Goal: Information Seeking & Learning: Learn about a topic

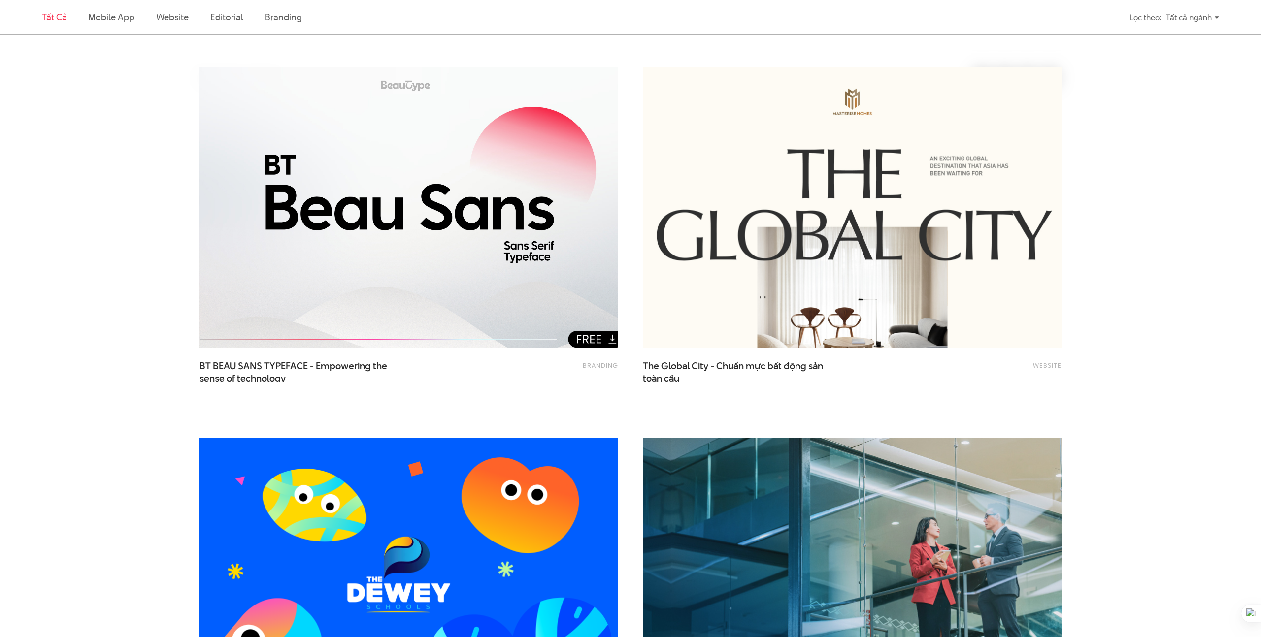
scroll to position [261, 0]
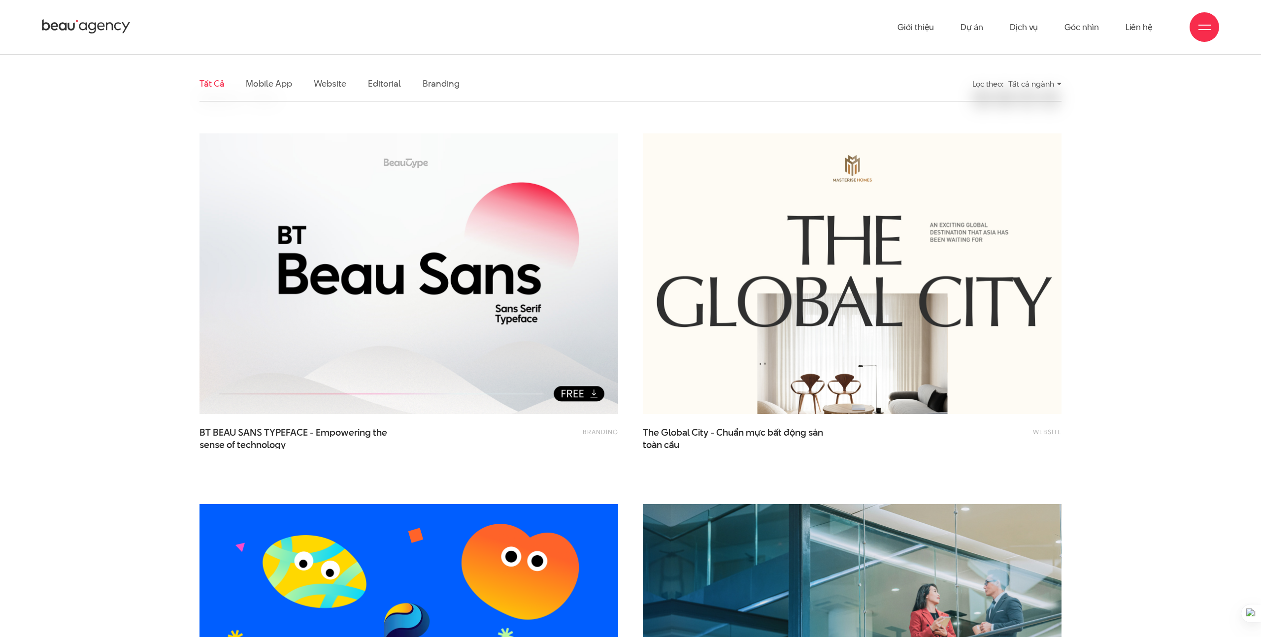
click at [283, 90] on li "Mobile app" at bounding box center [269, 83] width 46 height 34
click at [251, 77] on link "Mobile app" at bounding box center [269, 83] width 46 height 12
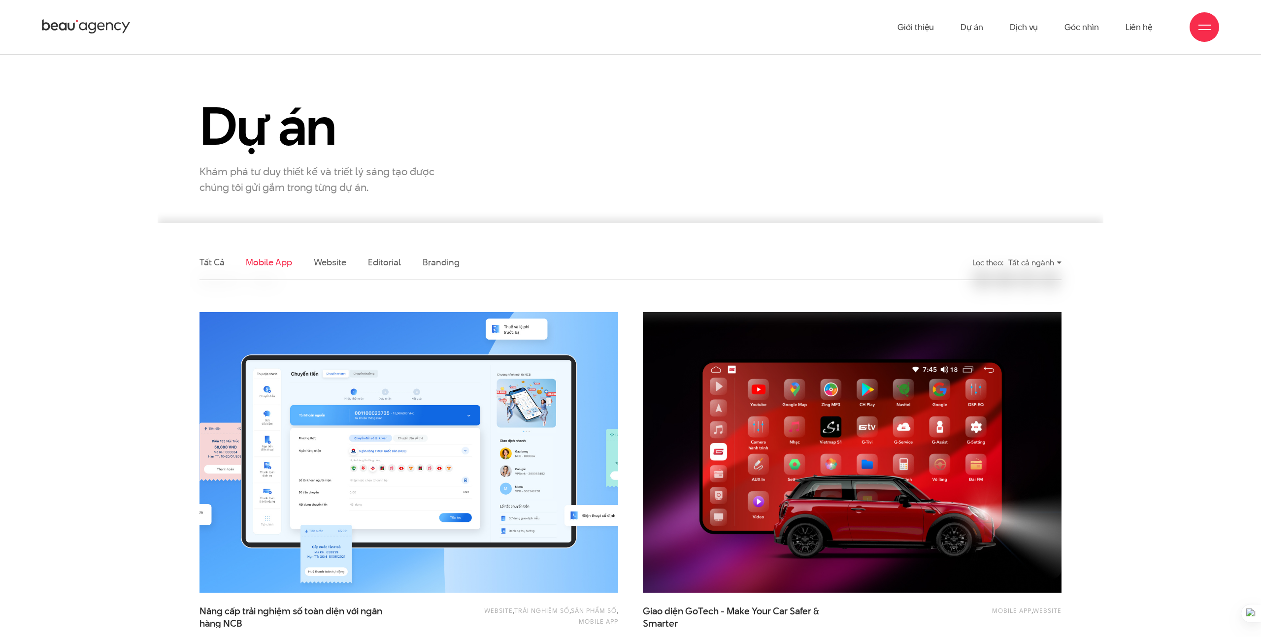
scroll to position [4, 0]
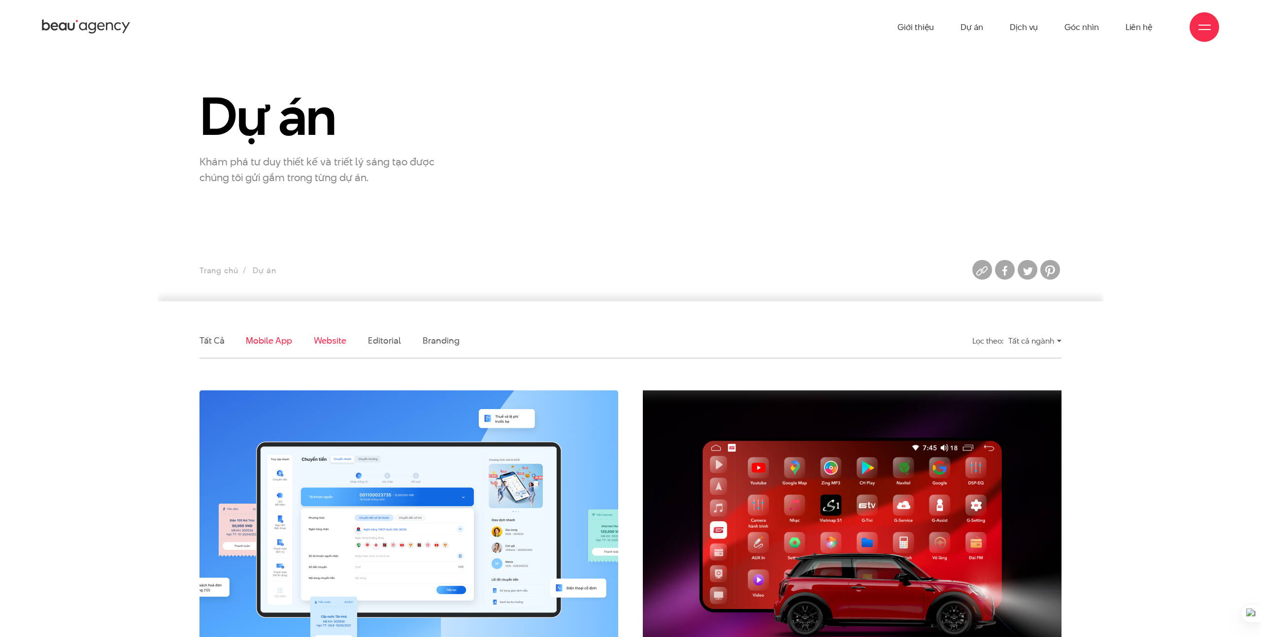
click at [322, 345] on link "Website" at bounding box center [330, 340] width 33 height 12
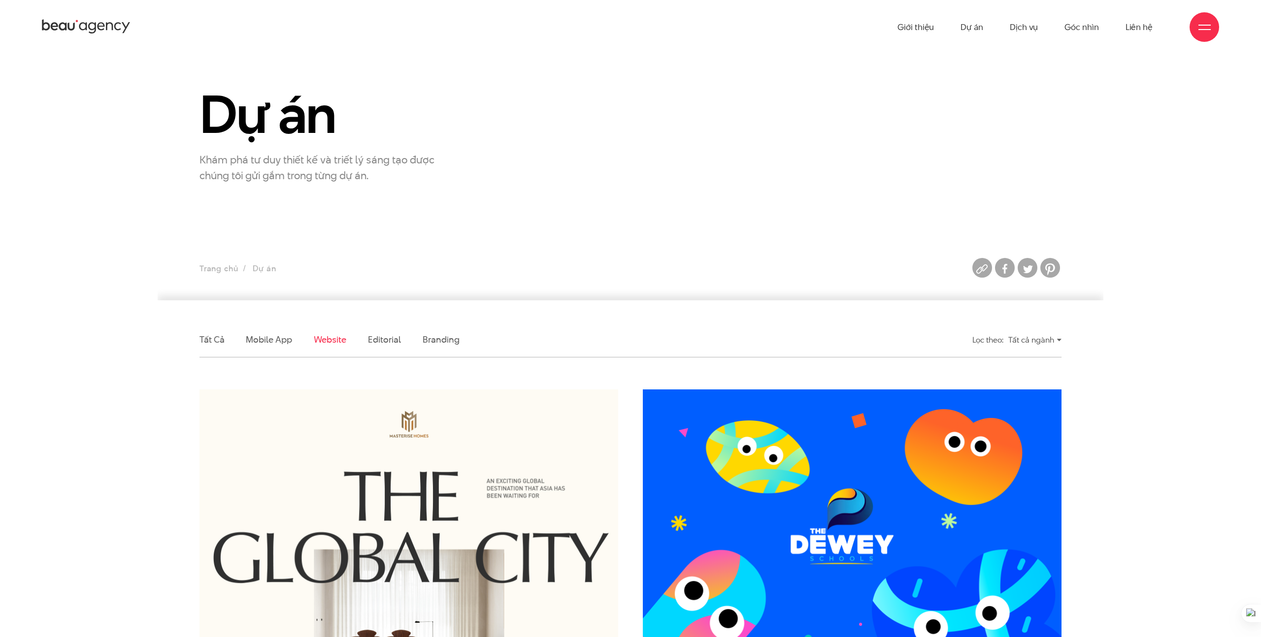
scroll to position [0, 0]
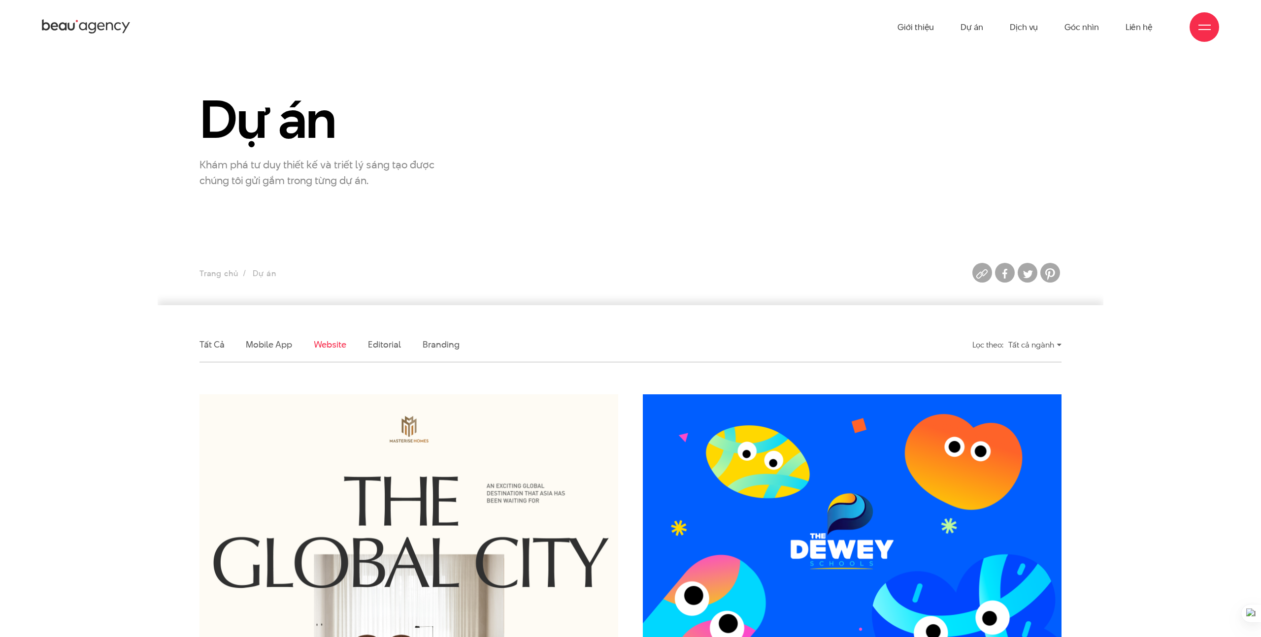
click at [213, 353] on li "Tất cả" at bounding box center [211, 344] width 25 height 34
click at [214, 346] on link "Tất cả" at bounding box center [211, 344] width 25 height 12
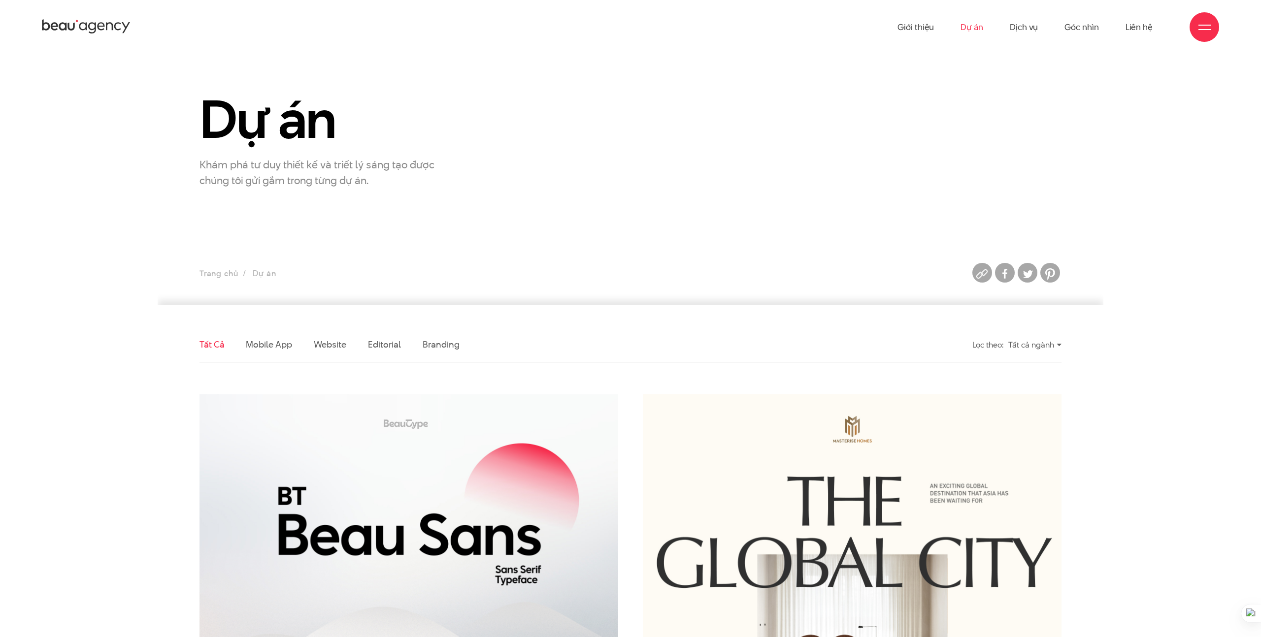
click at [966, 25] on link "Dự án" at bounding box center [971, 27] width 23 height 54
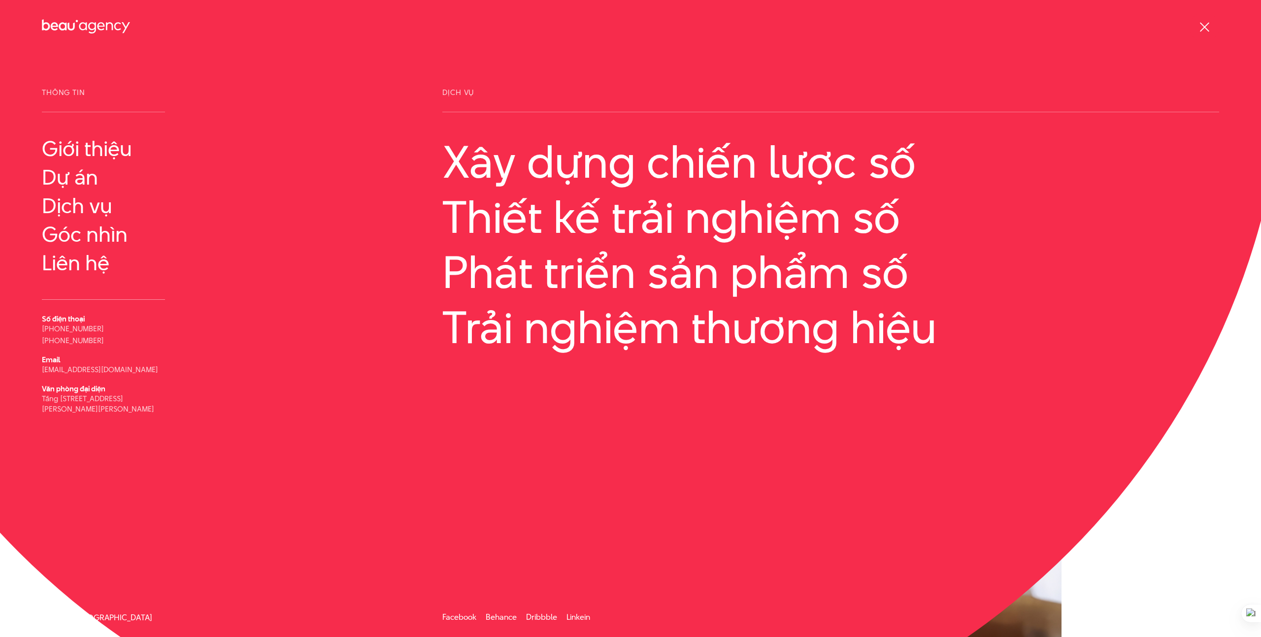
click at [1203, 31] on div at bounding box center [1204, 27] width 12 height 12
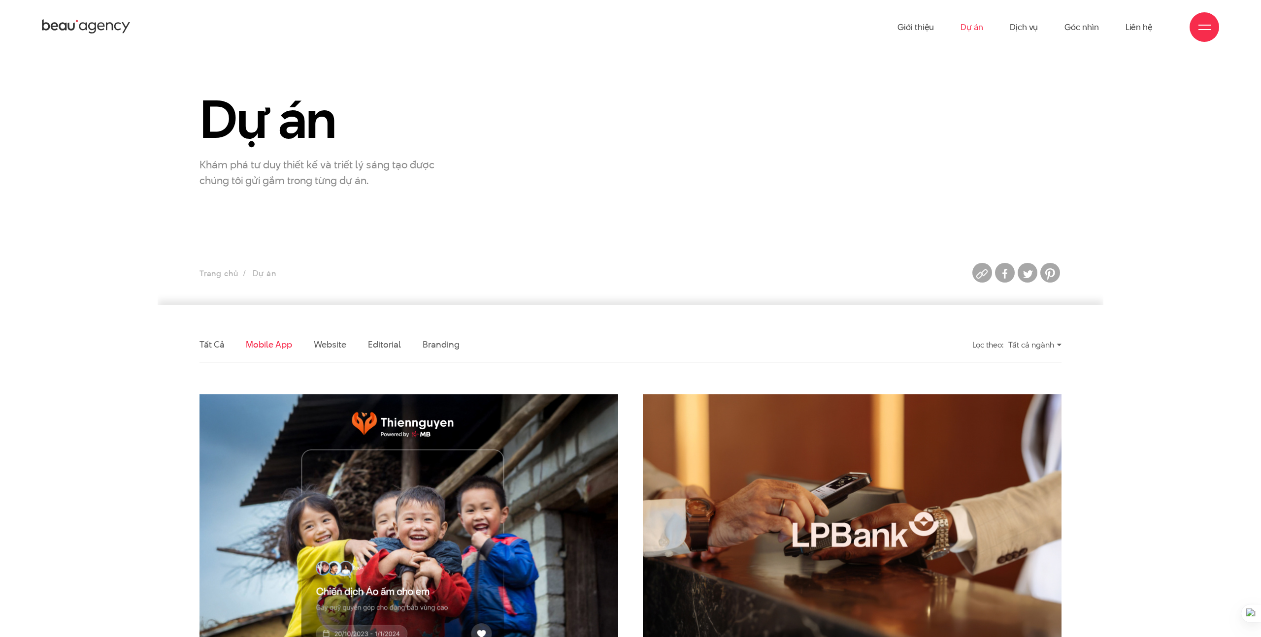
click at [1203, 31] on div at bounding box center [1204, 27] width 12 height 12
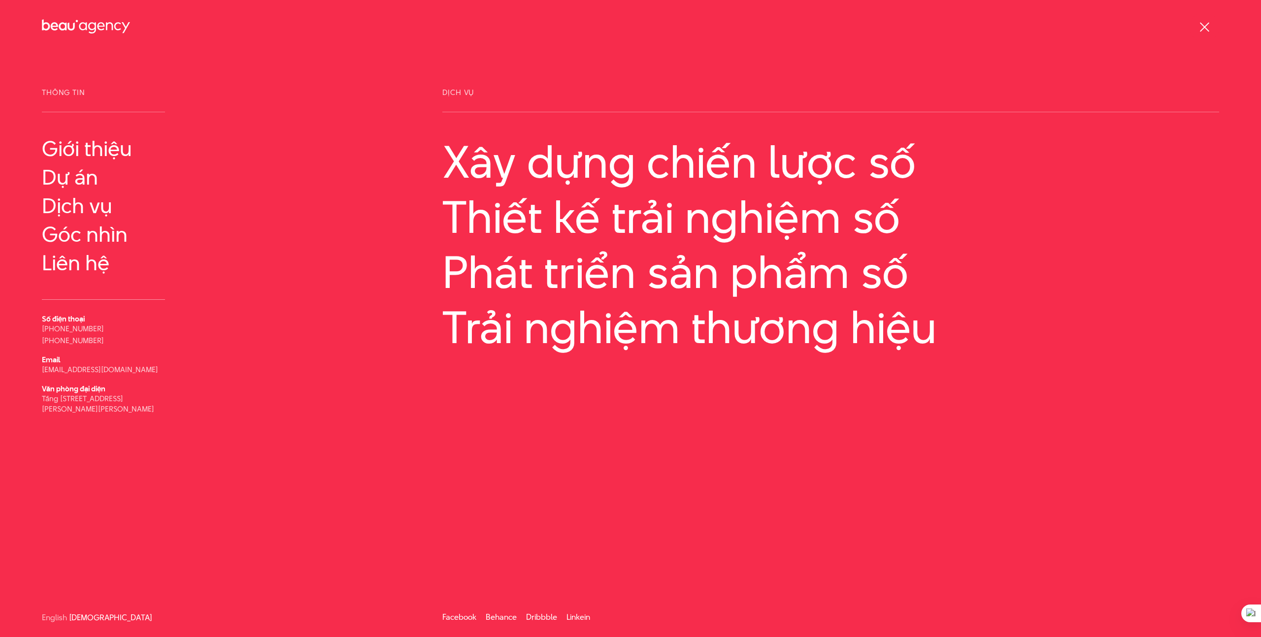
click at [1187, 28] on div "Giới thiệu Dự án Dịch vụ Góc nhìn Liên hệ" at bounding box center [630, 27] width 1177 height 54
click at [1202, 28] on span at bounding box center [1203, 26] width 9 height 9
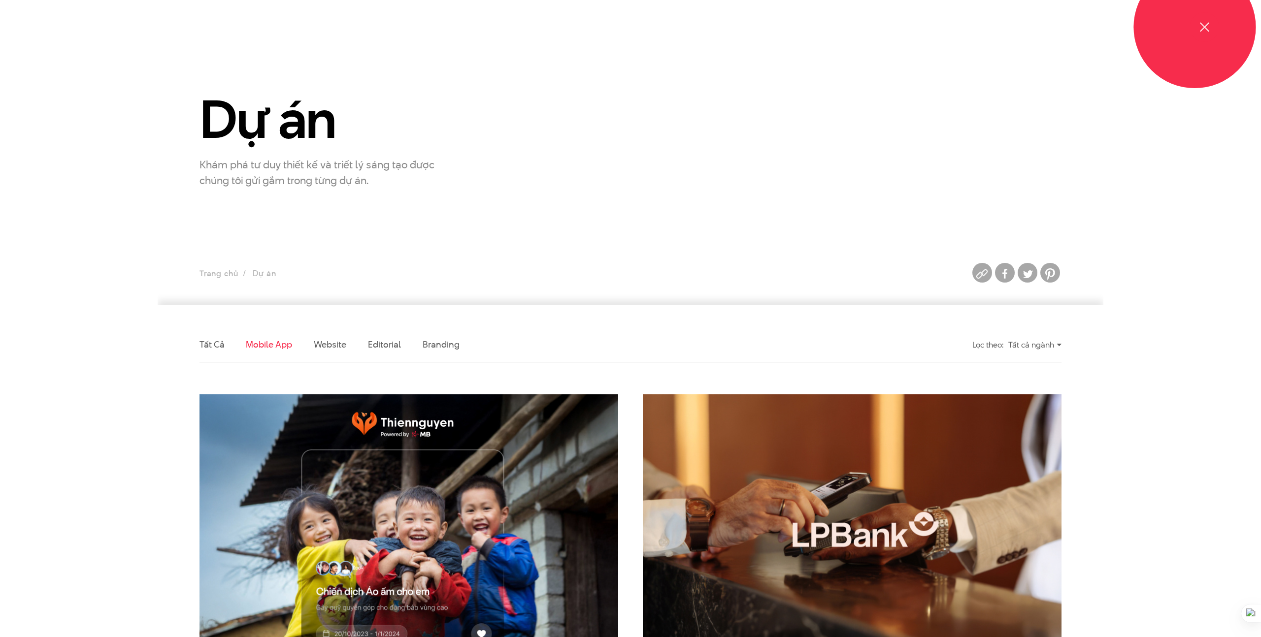
click at [1201, 27] on div at bounding box center [1204, 27] width 12 height 12
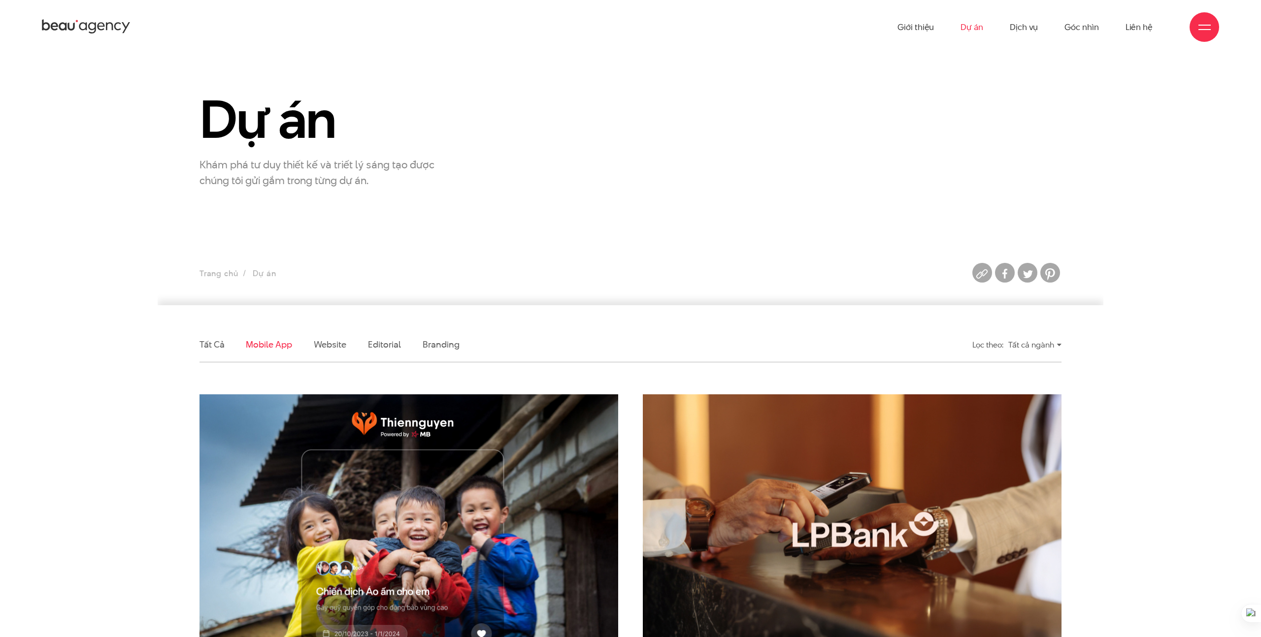
click at [1201, 27] on div at bounding box center [1204, 27] width 12 height 12
click at [1199, 31] on div at bounding box center [1204, 27] width 12 height 12
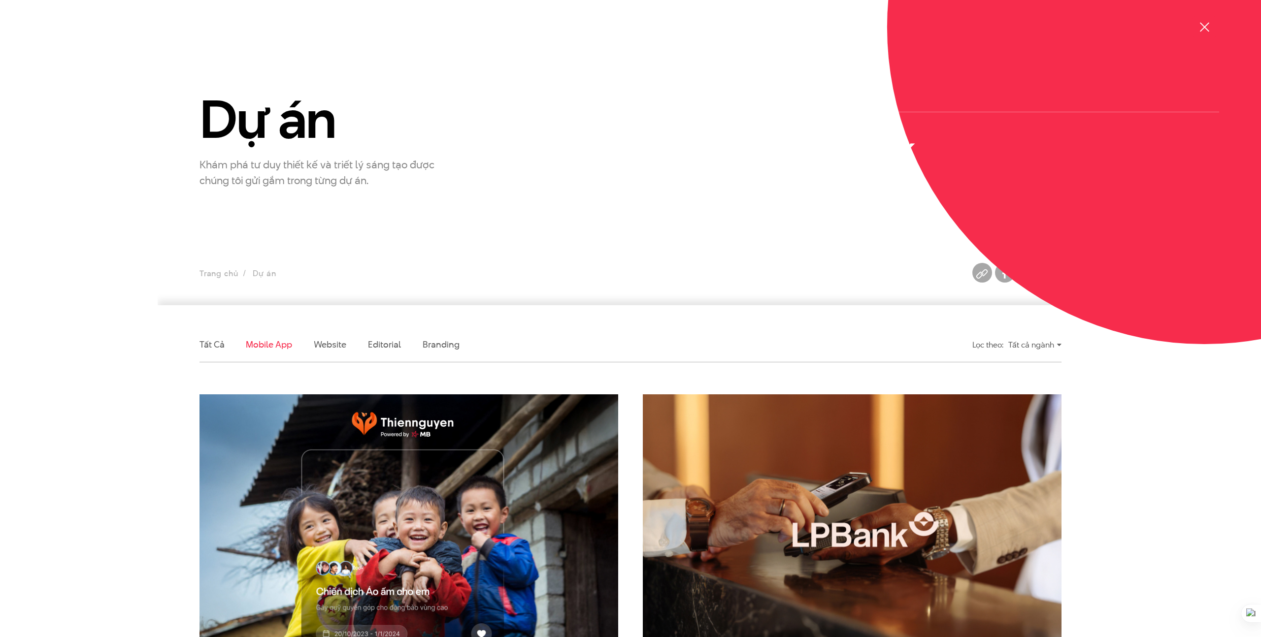
click at [1199, 31] on div at bounding box center [1204, 27] width 12 height 12
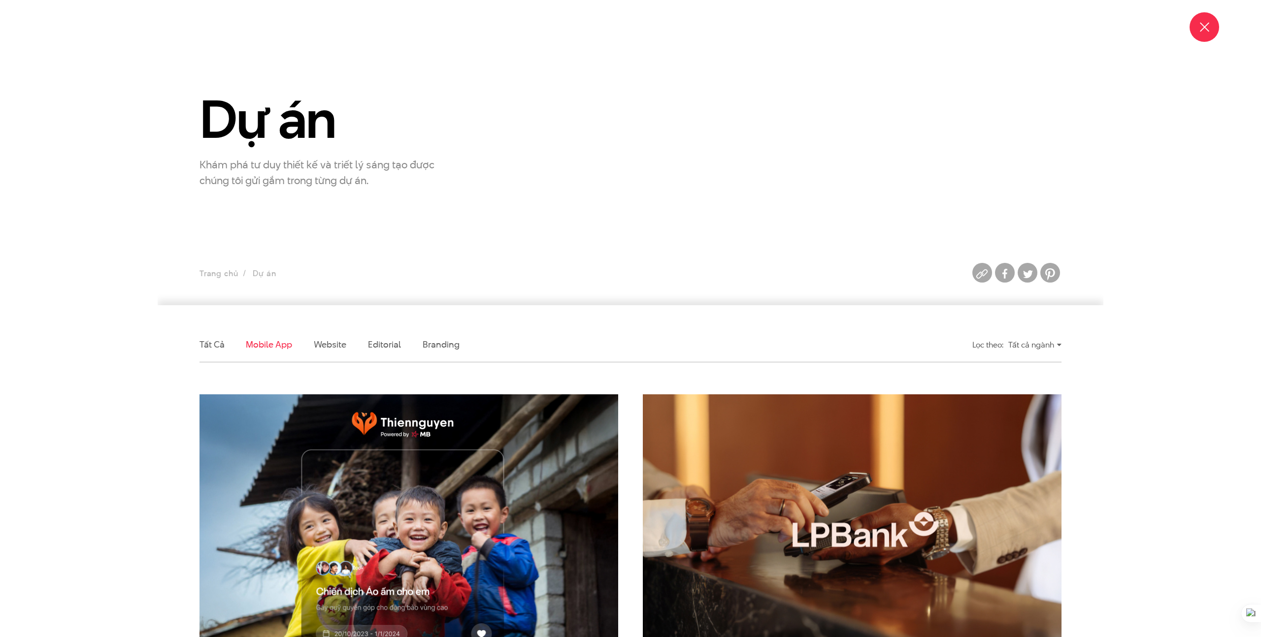
click at [1208, 28] on div at bounding box center [1204, 27] width 12 height 12
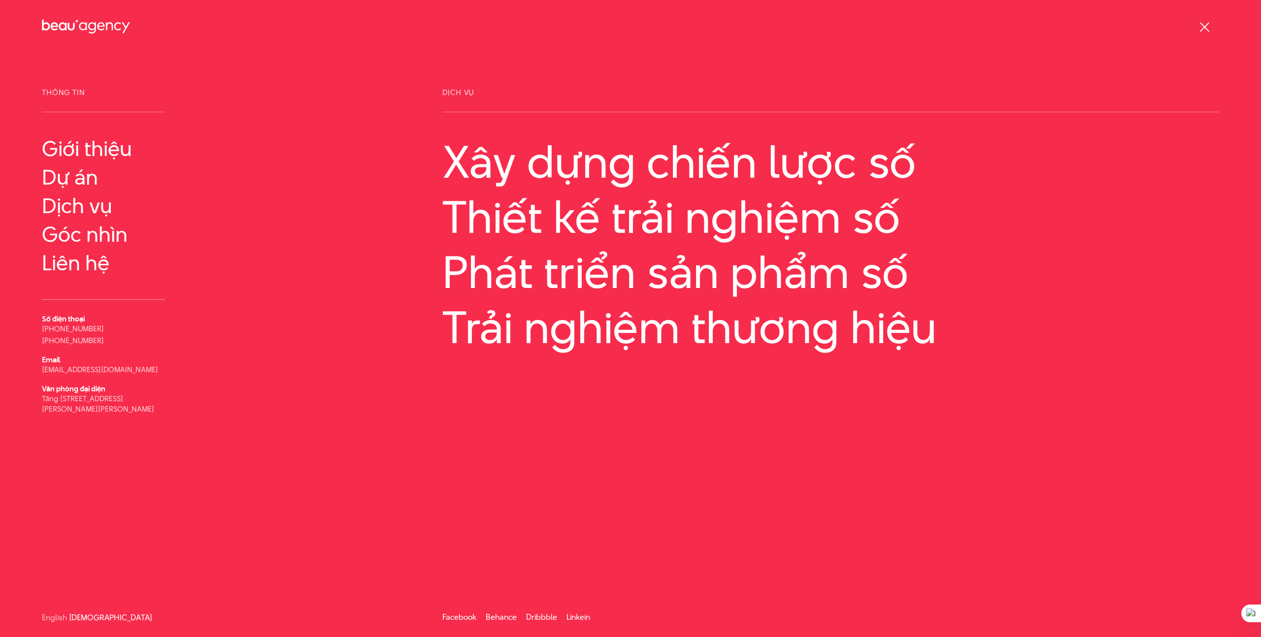
click at [1204, 27] on span at bounding box center [1203, 26] width 9 height 9
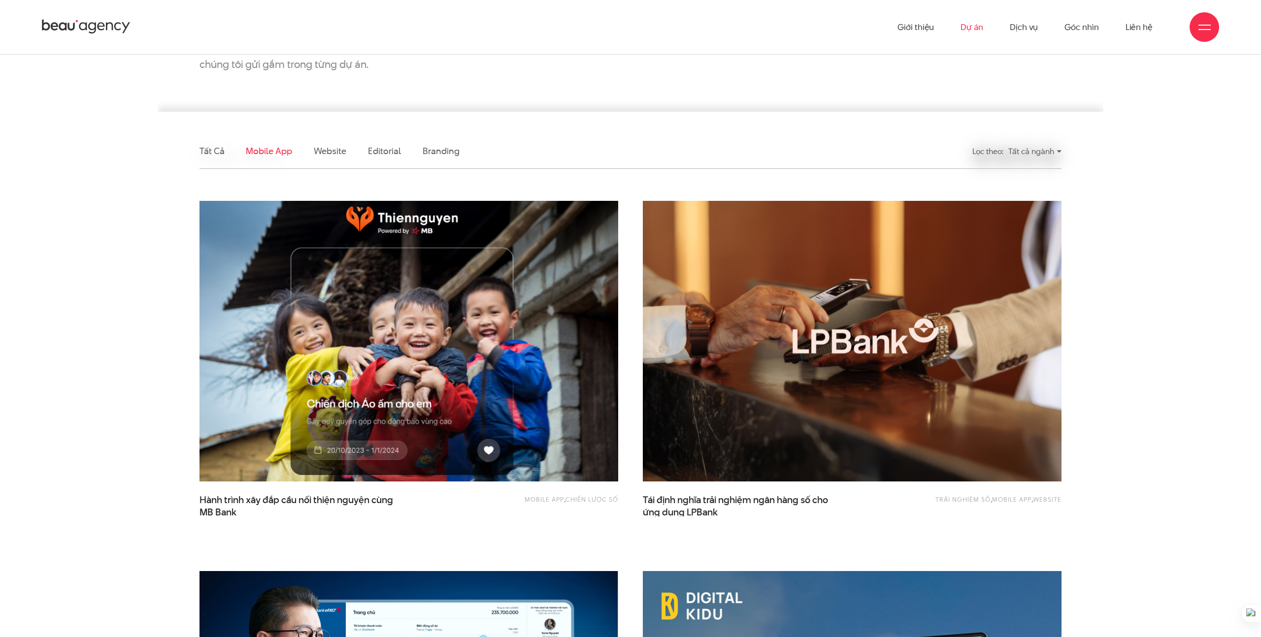
scroll to position [188, 0]
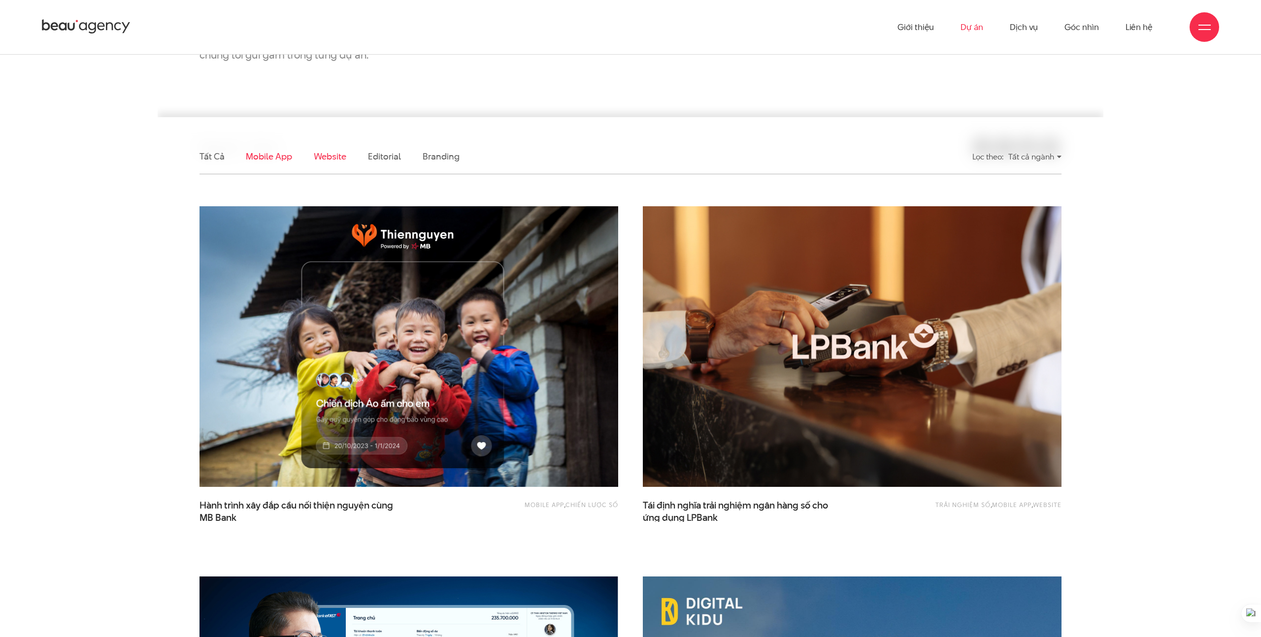
click at [341, 161] on link "Website" at bounding box center [330, 156] width 33 height 12
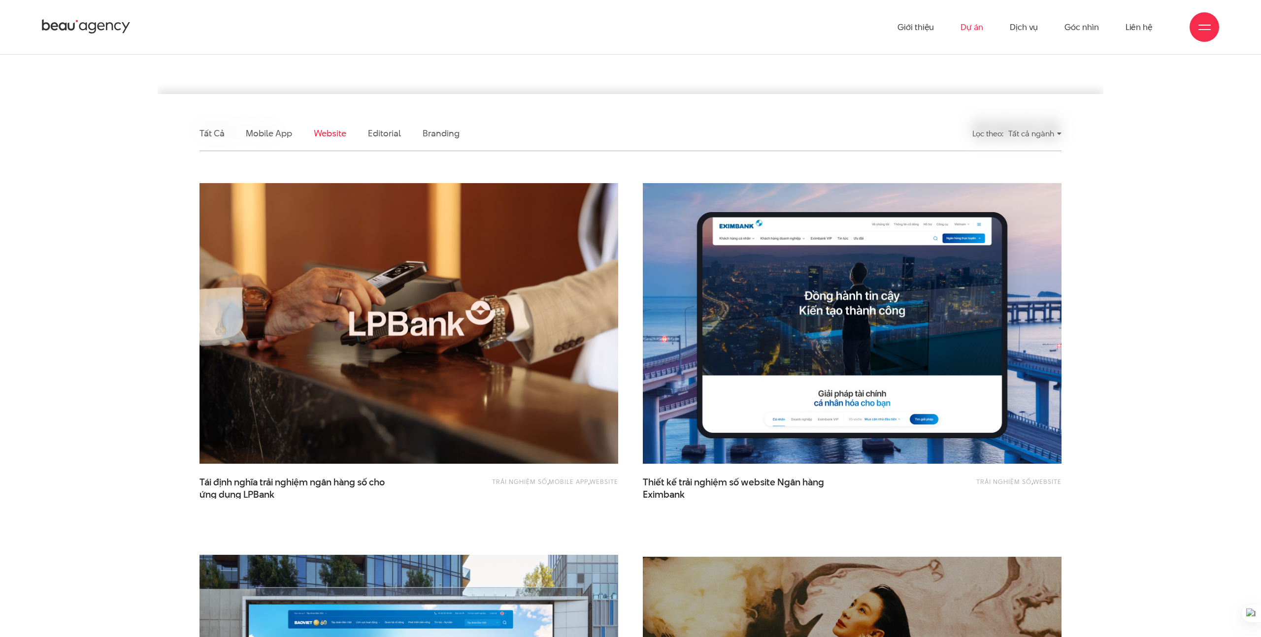
scroll to position [205, 0]
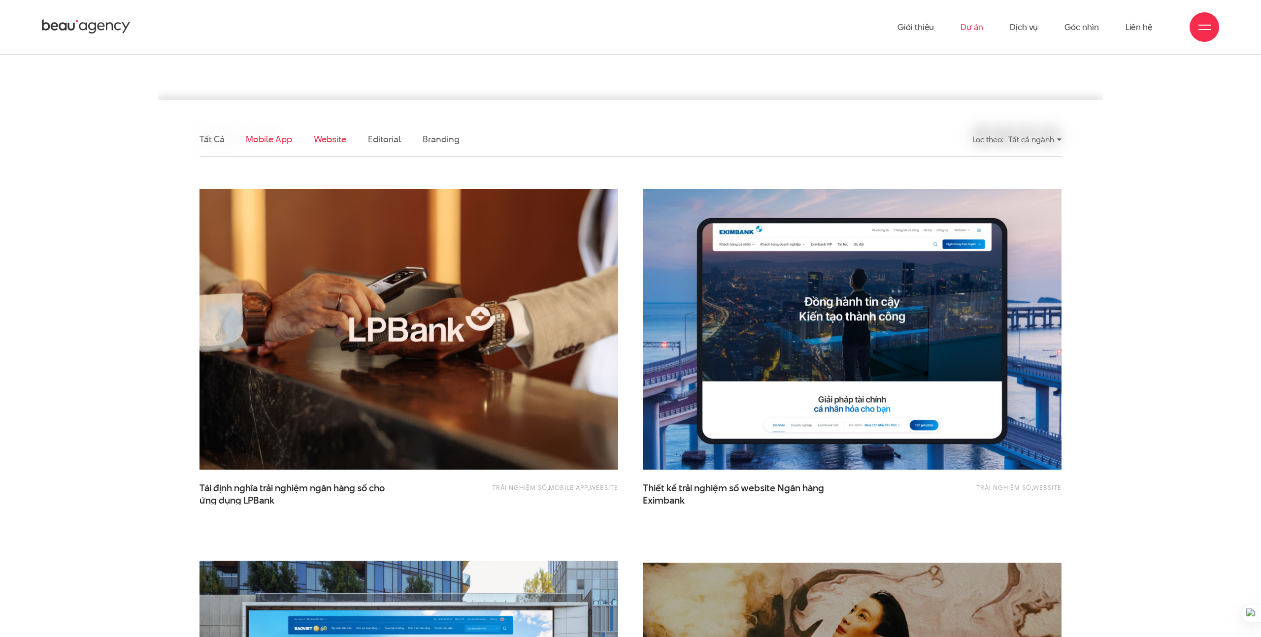
click at [278, 140] on link "Mobile app" at bounding box center [269, 139] width 46 height 12
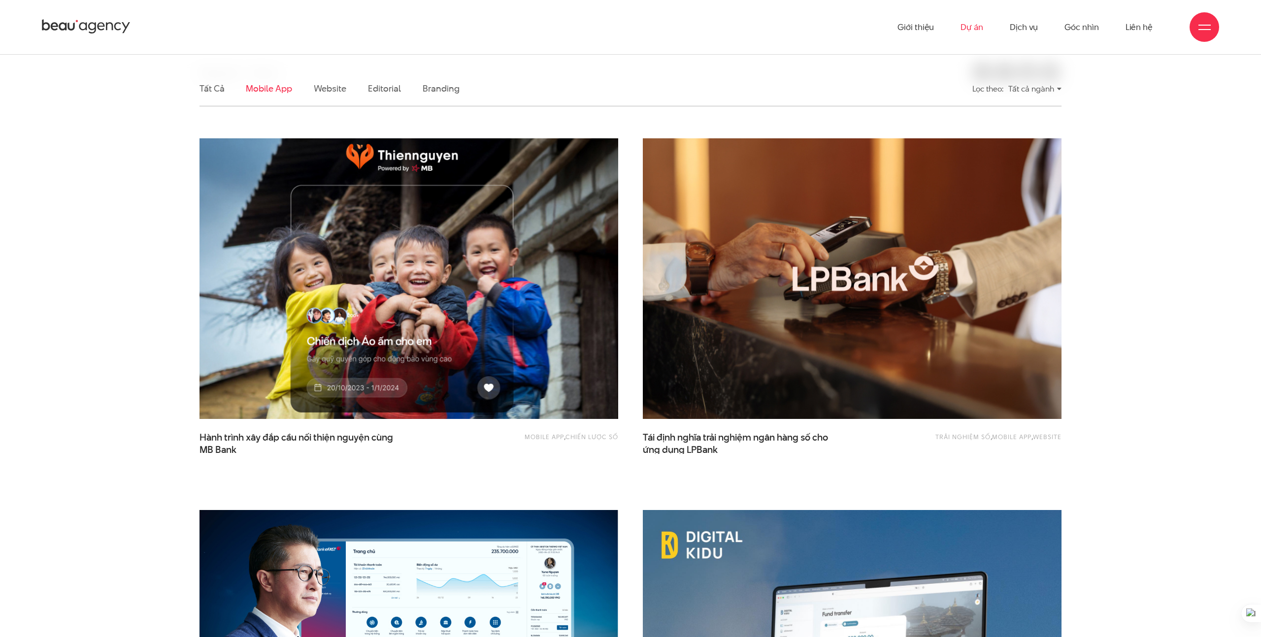
scroll to position [167, 0]
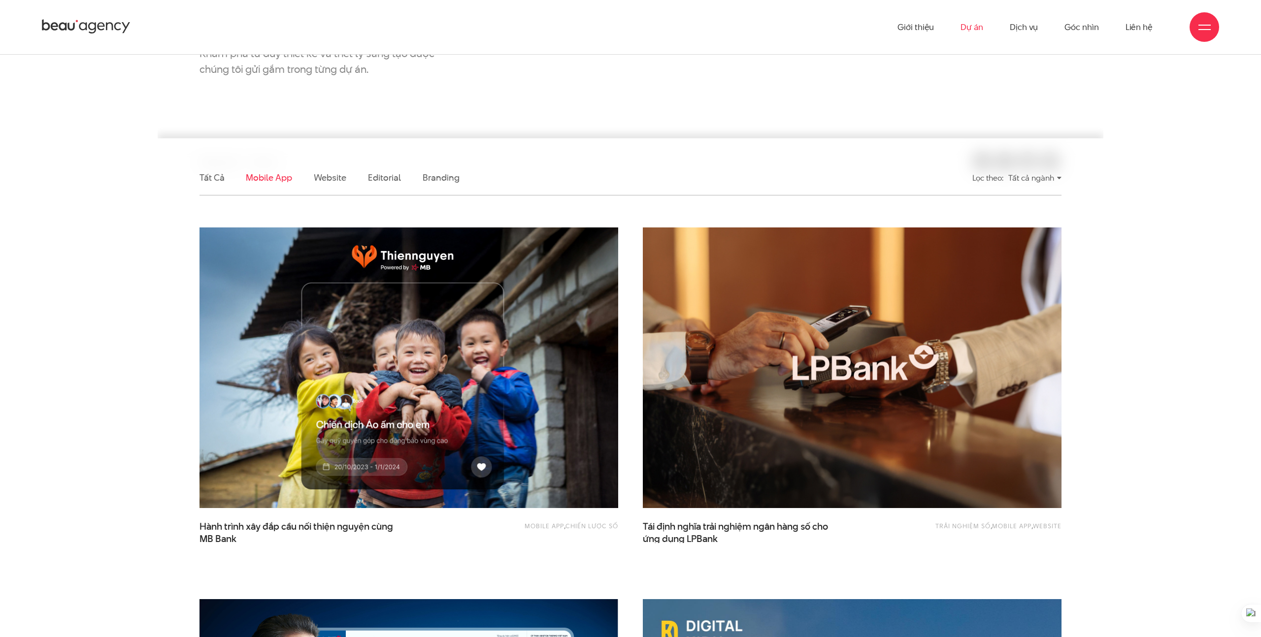
click at [403, 177] on ul "Tất cả Mobile app Website Editorial Branding" at bounding box center [519, 178] width 640 height 34
click at [390, 177] on link "Editorial" at bounding box center [384, 177] width 33 height 12
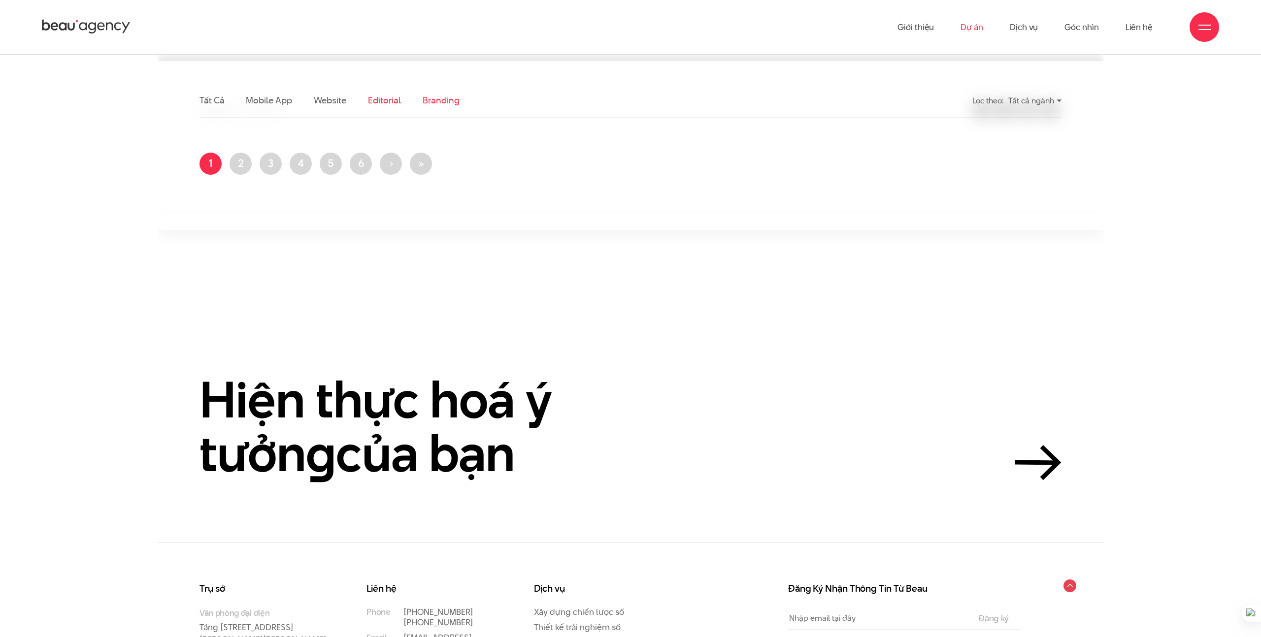
click at [429, 96] on link "Branding" at bounding box center [441, 100] width 36 height 12
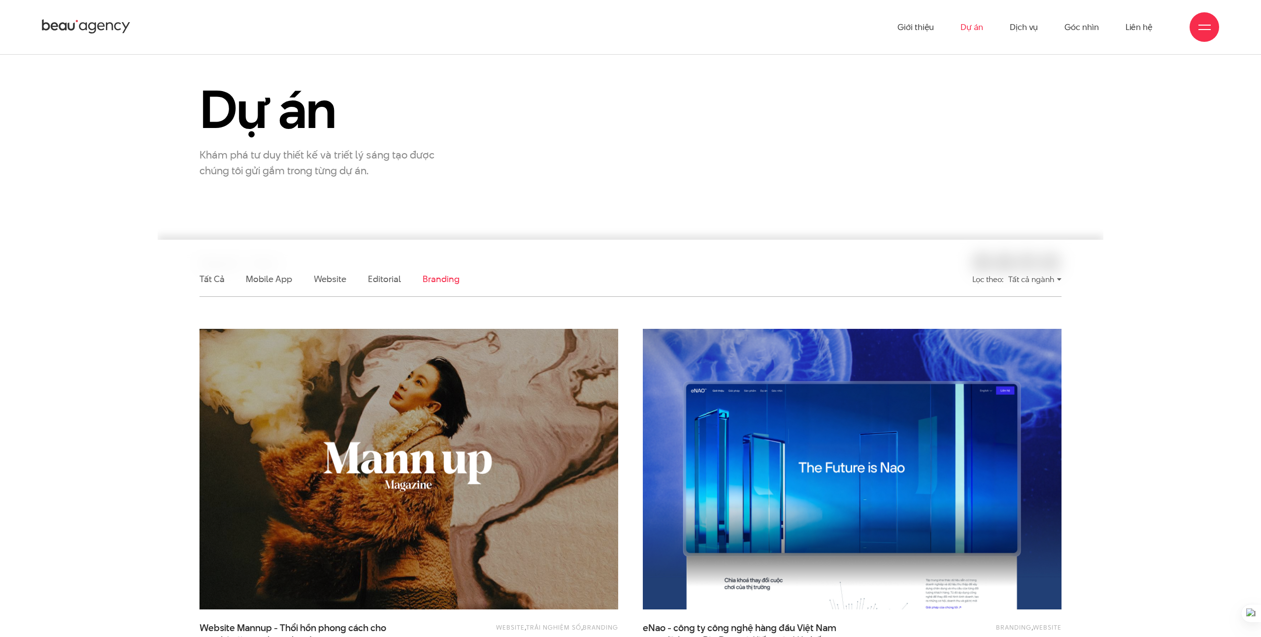
scroll to position [30, 0]
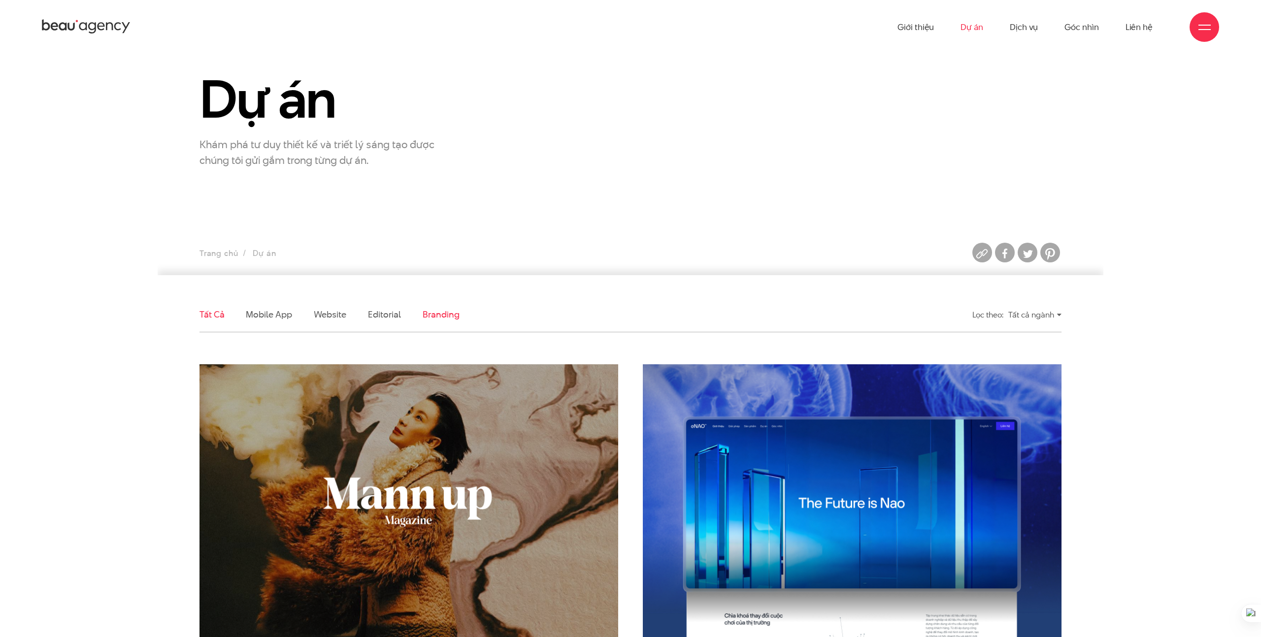
click at [211, 319] on link "Tất cả" at bounding box center [211, 314] width 25 height 12
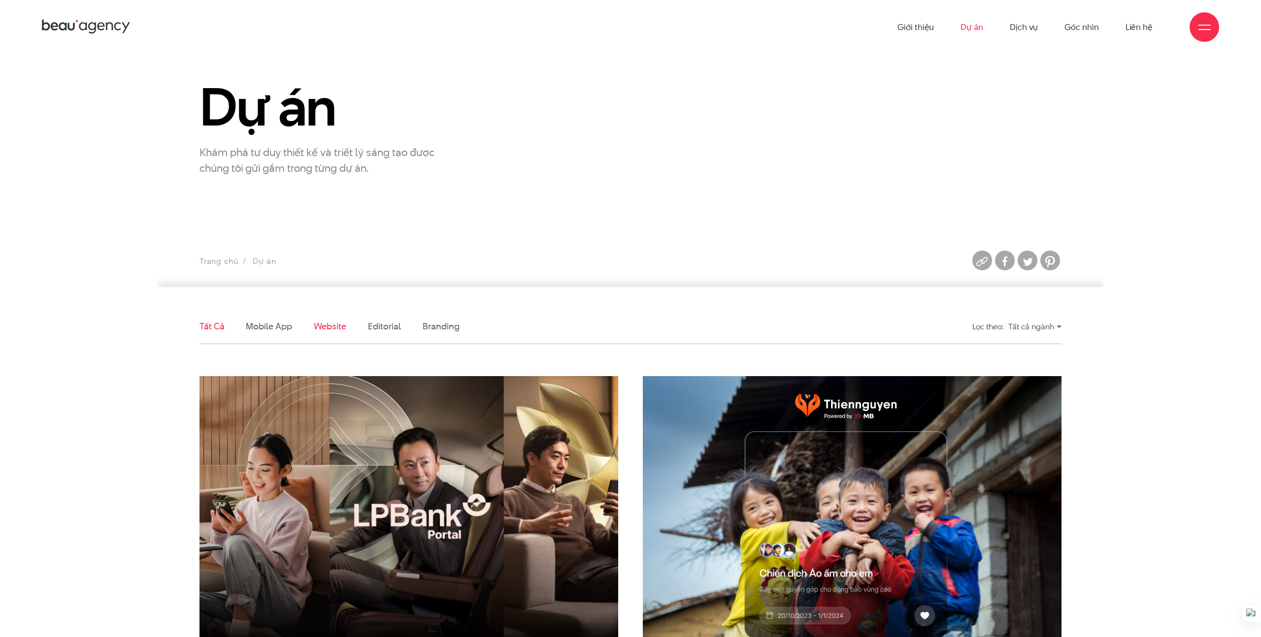
click at [320, 325] on link "Website" at bounding box center [330, 326] width 33 height 12
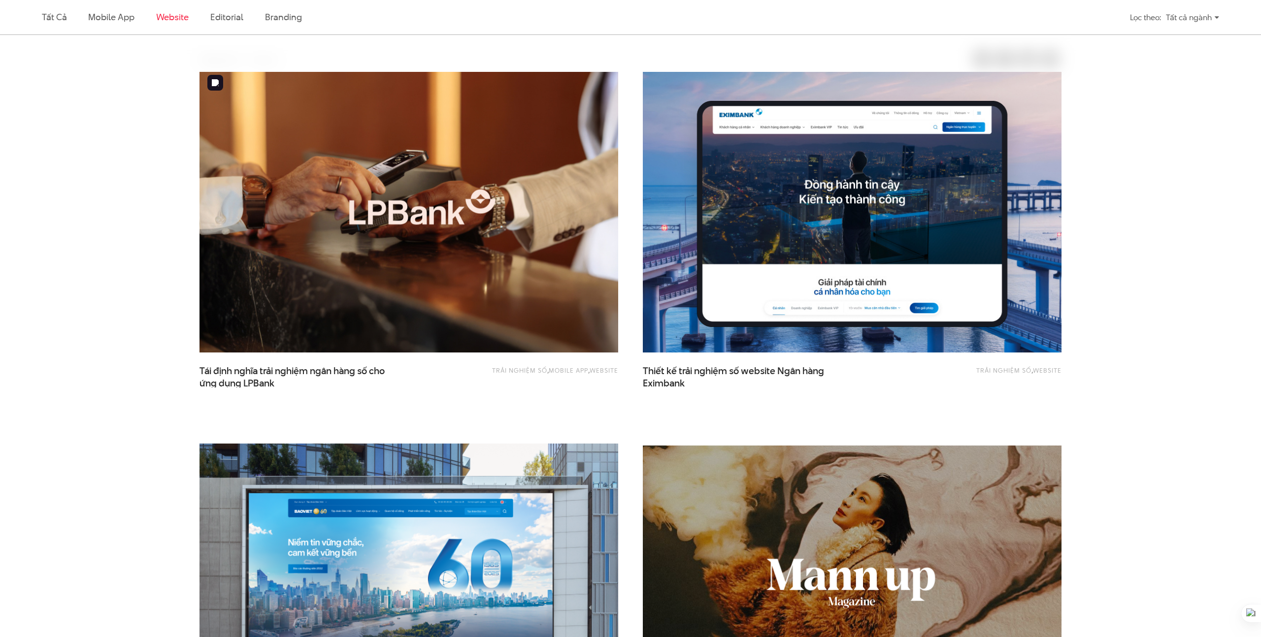
scroll to position [327, 0]
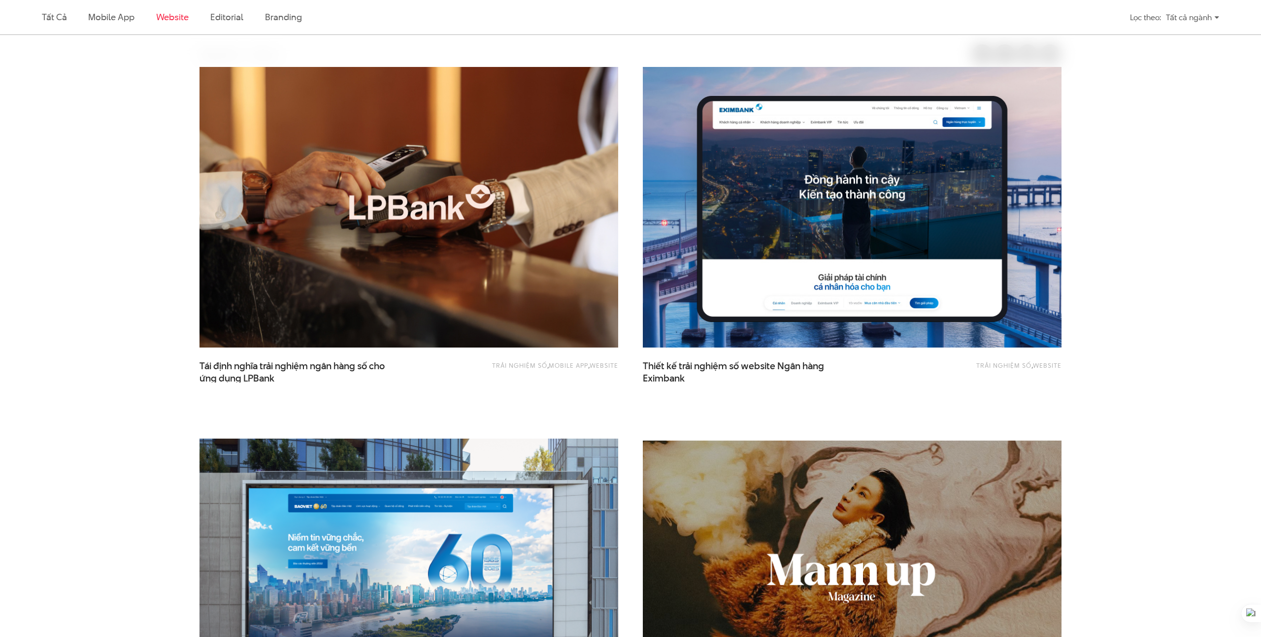
click at [113, 8] on li "Mobile app" at bounding box center [111, 17] width 46 height 34
click at [112, 16] on link "Mobile app" at bounding box center [111, 17] width 46 height 12
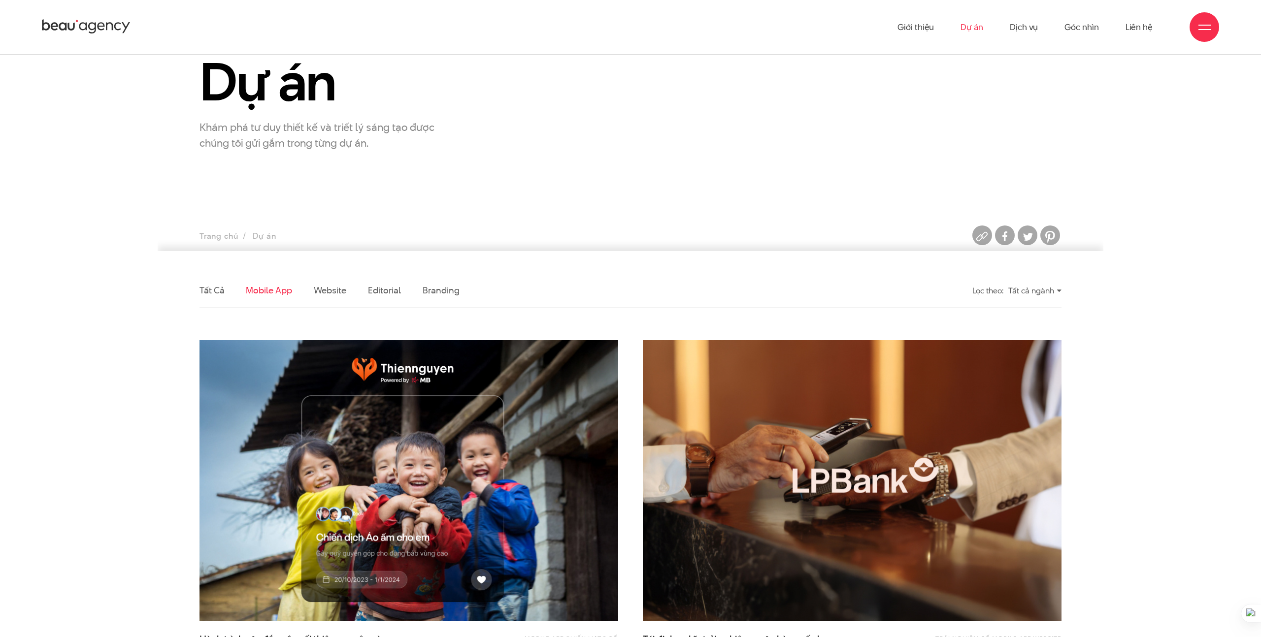
scroll to position [0, 0]
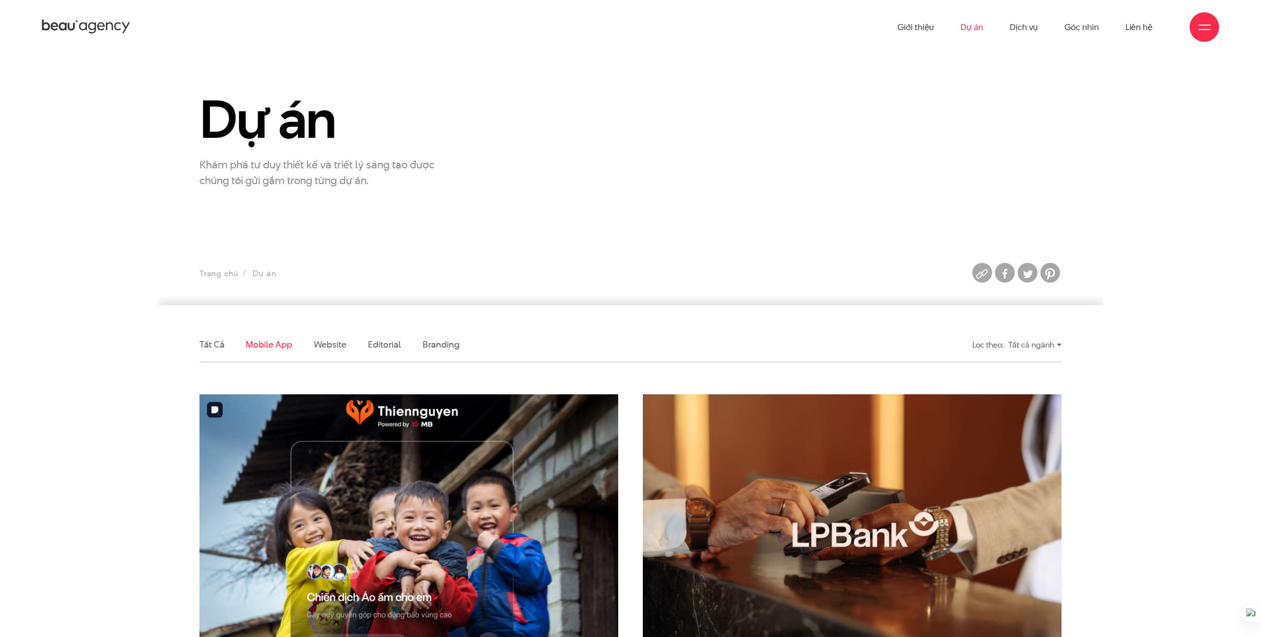
click at [491, 451] on img at bounding box center [409, 535] width 460 height 308
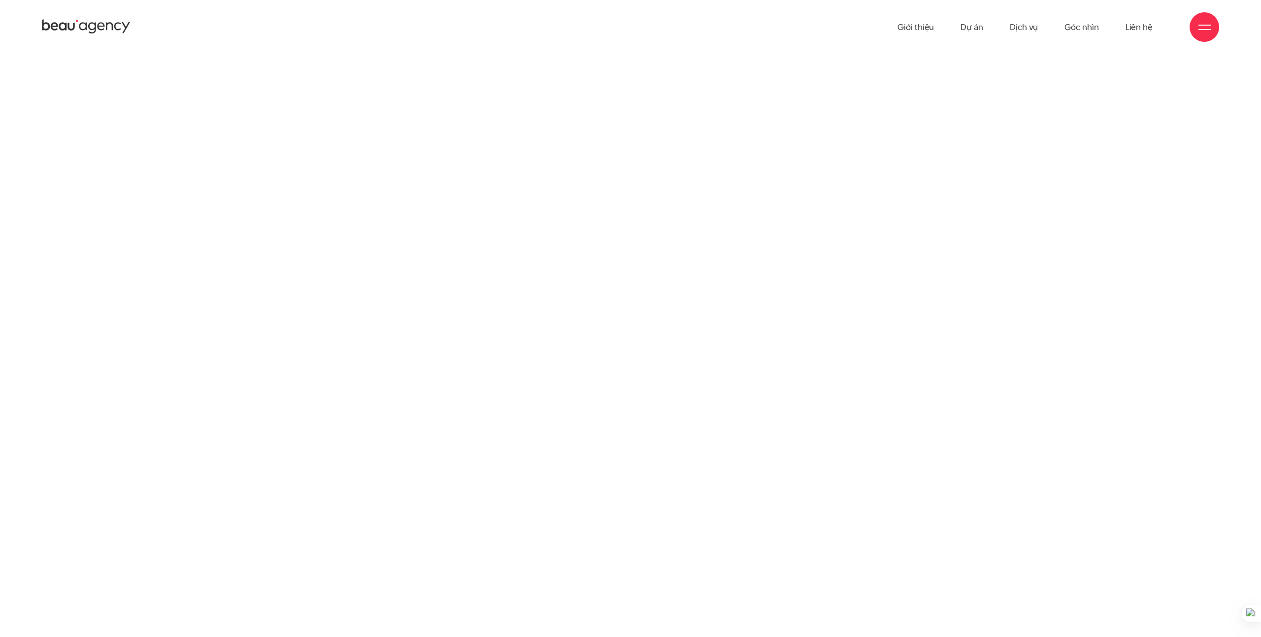
click at [928, 188] on div "Hành trình xây đắp cầu nối thiện nguyện Hành trình xây đắp cầu nối thiện nguyện" at bounding box center [631, 221] width 882 height 201
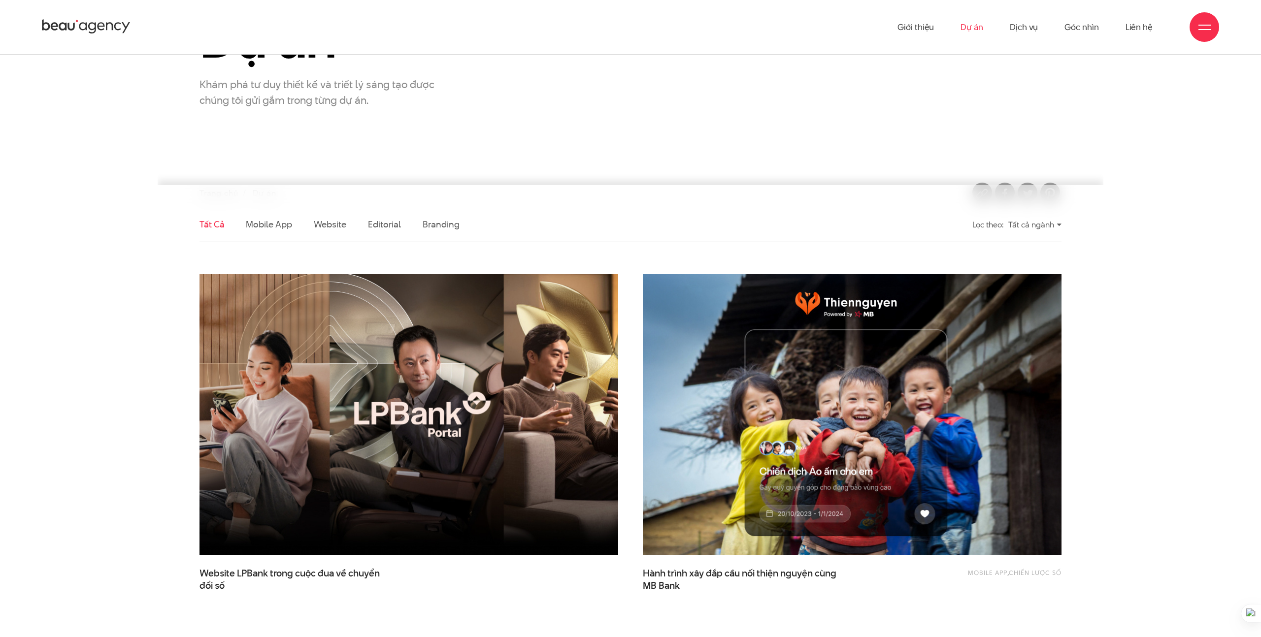
scroll to position [141, 0]
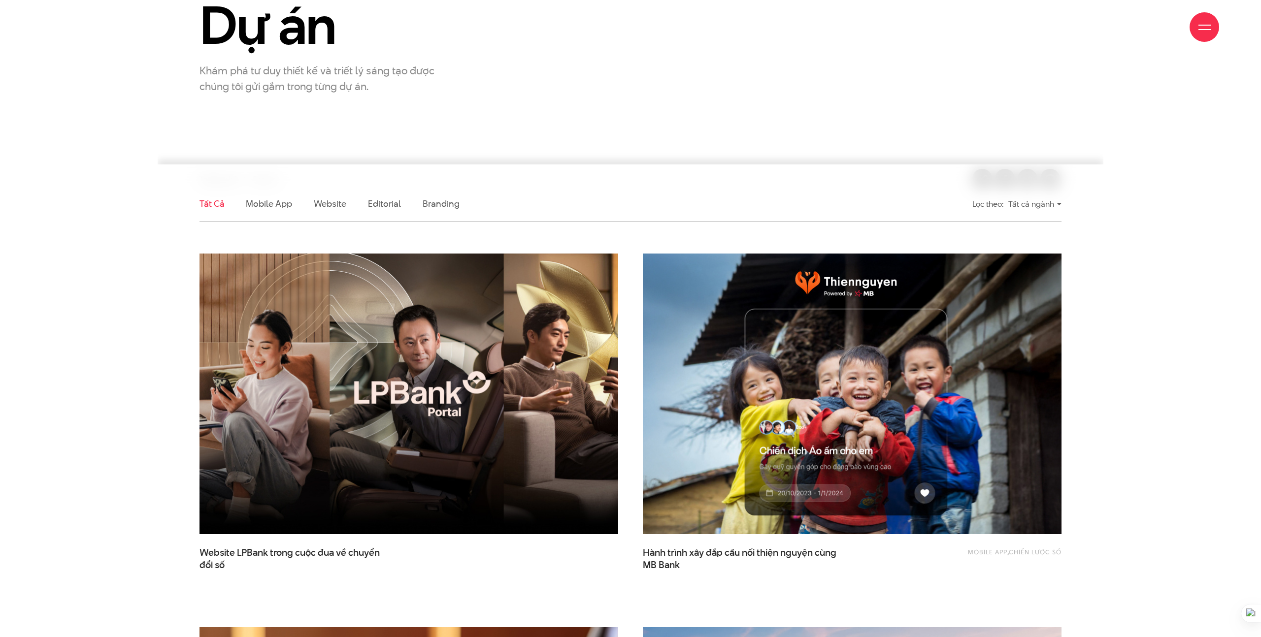
click at [577, 214] on ul "Tất cả Mobile app Website Editorial Branding" at bounding box center [519, 204] width 640 height 34
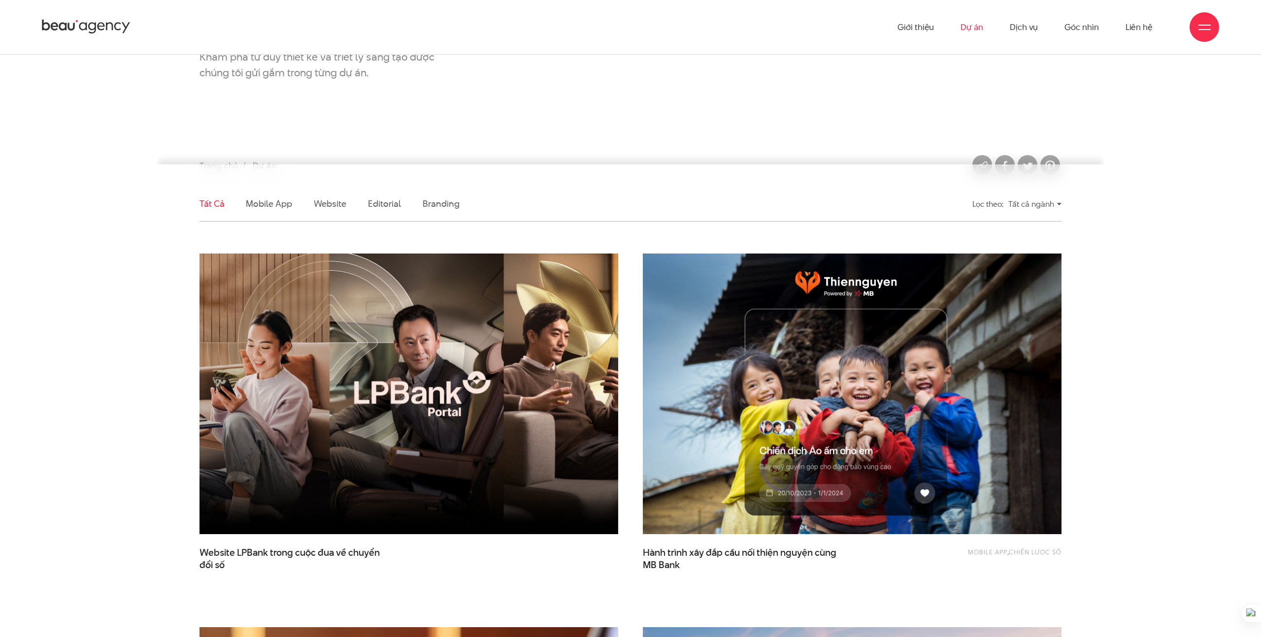
scroll to position [0, 0]
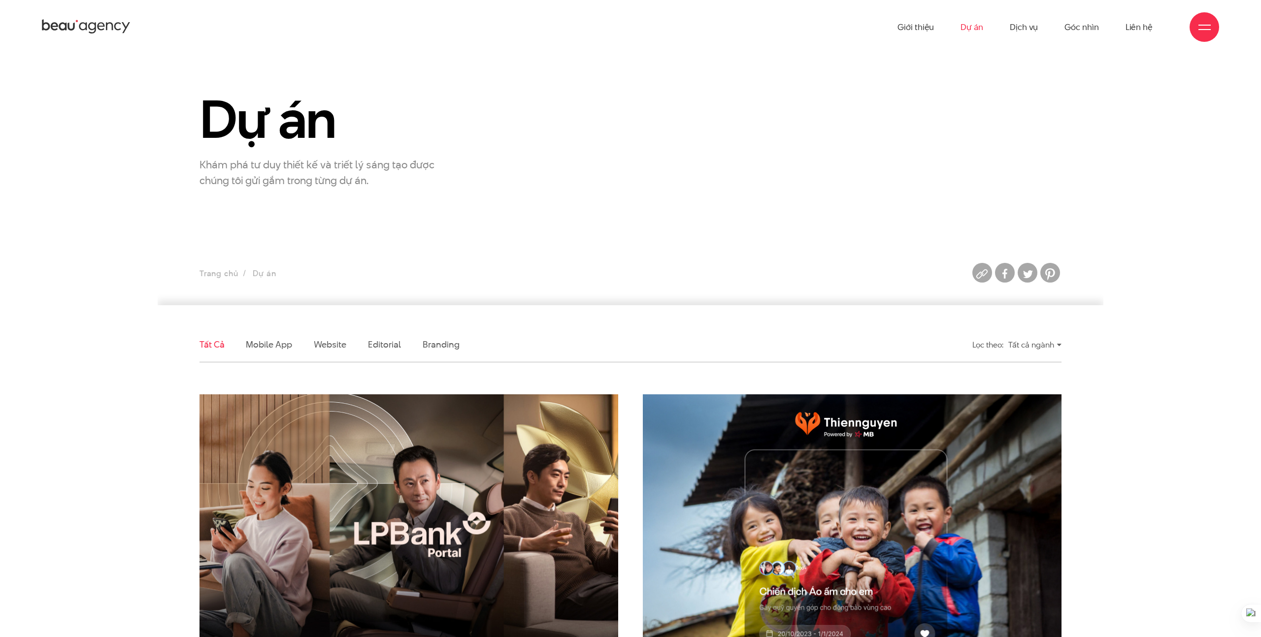
click at [106, 21] on icon at bounding box center [86, 26] width 89 height 17
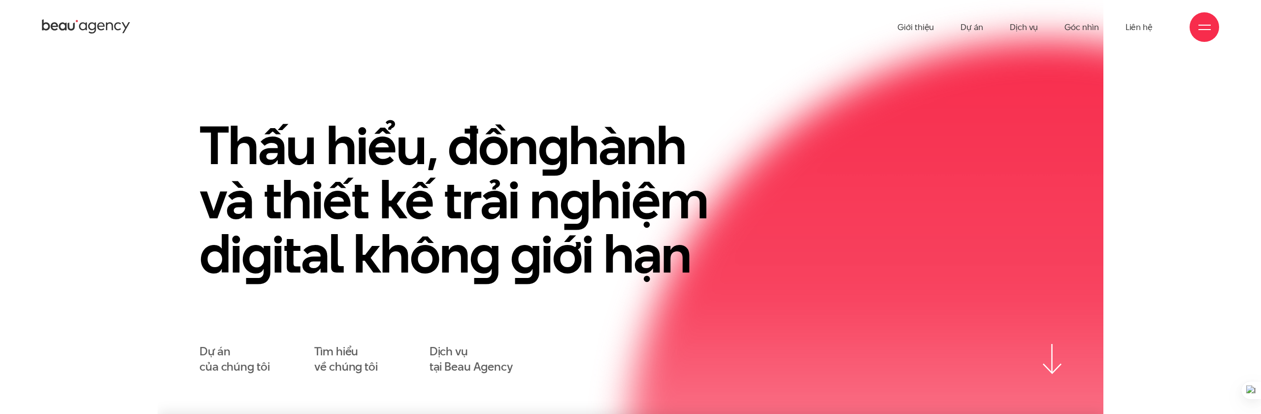
click at [1195, 28] on div at bounding box center [1204, 27] width 30 height 30
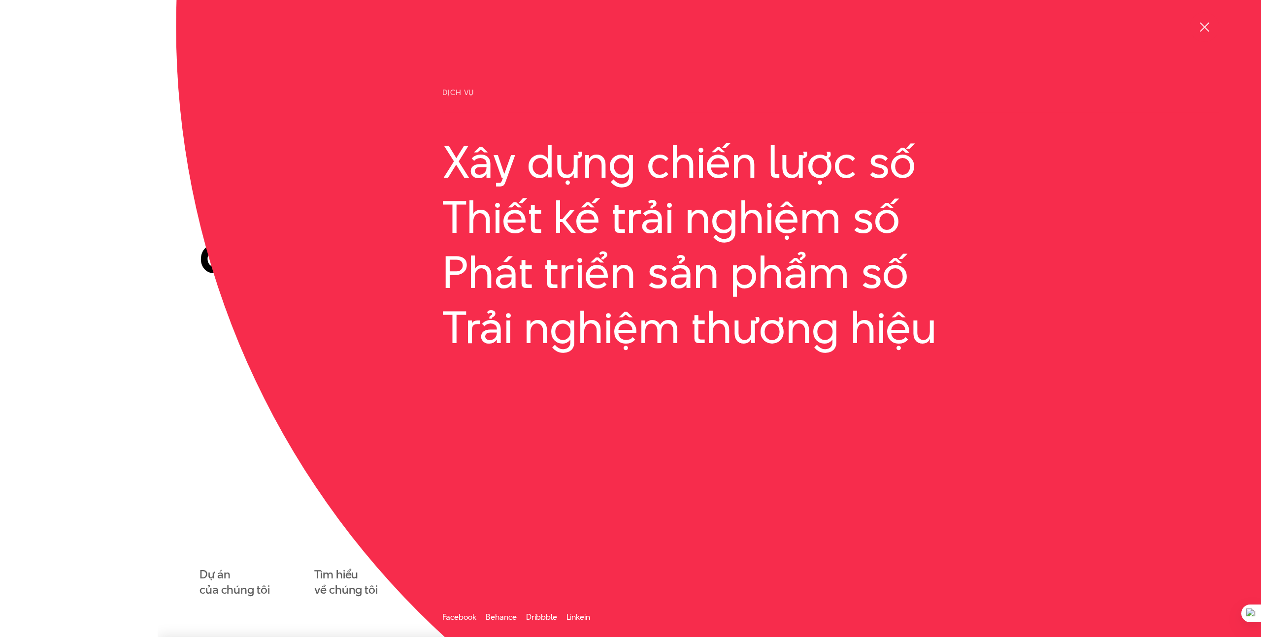
click at [170, 305] on div "Thấu hiểu, đồn g hành và thiết kế trải n g hiệm di g ital khôn g g iới hạn Dự á…" at bounding box center [631, 358] width 946 height 480
click at [1201, 31] on span at bounding box center [1203, 26] width 9 height 9
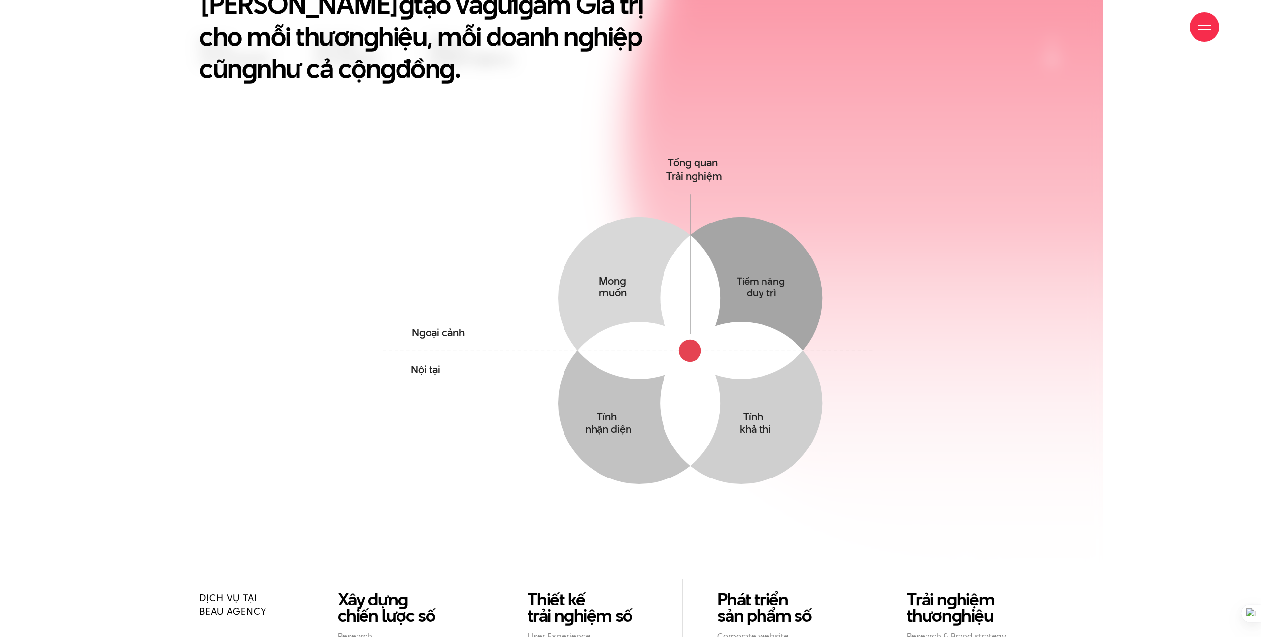
scroll to position [844, 0]
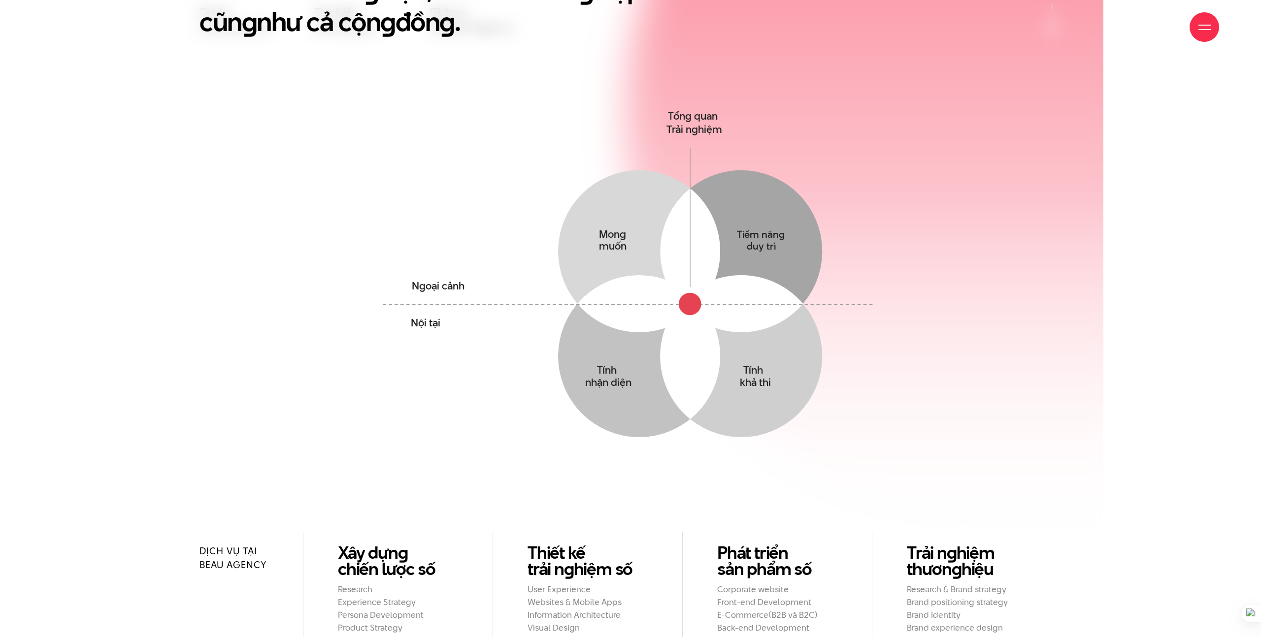
click at [1184, 30] on div "Giới thiệu Dự án Dịch vụ Góc nhìn Liên hệ" at bounding box center [630, 27] width 1177 height 54
click at [1198, 30] on div at bounding box center [1204, 27] width 12 height 12
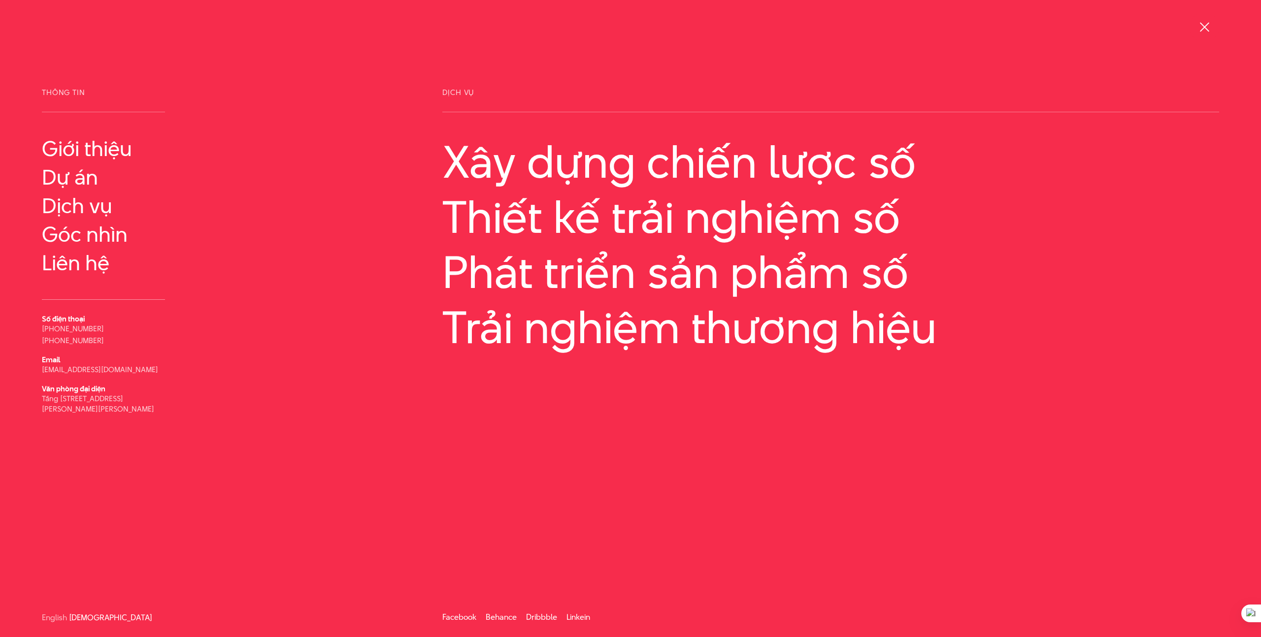
click at [1198, 30] on div at bounding box center [1204, 27] width 12 height 12
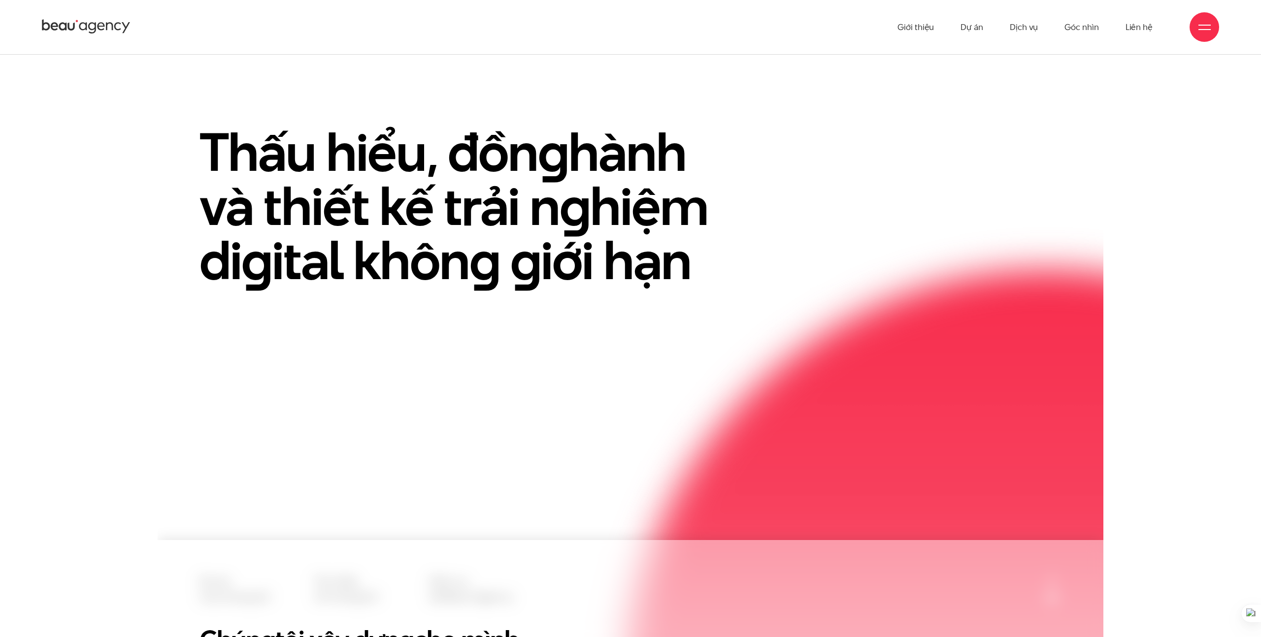
scroll to position [43, 0]
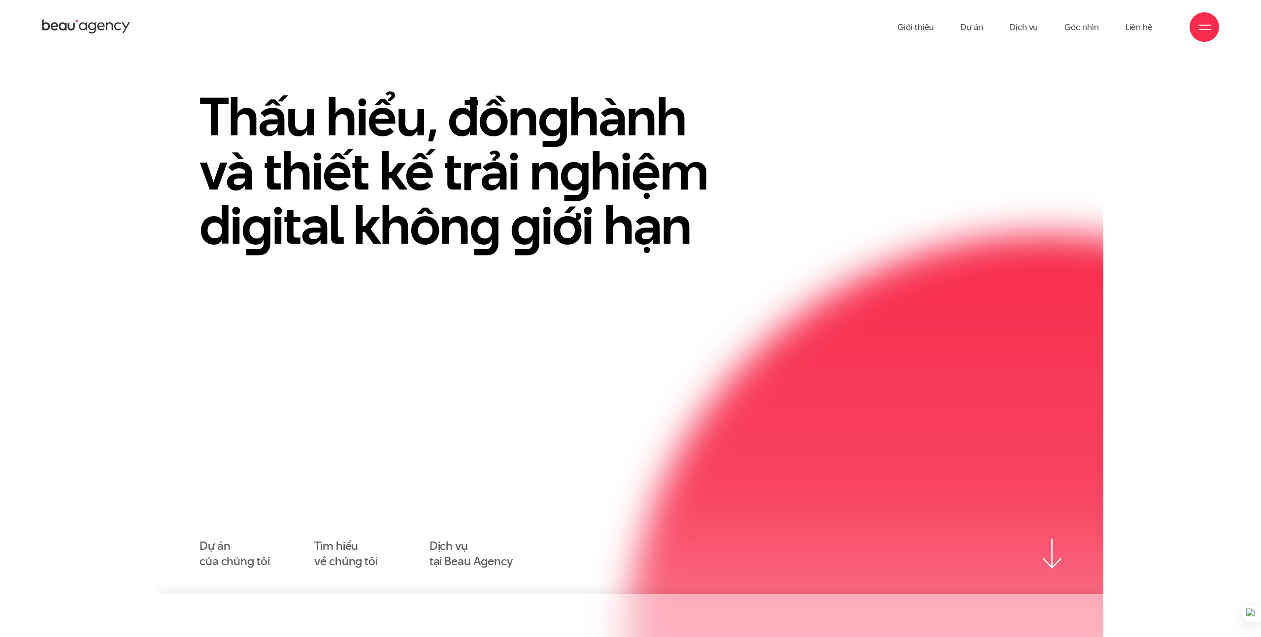
click at [1204, 25] on span at bounding box center [1204, 25] width 12 height 1
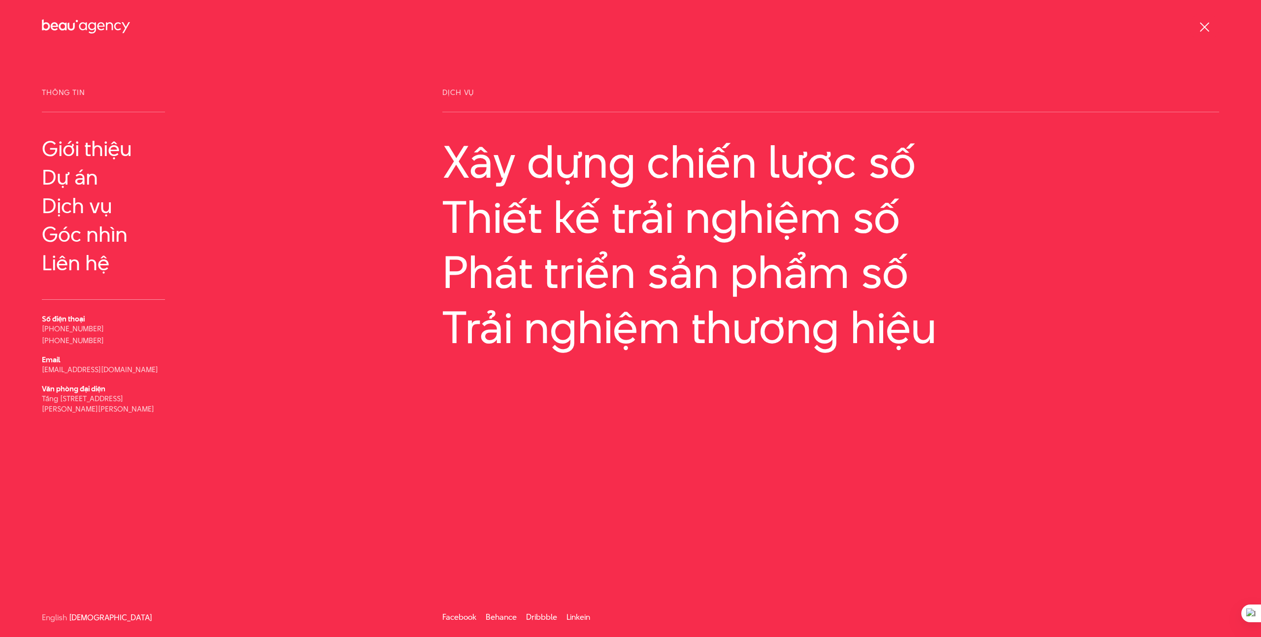
click at [1204, 24] on div at bounding box center [1204, 27] width 12 height 12
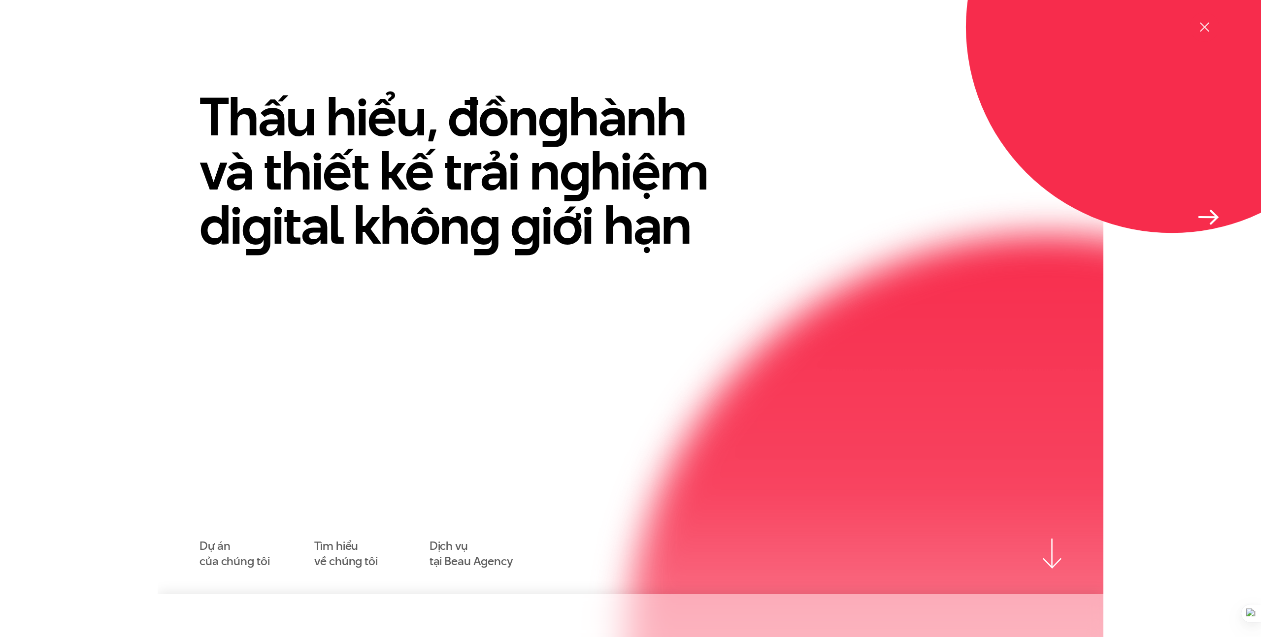
scroll to position [0, 0]
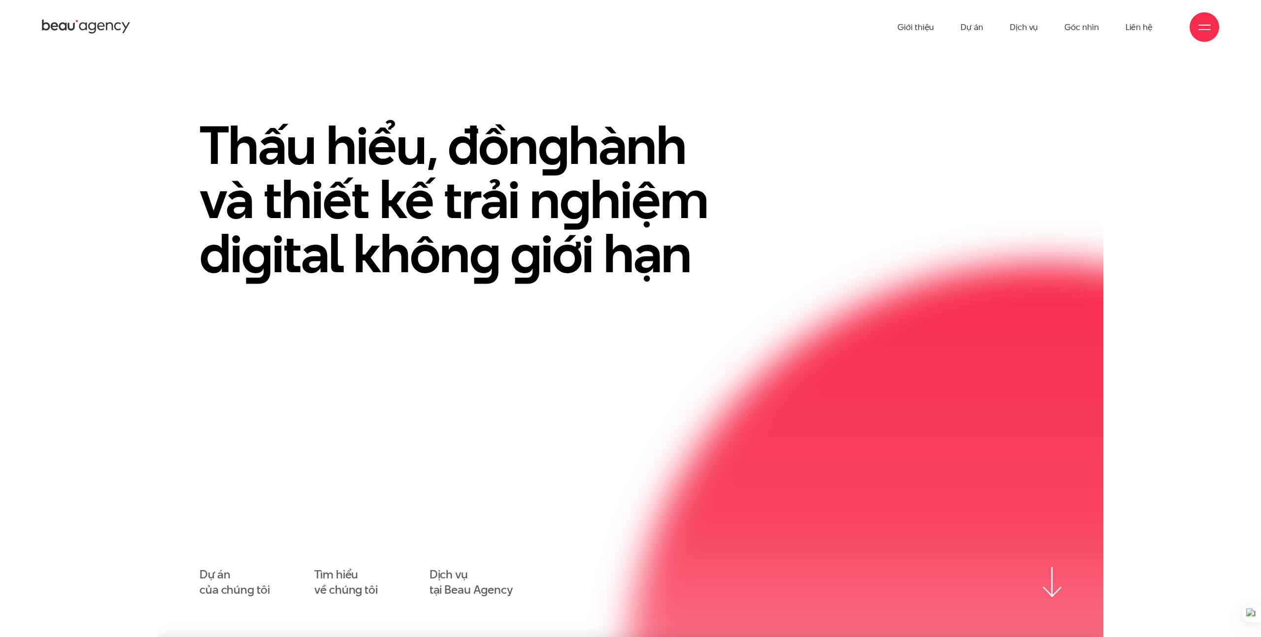
click at [1208, 29] on span at bounding box center [1204, 29] width 12 height 1
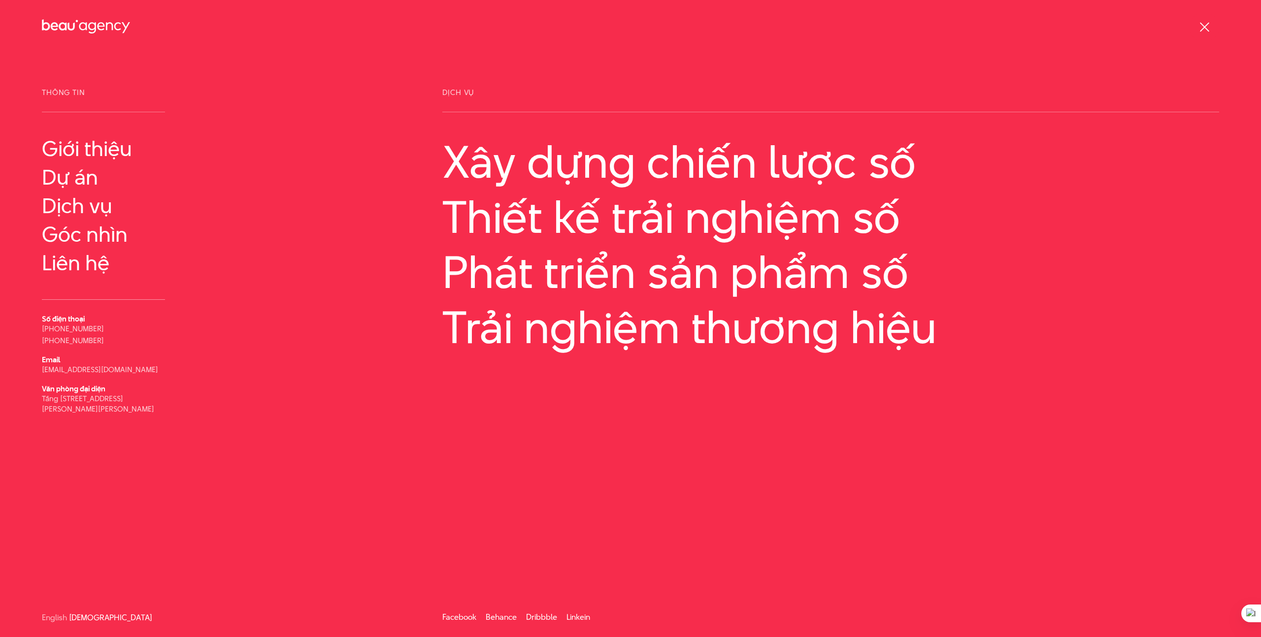
click at [1208, 29] on div at bounding box center [1204, 27] width 12 height 12
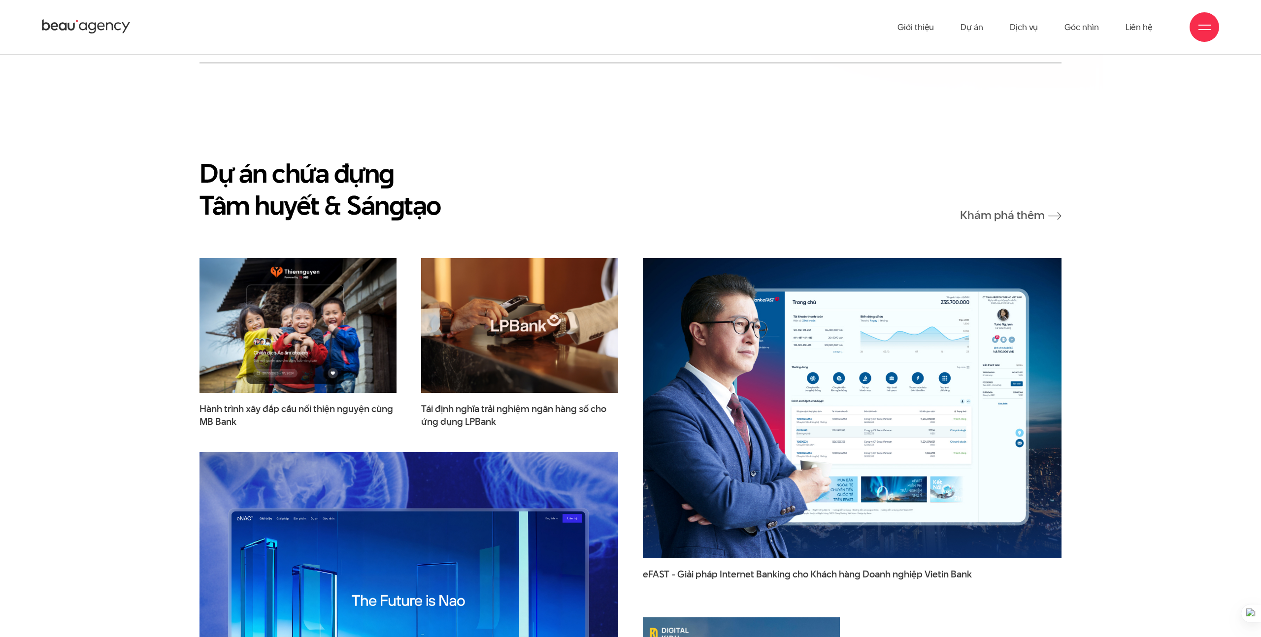
scroll to position [1438, 0]
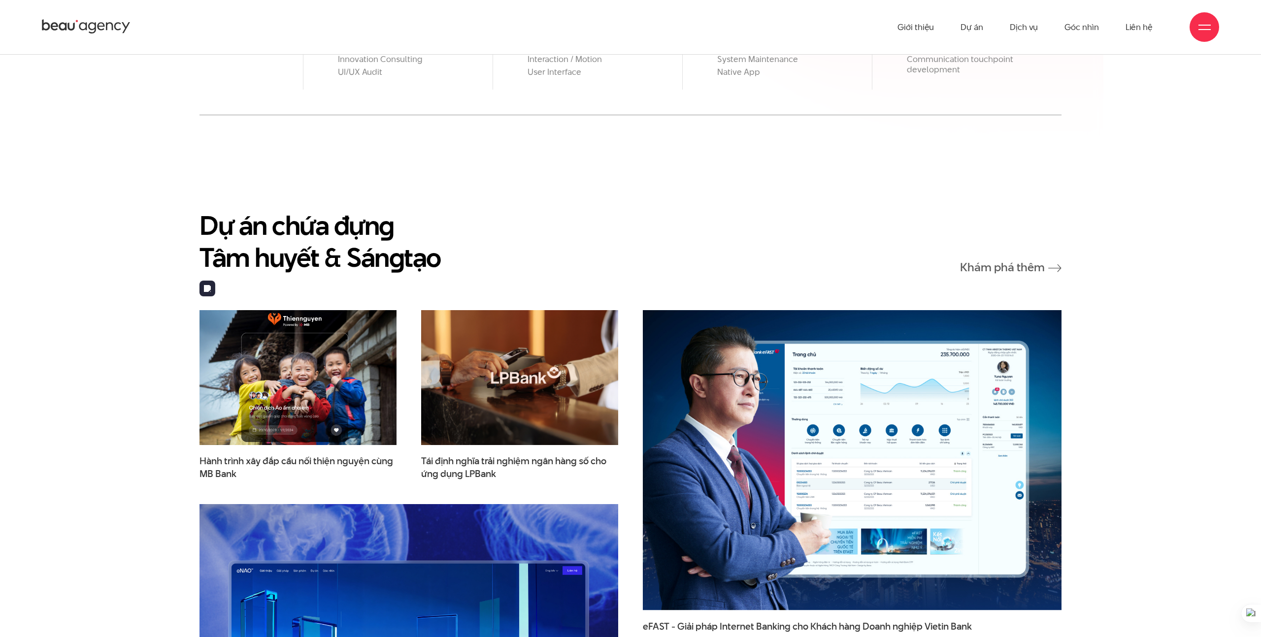
click at [313, 335] on img at bounding box center [298, 377] width 217 height 148
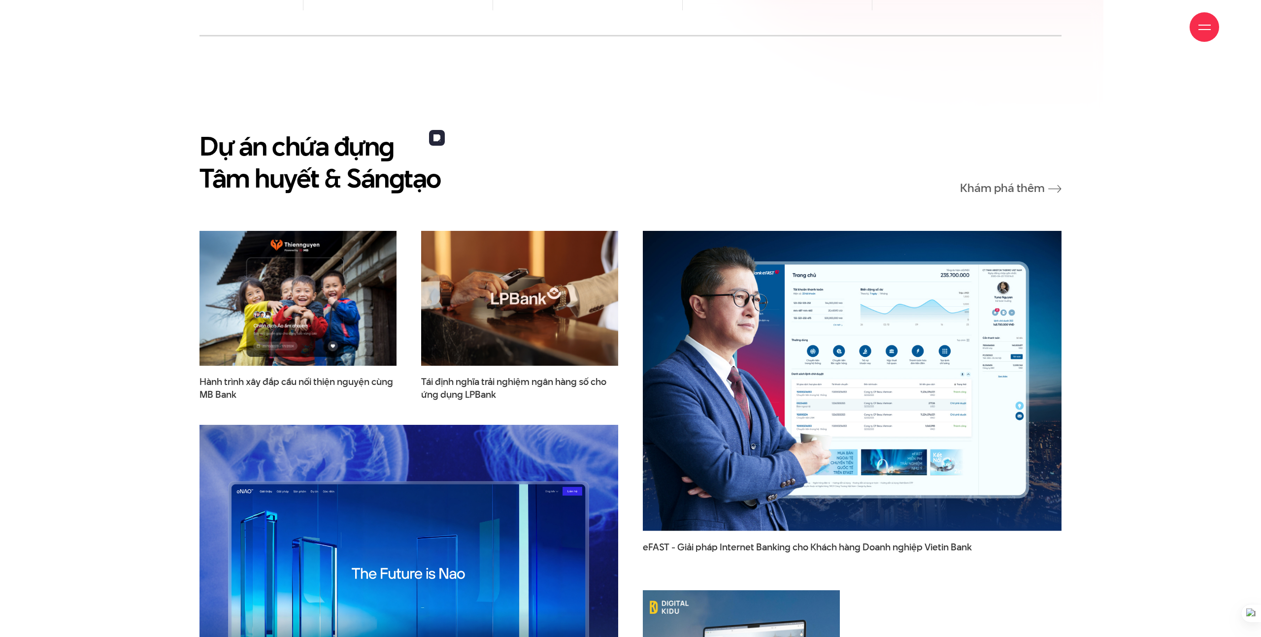
scroll to position [1594, 0]
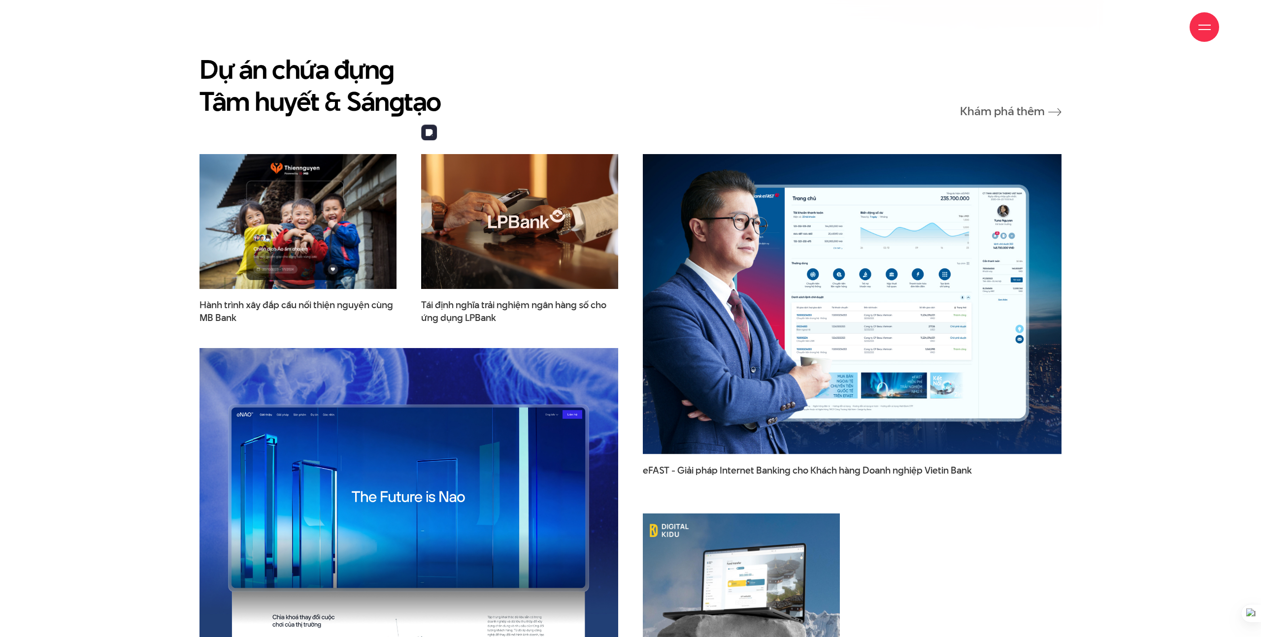
click at [522, 219] on img at bounding box center [519, 221] width 217 height 148
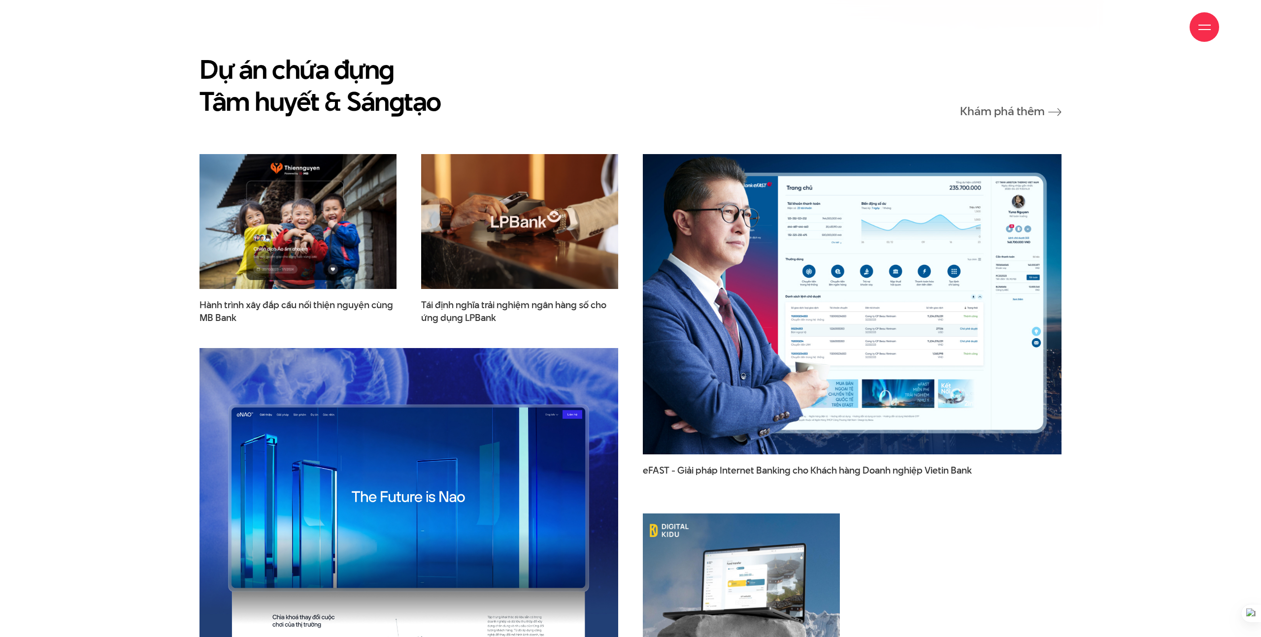
click at [721, 273] on img at bounding box center [852, 304] width 460 height 330
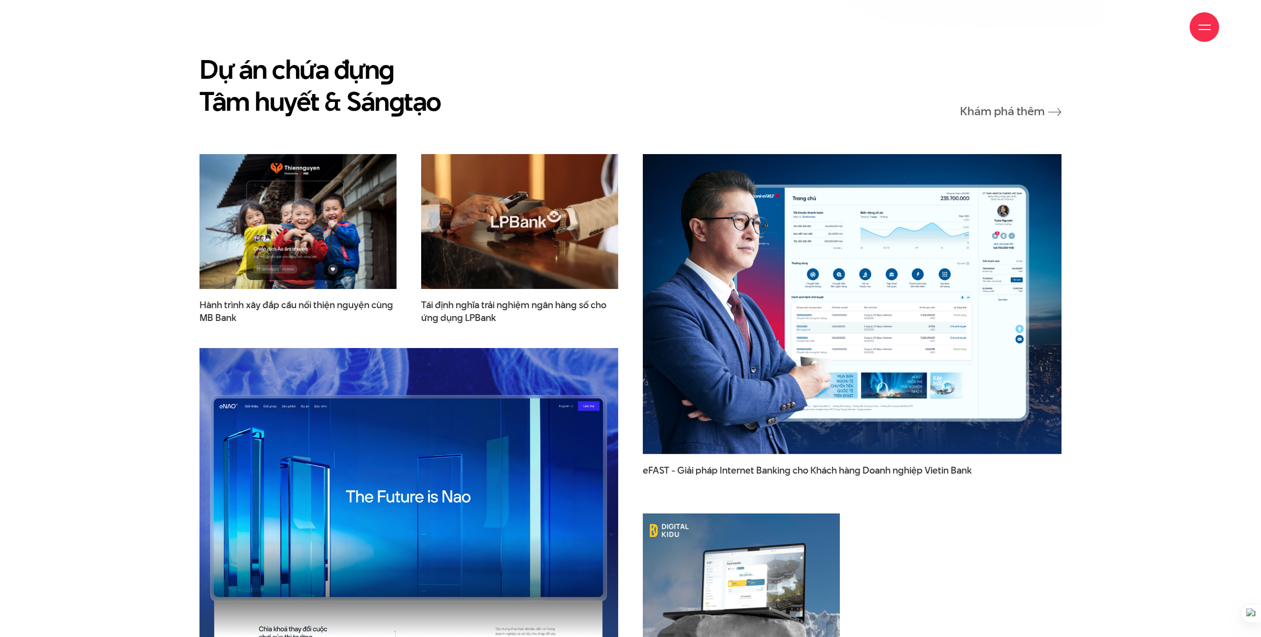
click at [506, 471] on img at bounding box center [409, 498] width 460 height 330
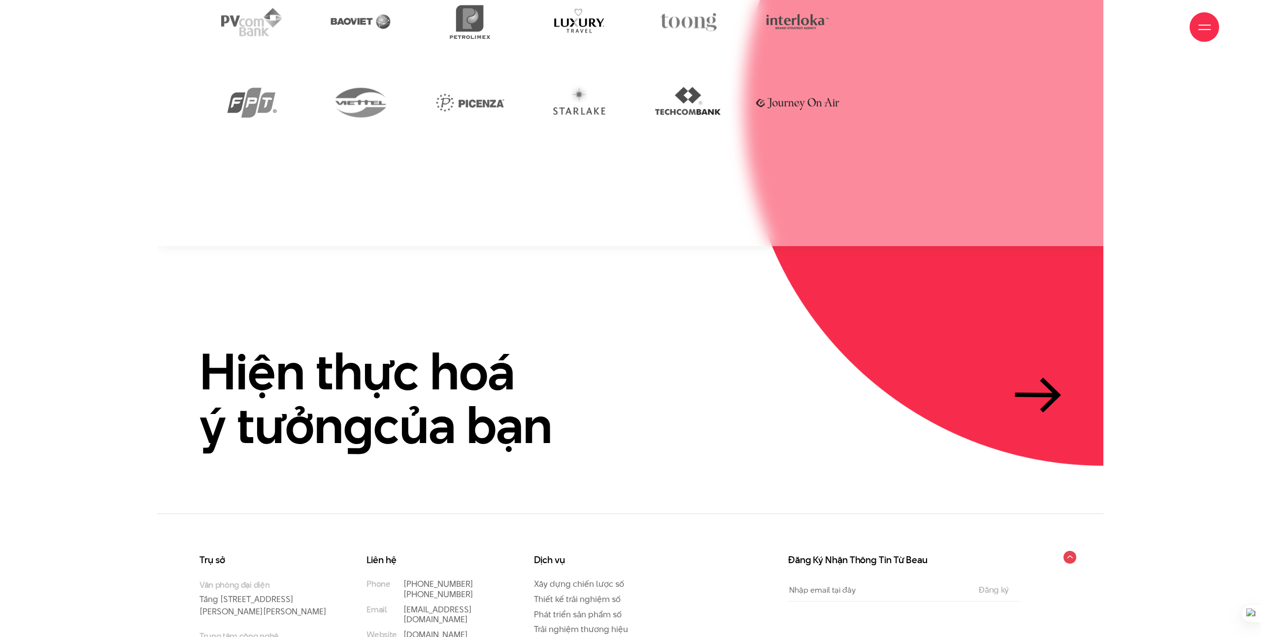
scroll to position [3029, 0]
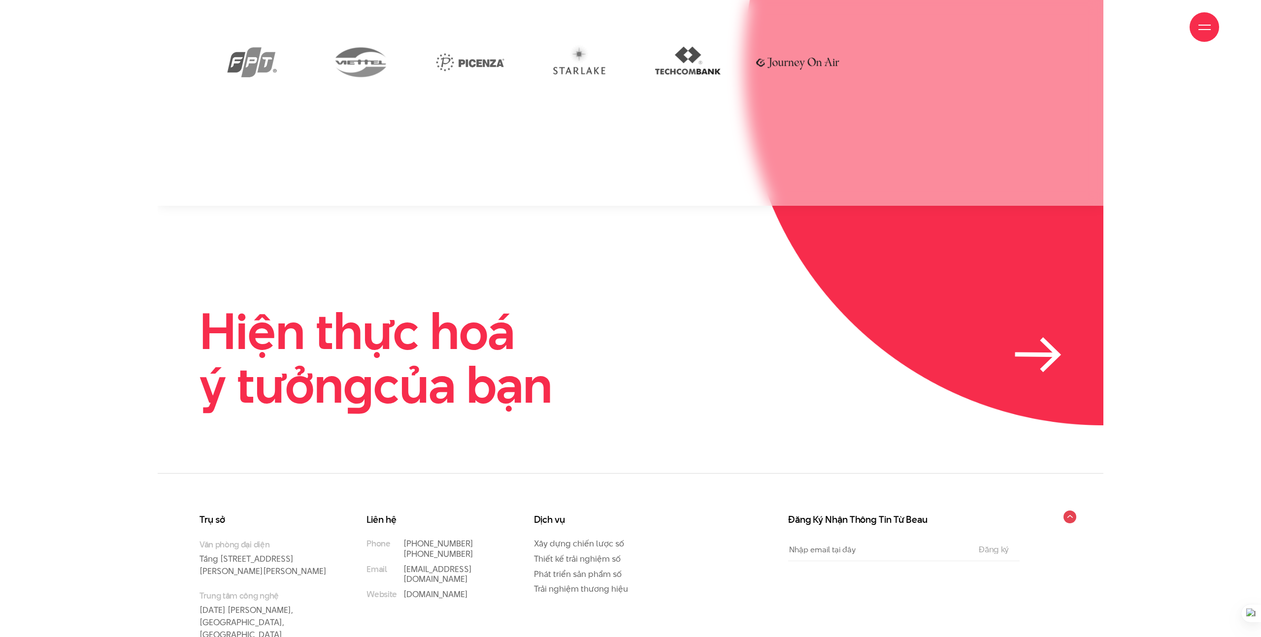
click at [416, 321] on h2 "Hiện thực hoá ý tưởn g của bạn" at bounding box center [375, 358] width 353 height 108
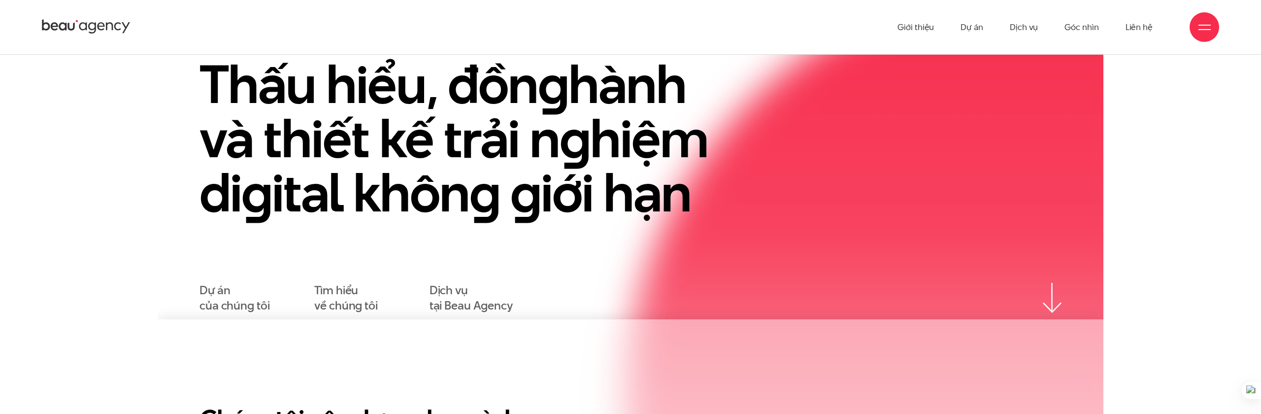
scroll to position [82, 0]
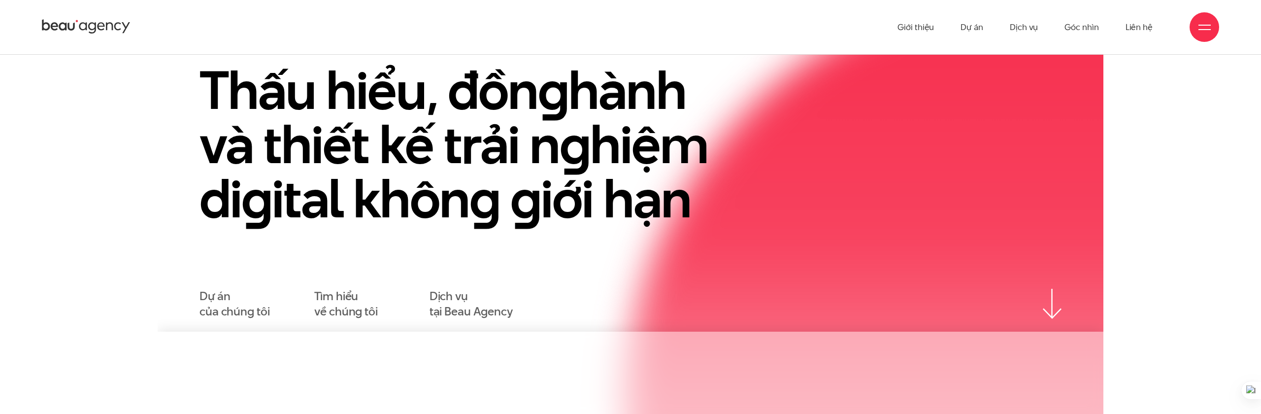
click at [815, 215] on div "Thấu hiểu, đồn g hành và thiết kế trải n g hiệm di g ital khôn g g iới hạn" at bounding box center [630, 156] width 886 height 187
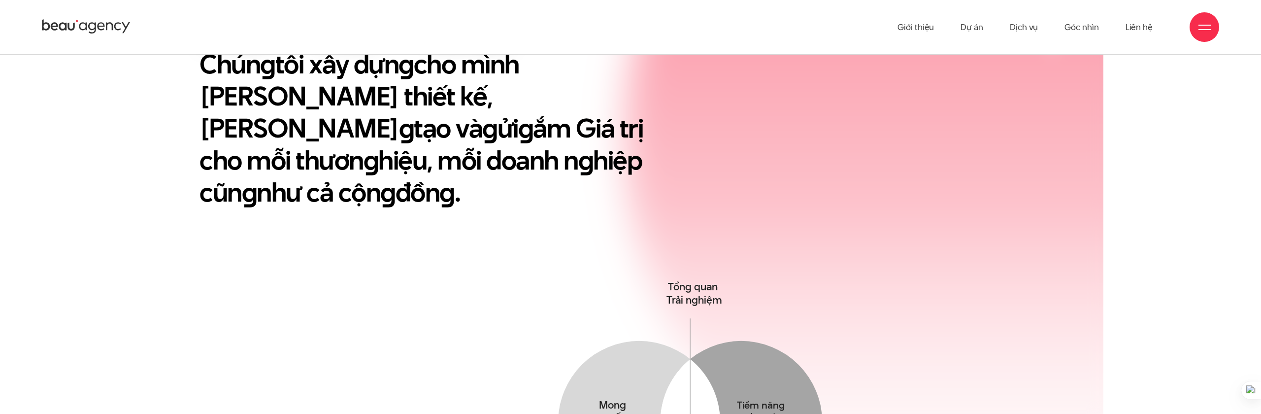
scroll to position [0, 0]
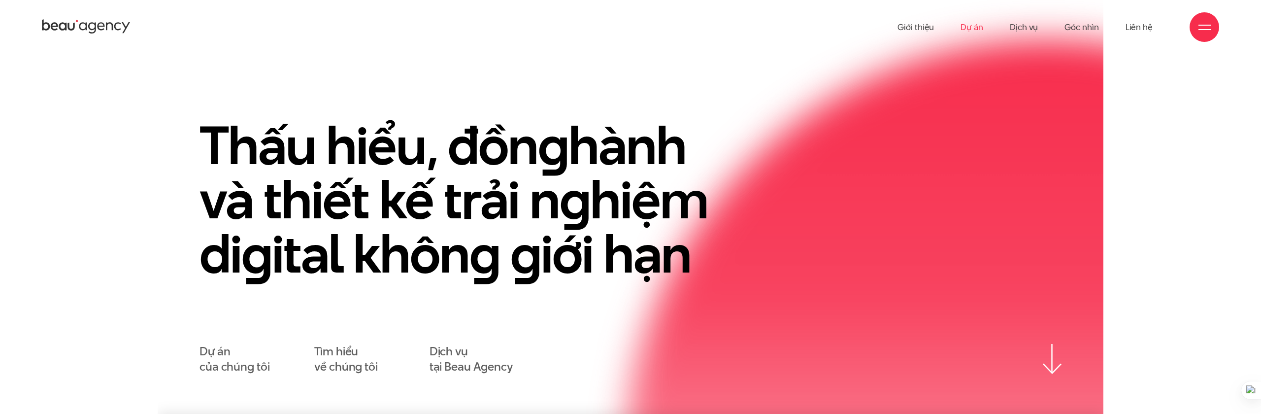
click at [973, 26] on link "Dự án" at bounding box center [971, 27] width 23 height 54
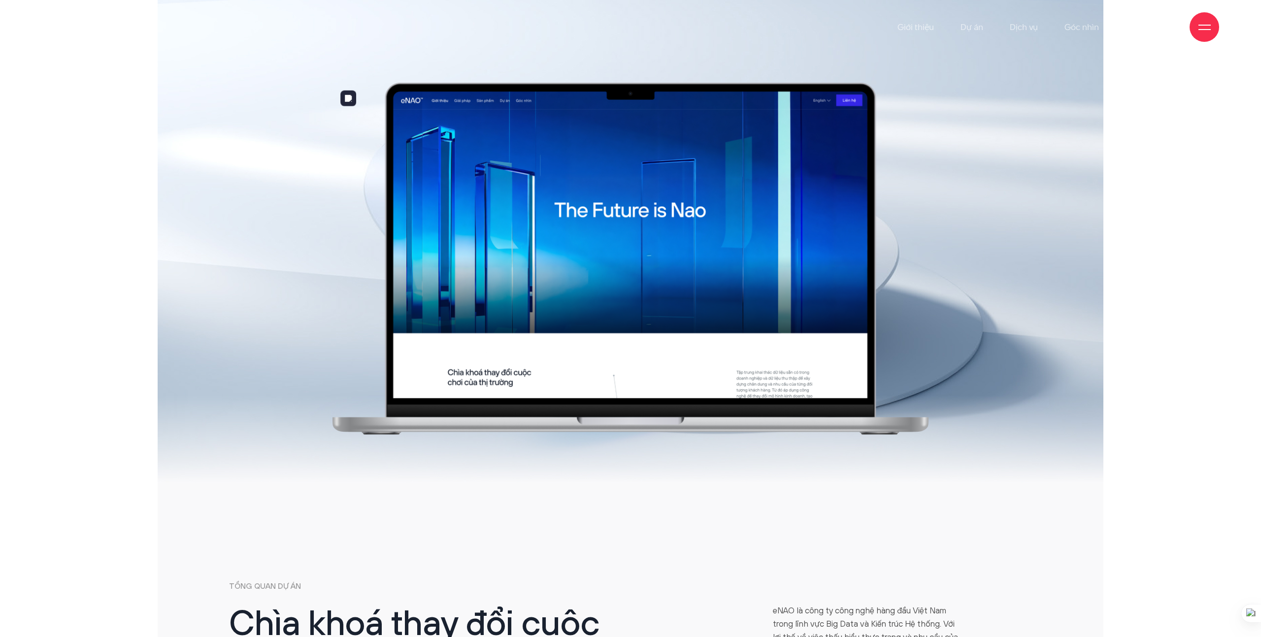
click at [760, 206] on img at bounding box center [630, 259] width 596 height 352
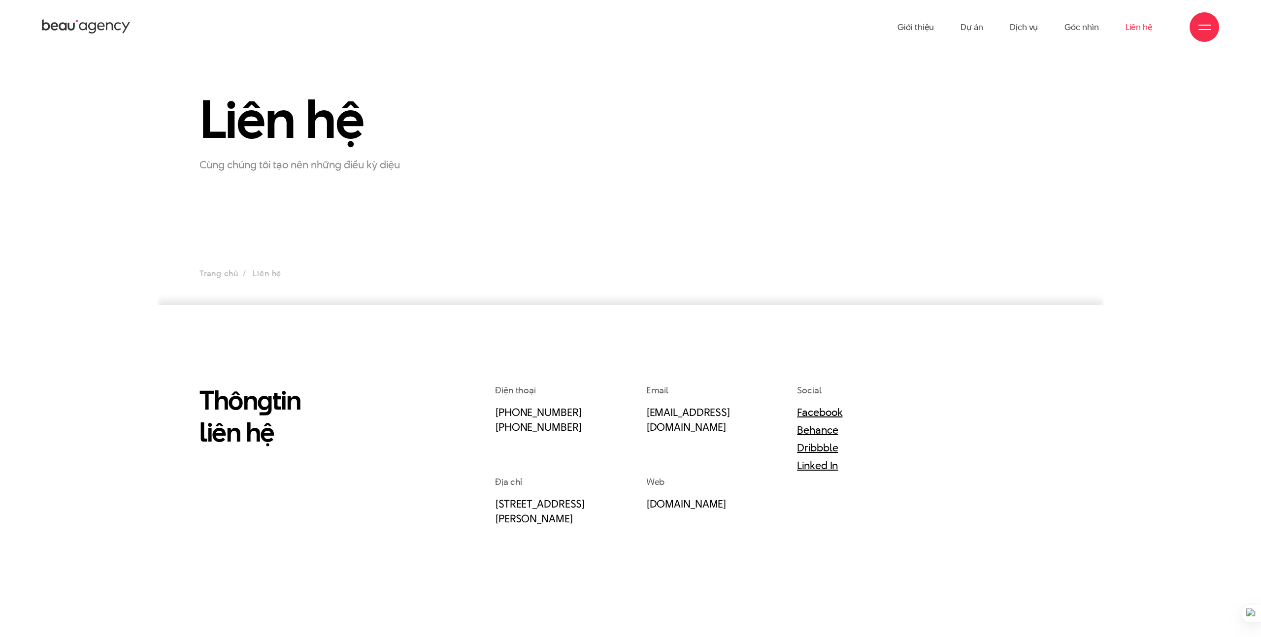
click at [685, 257] on section "Liên hệ Cùng chúng tôi tạo nên những điều kỳ diệu Trang chủ Liên hệ" at bounding box center [631, 179] width 946 height 251
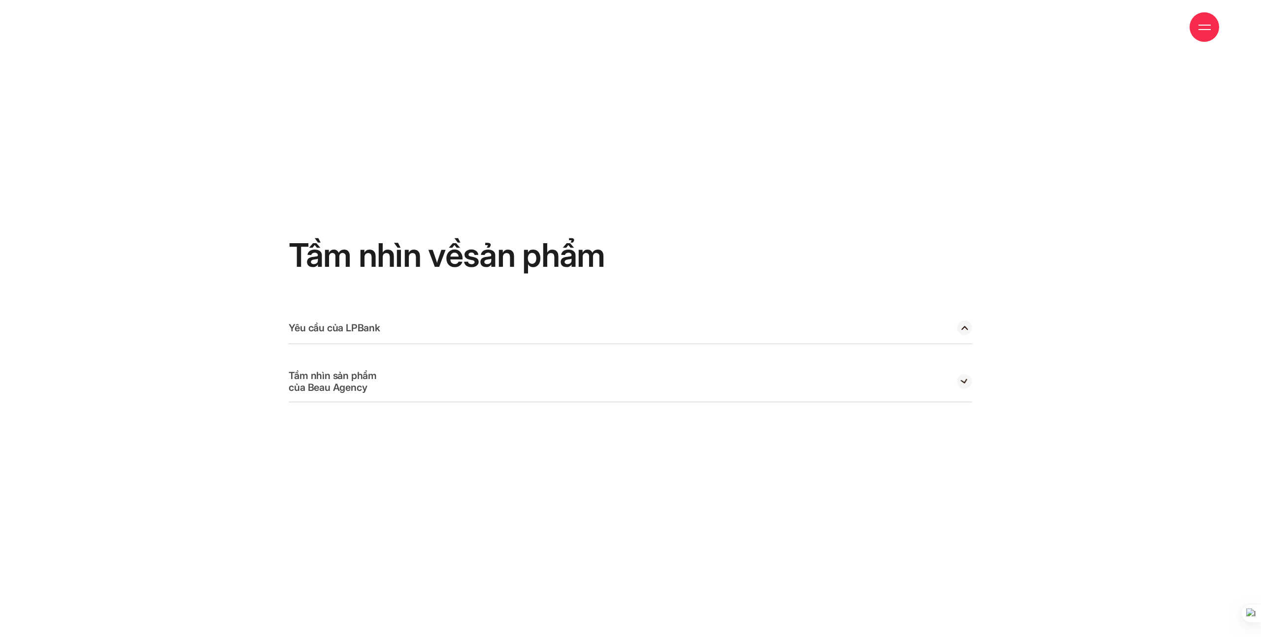
click at [824, 338] on div "Yêu cầu của LPBank" at bounding box center [630, 328] width 683 height 32
click at [828, 397] on div "Tầm nhìn sản phẩm của Beau Agency" at bounding box center [630, 381] width 683 height 41
click at [931, 366] on div "Tầm nhìn sản phẩm của Beau Agency" at bounding box center [630, 381] width 683 height 41
click at [951, 328] on div "Yêu cầu của LPBank" at bounding box center [630, 328] width 683 height 32
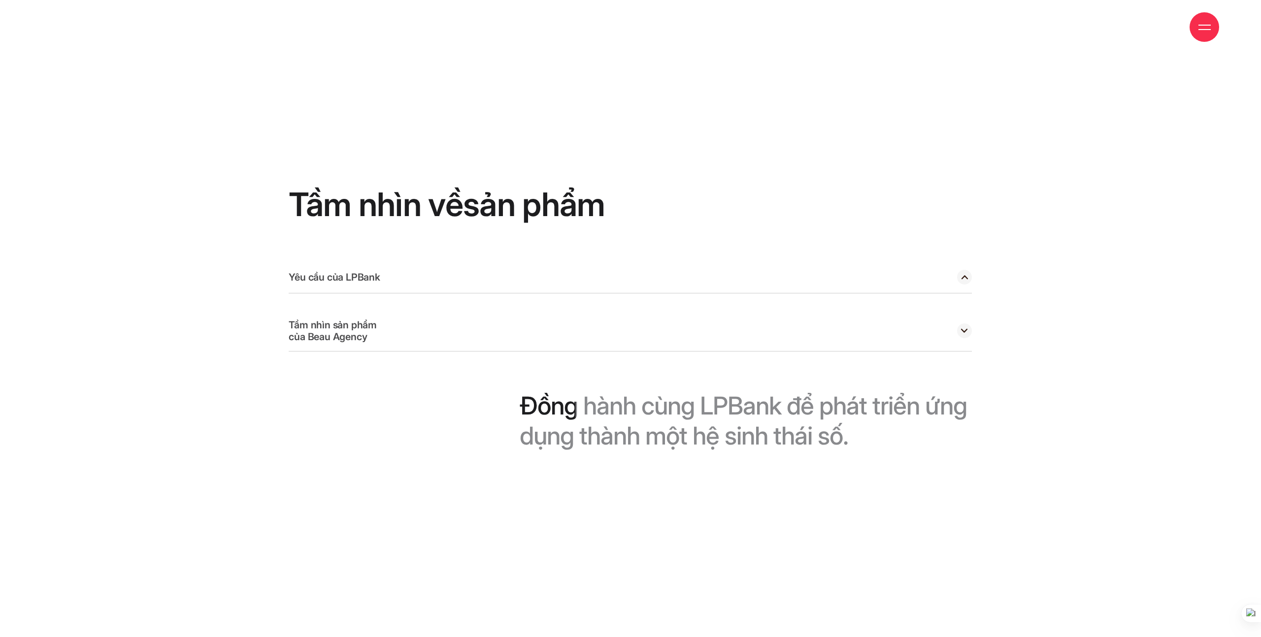
click at [712, 416] on span "LPBank" at bounding box center [740, 406] width 81 height 30
click at [562, 414] on span "Đồng" at bounding box center [549, 406] width 58 height 30
click at [615, 413] on span "hành" at bounding box center [609, 406] width 53 height 30
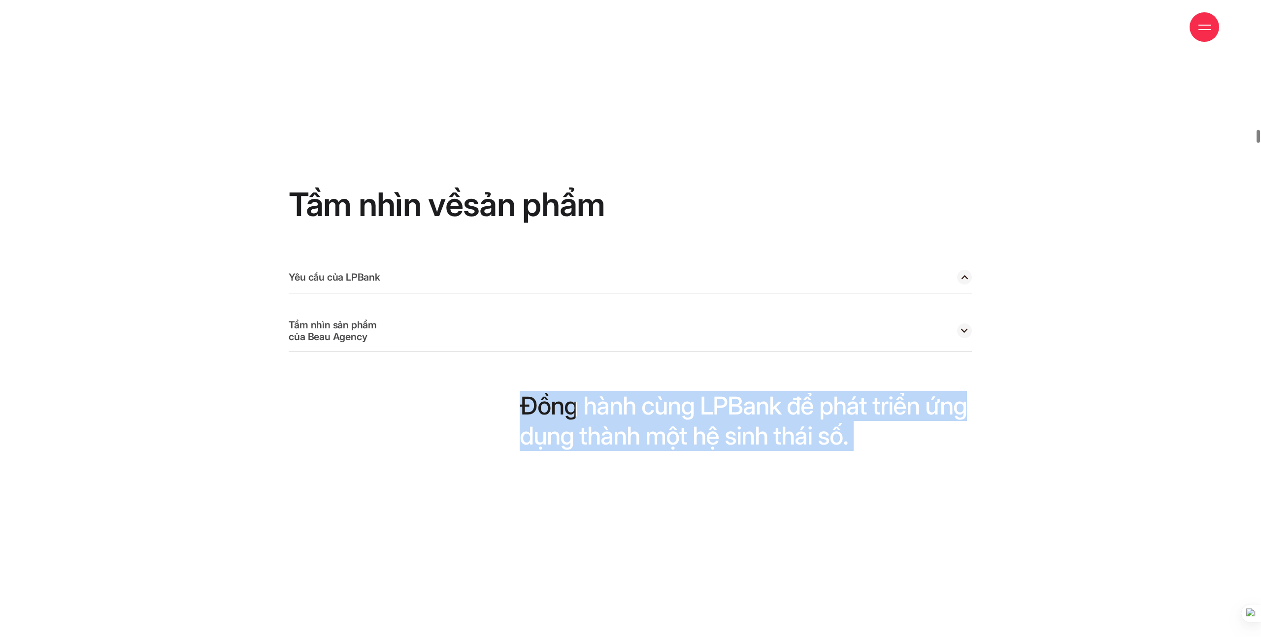
click at [615, 413] on span "hành" at bounding box center [609, 406] width 53 height 30
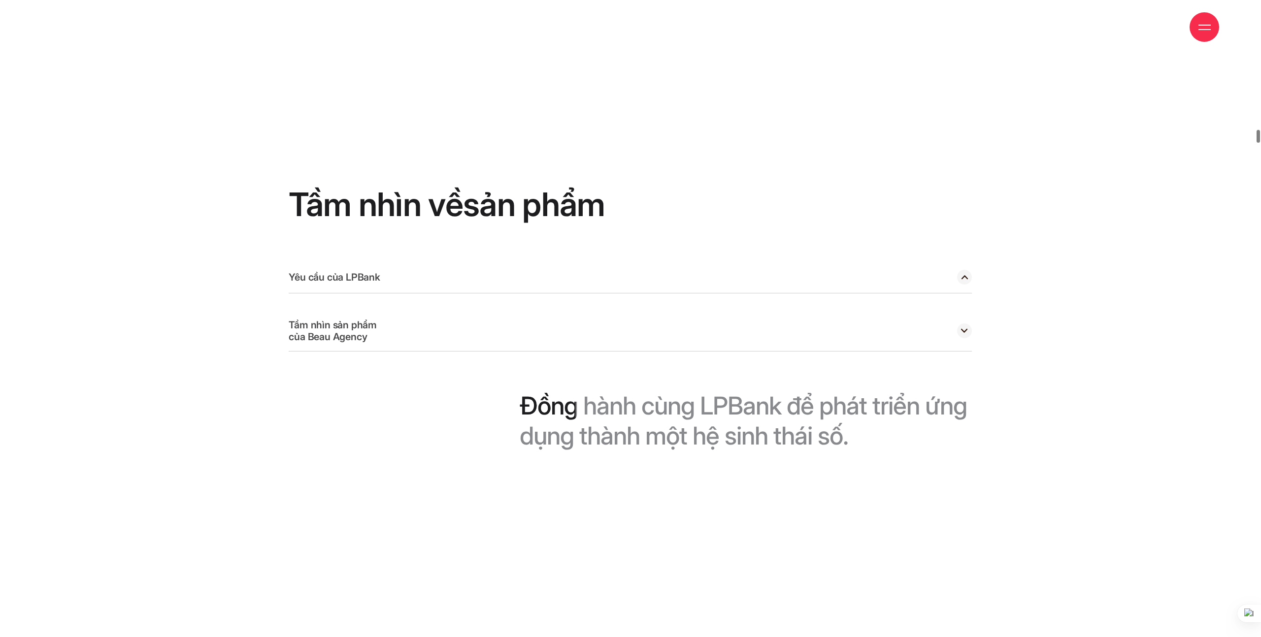
click at [692, 444] on span "hệ" at bounding box center [705, 436] width 27 height 30
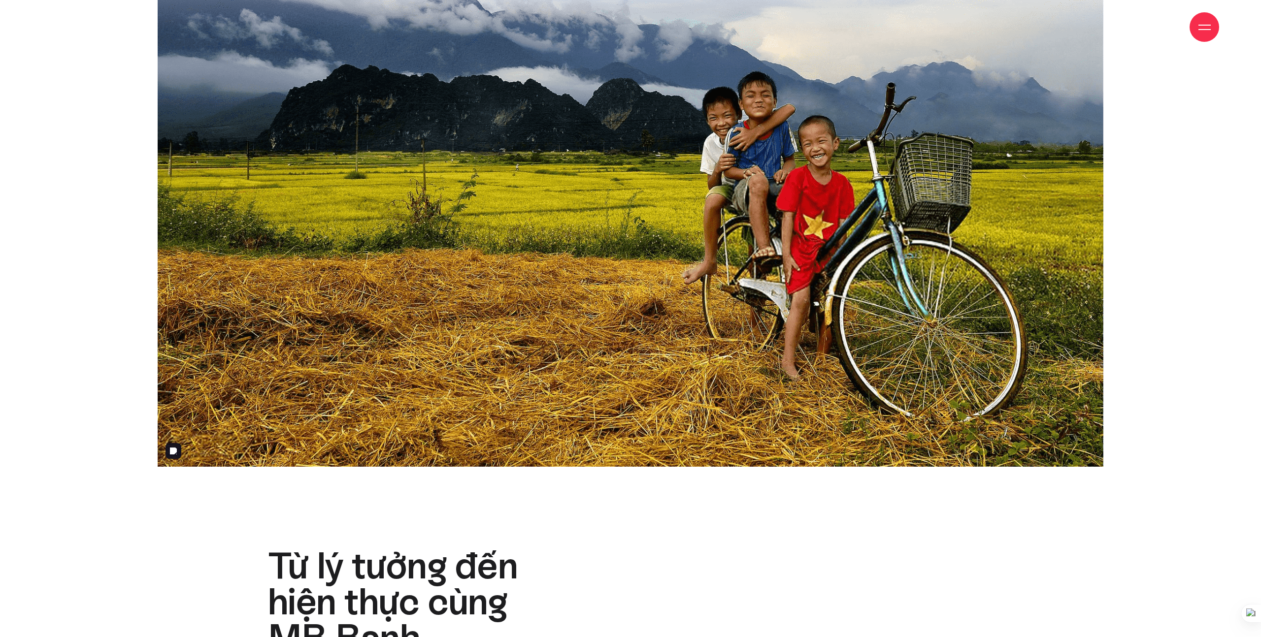
scroll to position [945, 0]
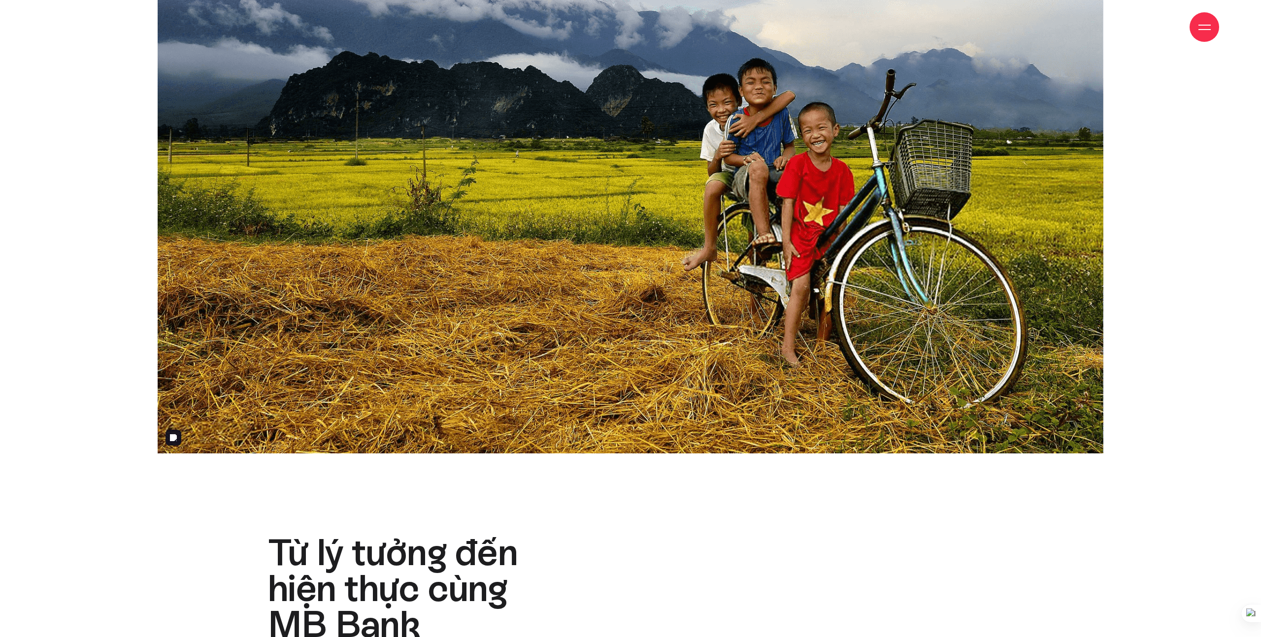
click at [508, 183] on img at bounding box center [631, 98] width 946 height 709
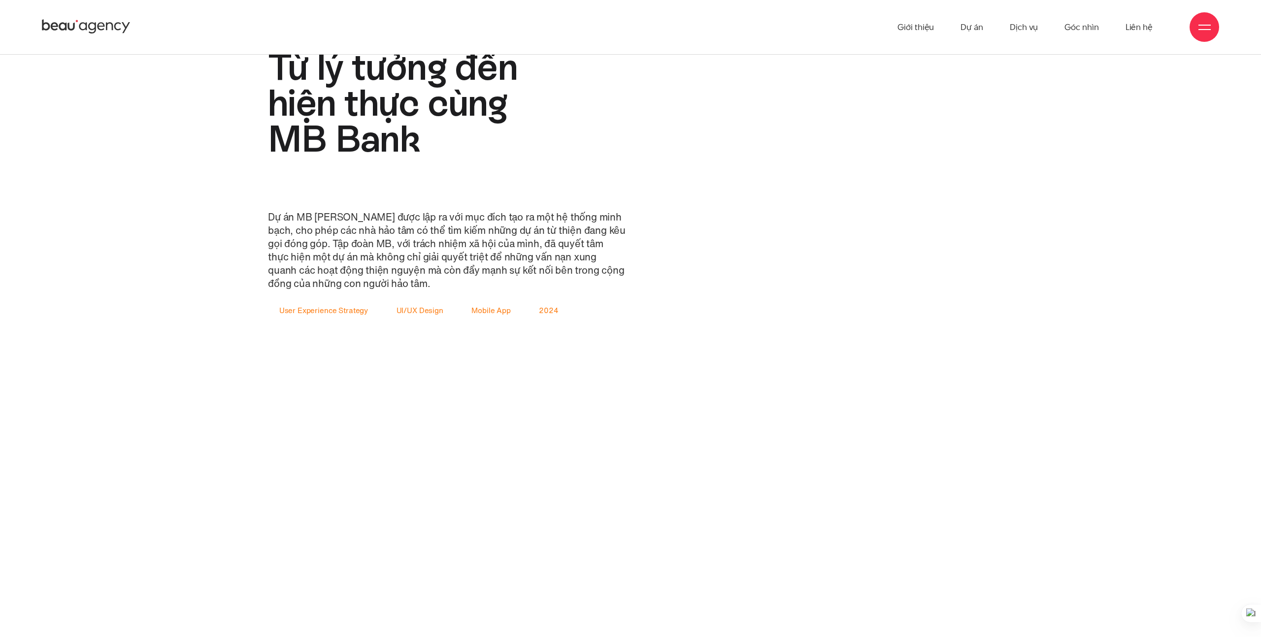
scroll to position [1411, 0]
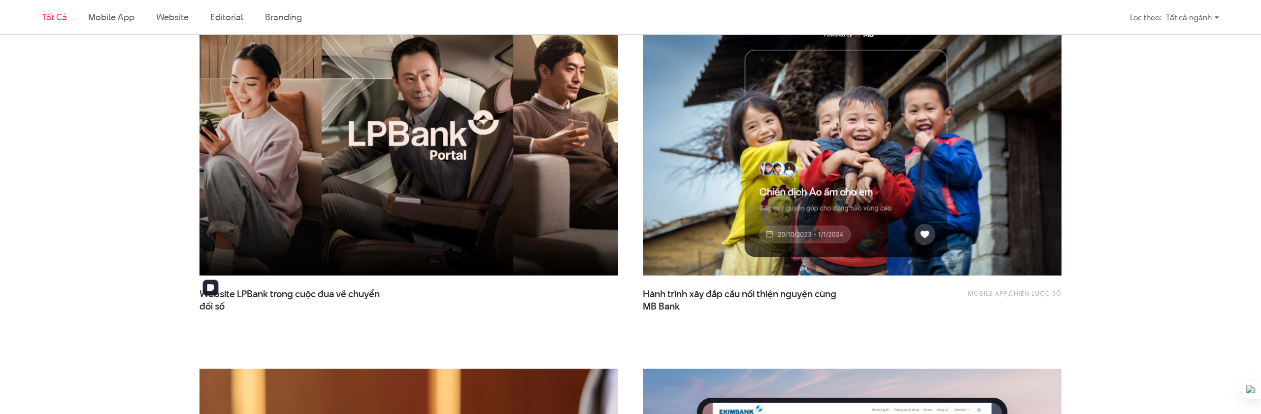
scroll to position [375, 0]
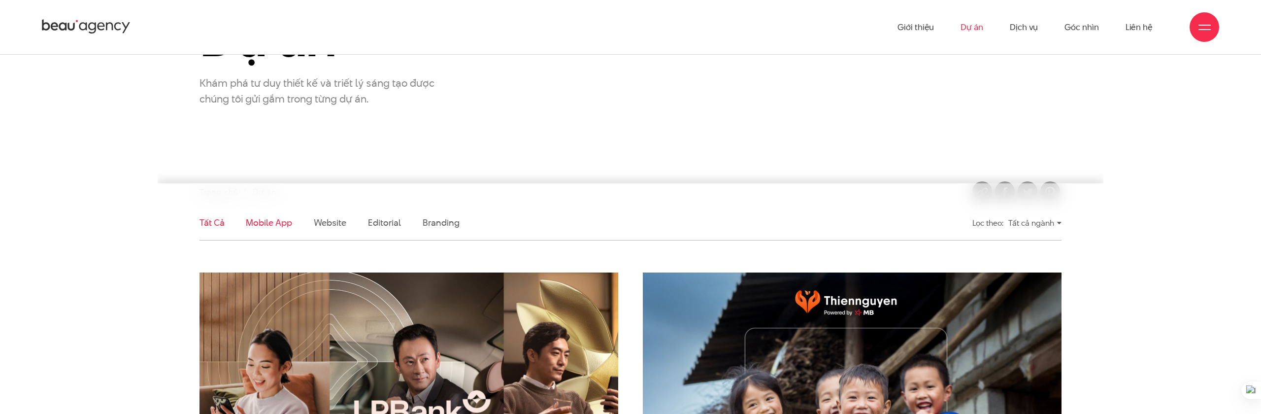
click at [272, 225] on link "Mobile app" at bounding box center [269, 222] width 46 height 12
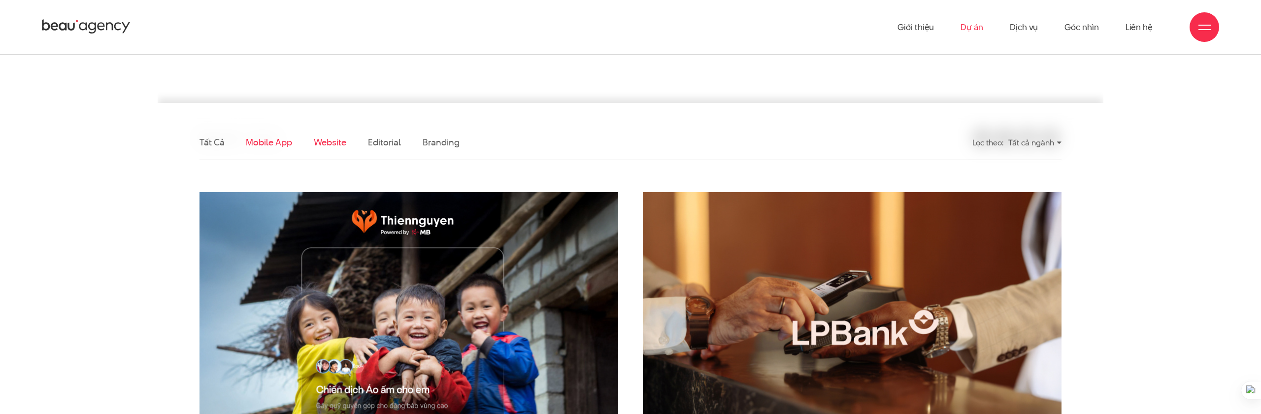
click at [314, 144] on link "Website" at bounding box center [330, 142] width 33 height 12
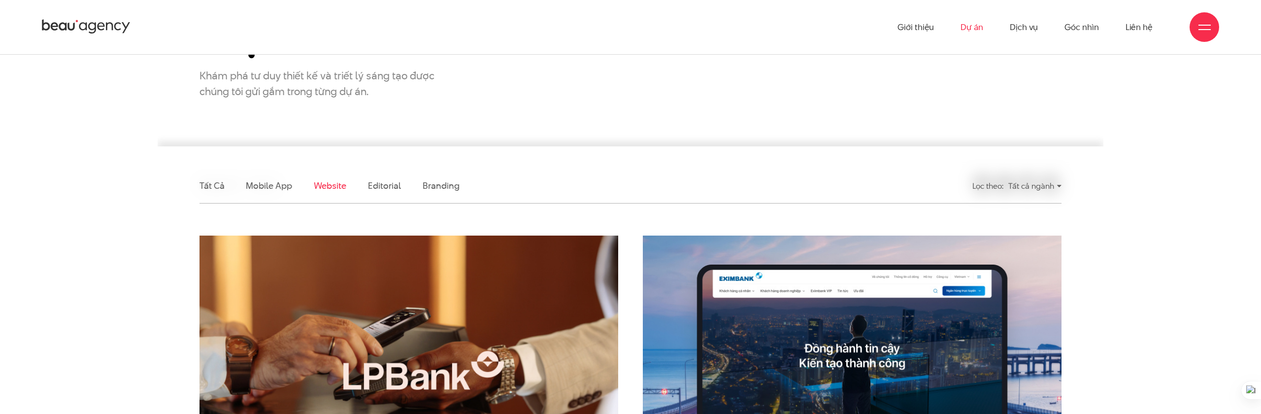
scroll to position [131, 0]
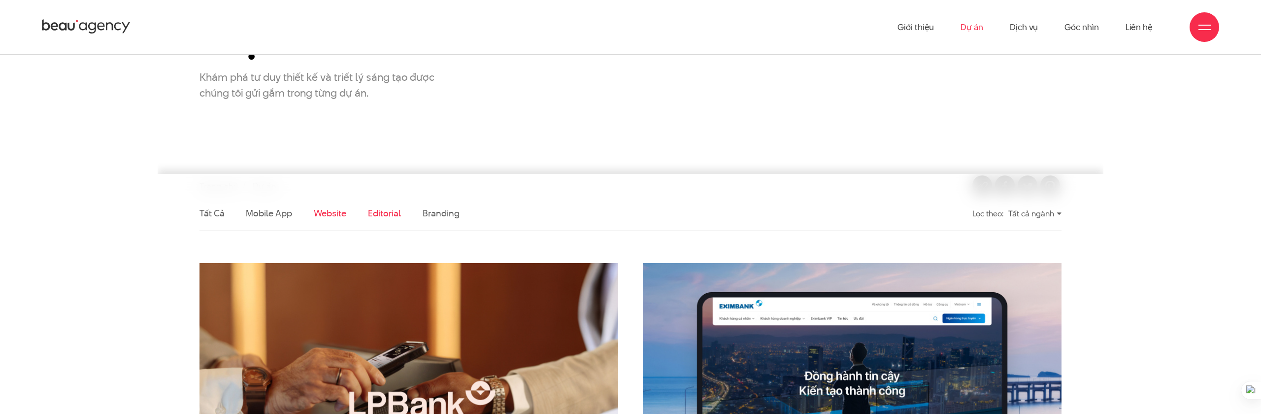
click at [374, 215] on link "Editorial" at bounding box center [384, 213] width 33 height 12
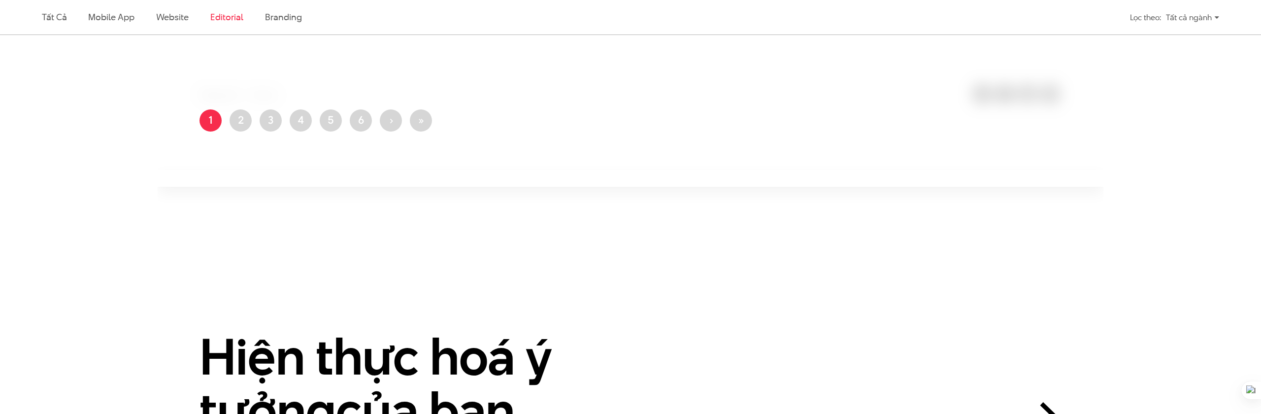
scroll to position [234, 0]
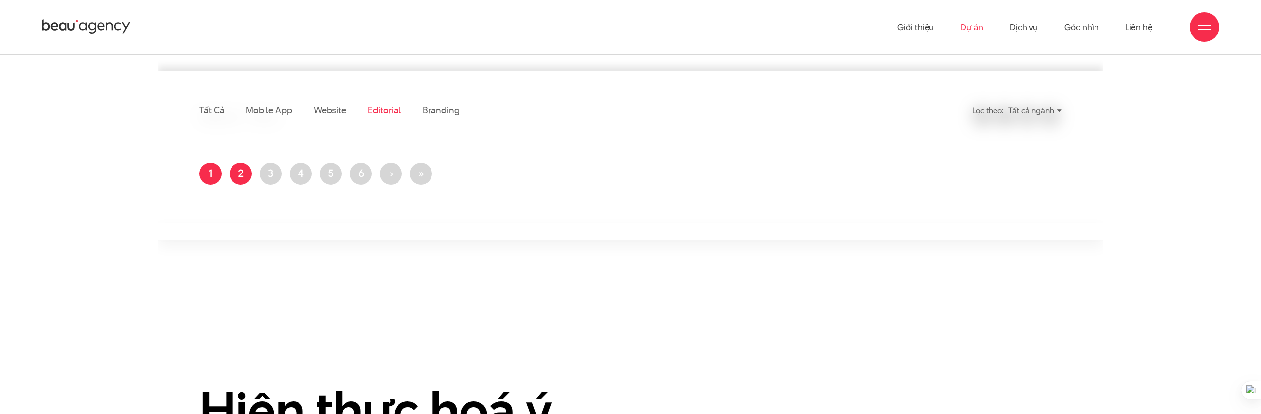
click at [244, 170] on link "Trang 2" at bounding box center [240, 174] width 22 height 22
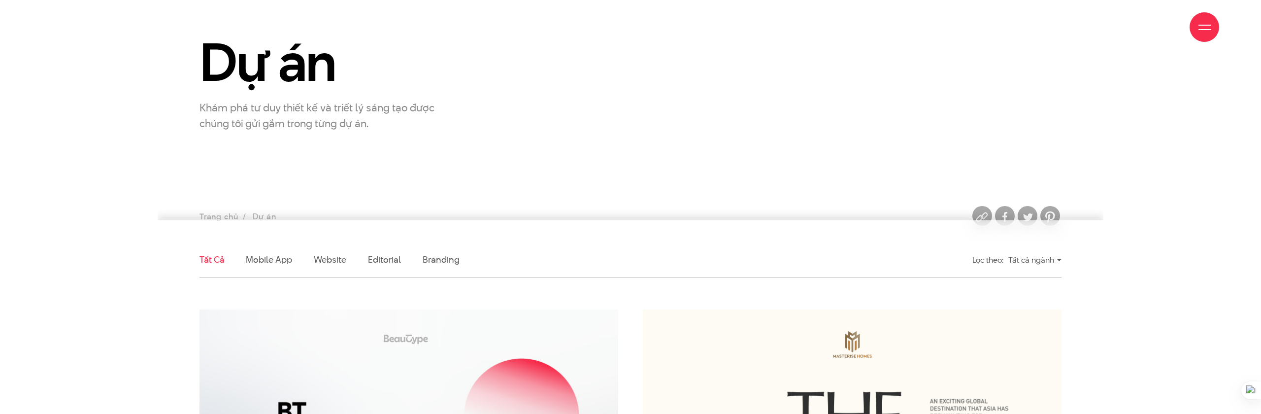
scroll to position [90, 0]
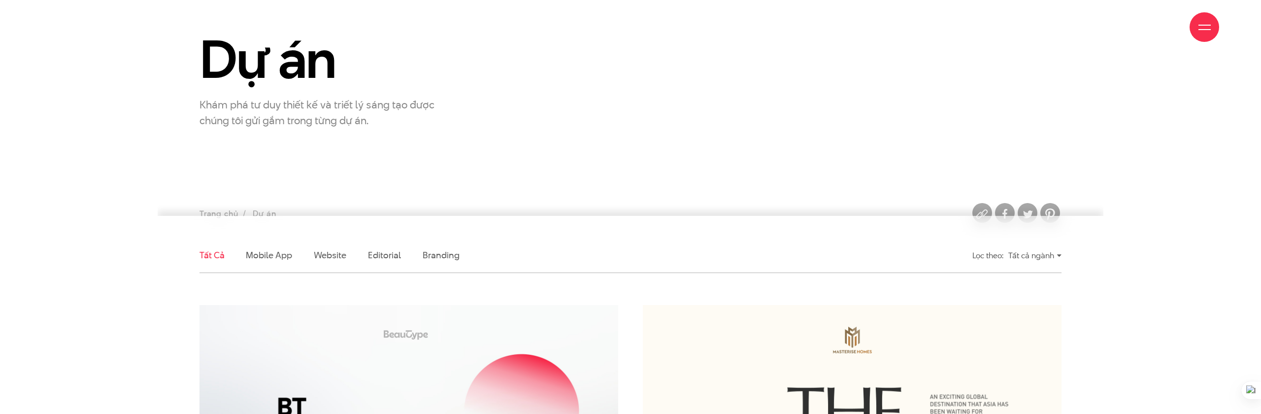
click at [259, 264] on li "Mobile app" at bounding box center [269, 255] width 46 height 34
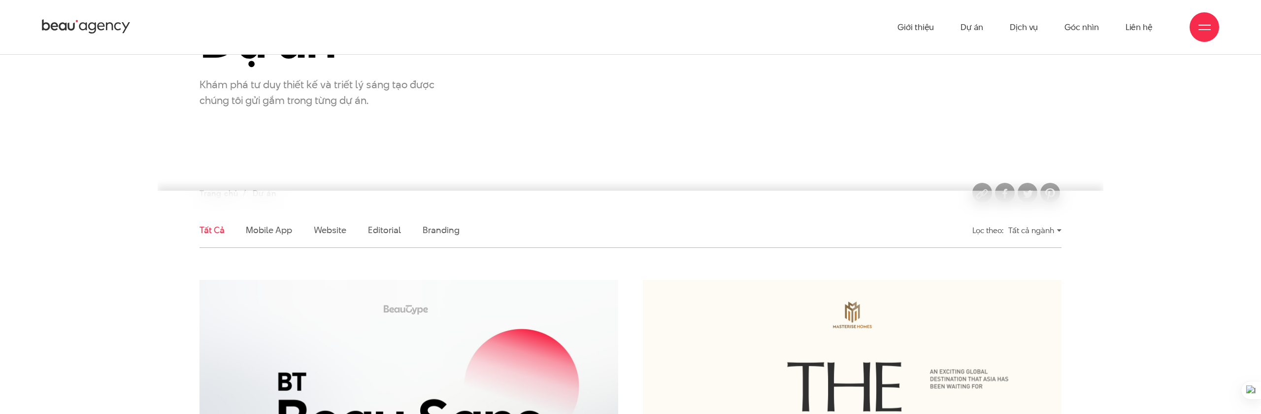
scroll to position [98, 0]
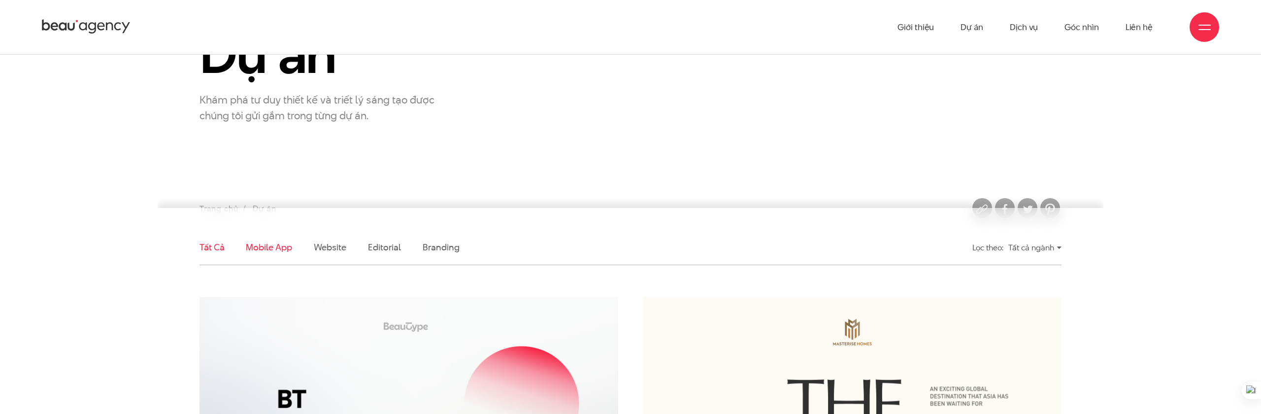
click at [284, 249] on link "Mobile app" at bounding box center [269, 247] width 46 height 12
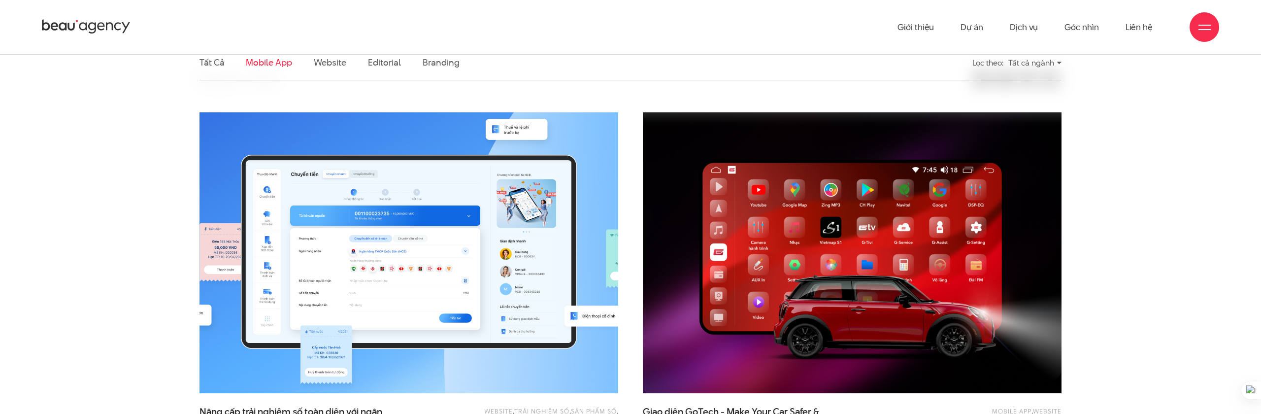
scroll to position [247, 0]
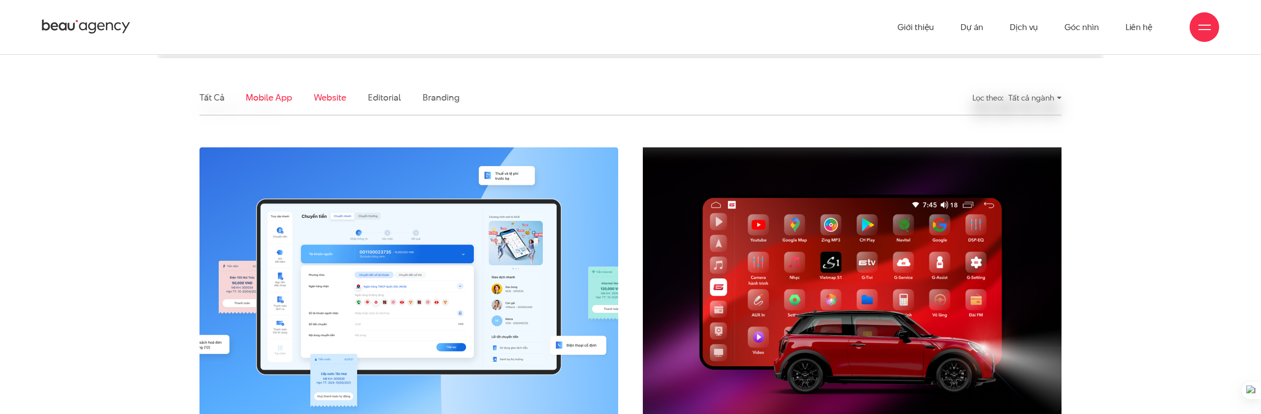
click at [323, 94] on link "Website" at bounding box center [330, 97] width 33 height 12
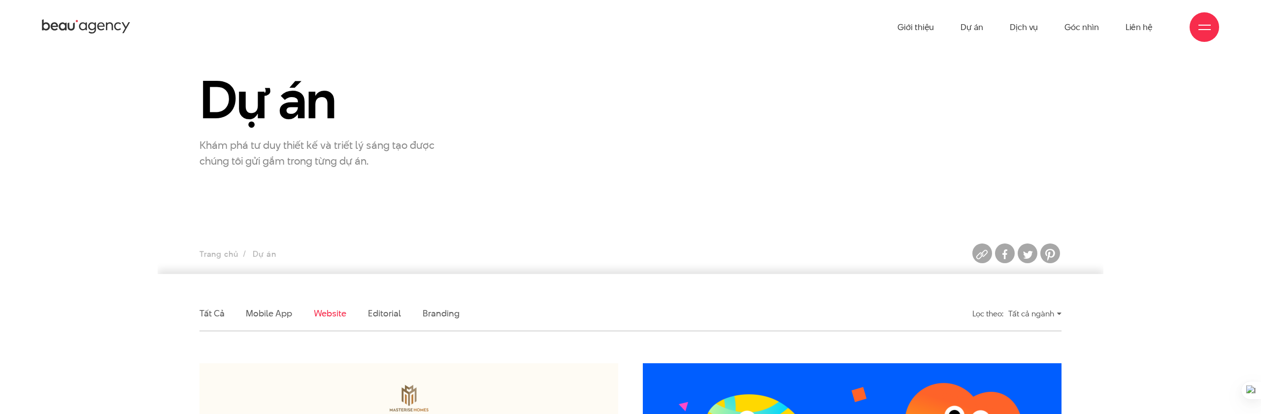
scroll to position [25, 0]
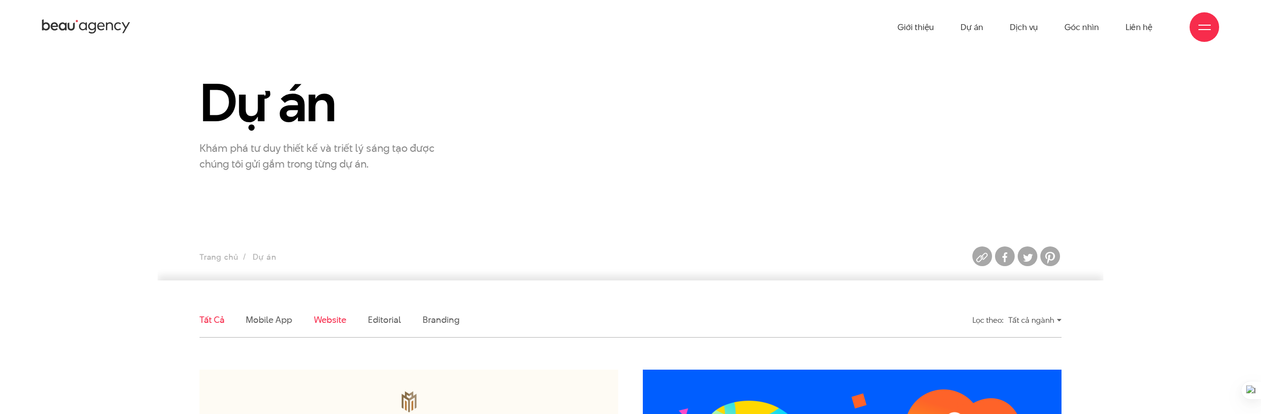
click at [223, 316] on link "Tất cả" at bounding box center [211, 319] width 25 height 12
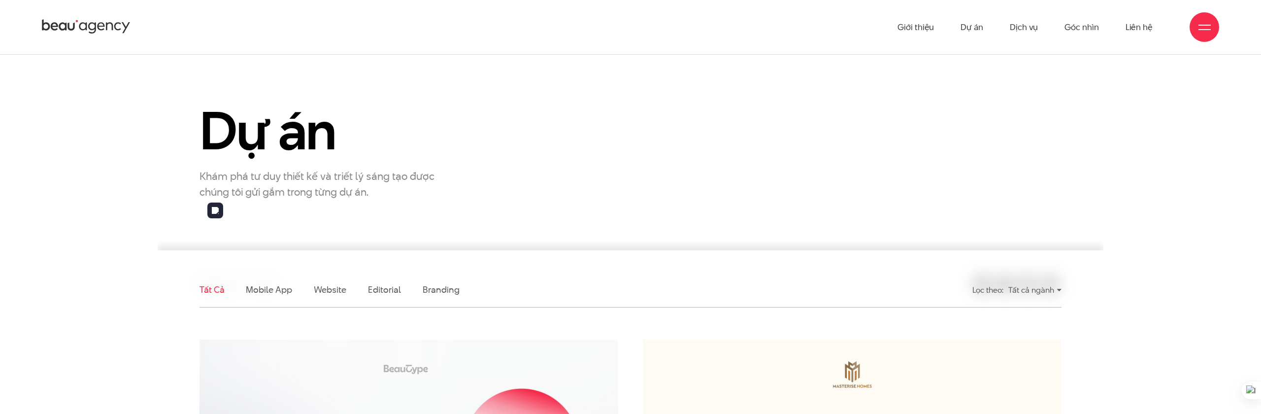
scroll to position [0, 0]
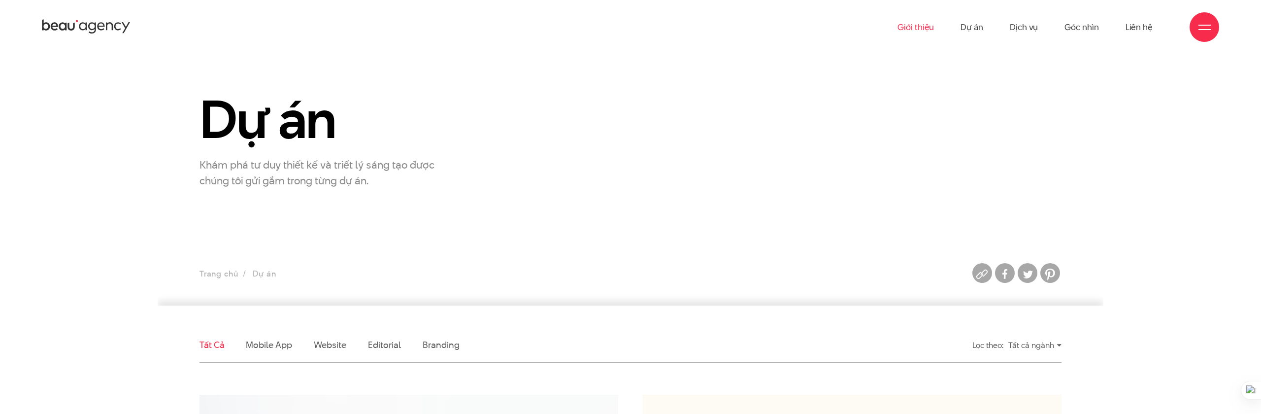
click at [913, 27] on link "Giới thiệu" at bounding box center [915, 27] width 36 height 54
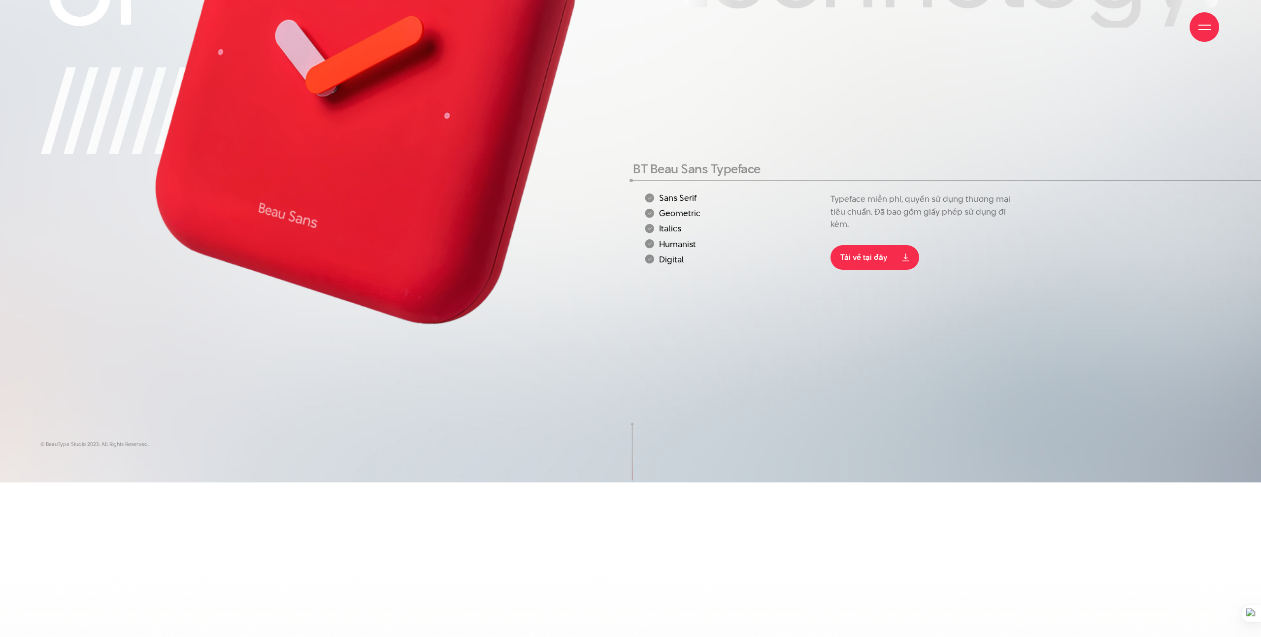
scroll to position [257, 0]
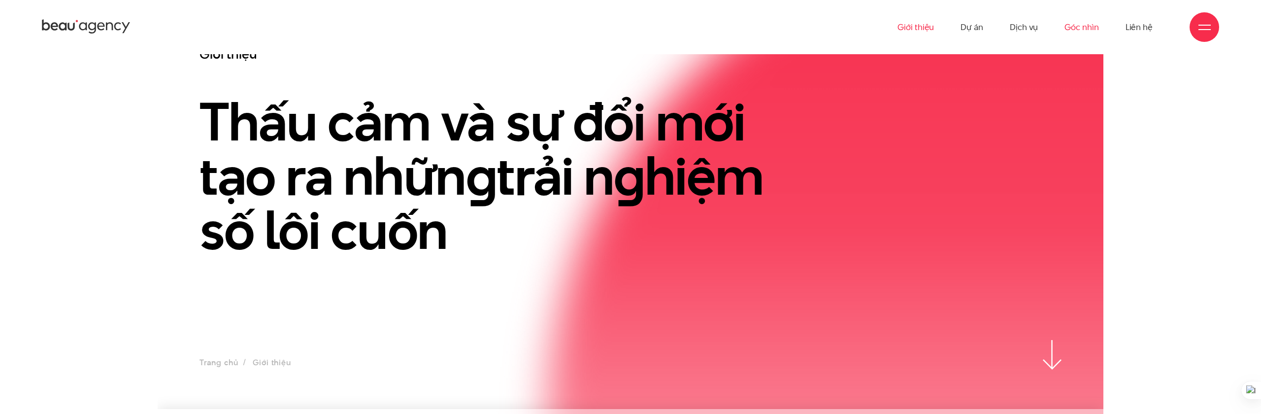
click at [1083, 27] on link "Góc nhìn" at bounding box center [1081, 27] width 34 height 54
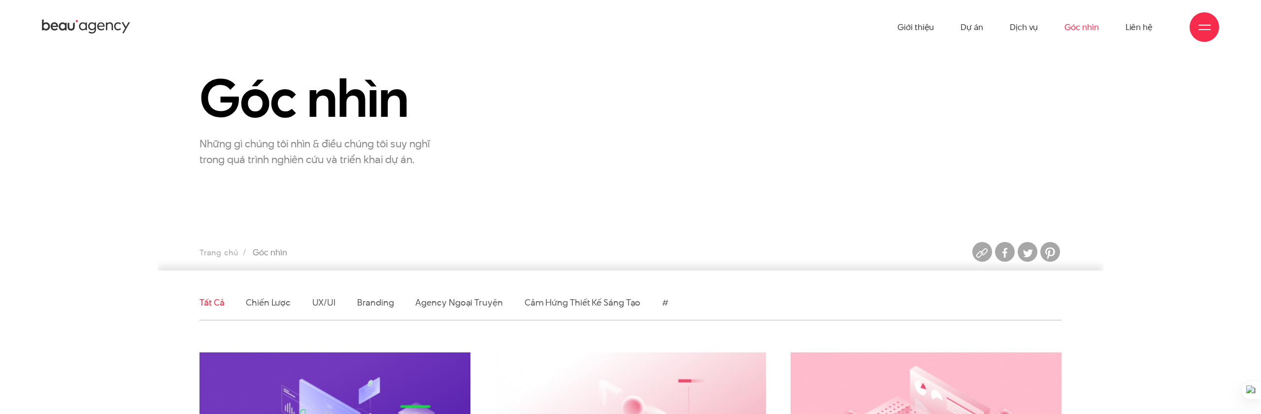
scroll to position [41, 0]
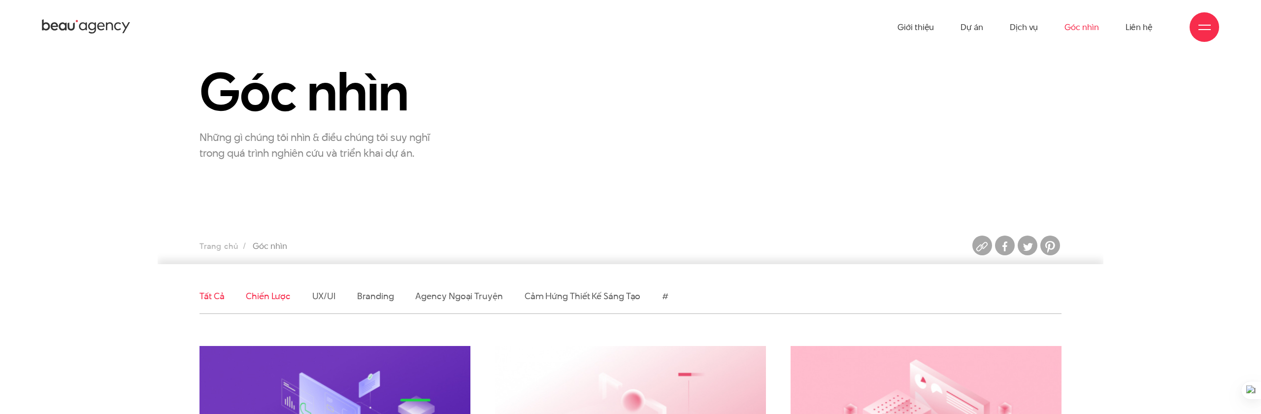
click at [263, 299] on link "Chiến lược" at bounding box center [268, 296] width 44 height 12
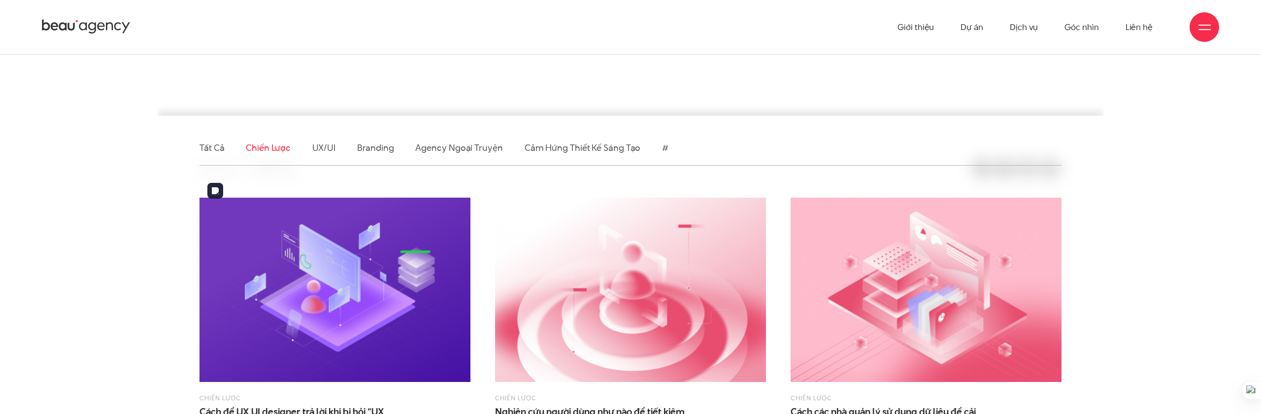
scroll to position [217, 0]
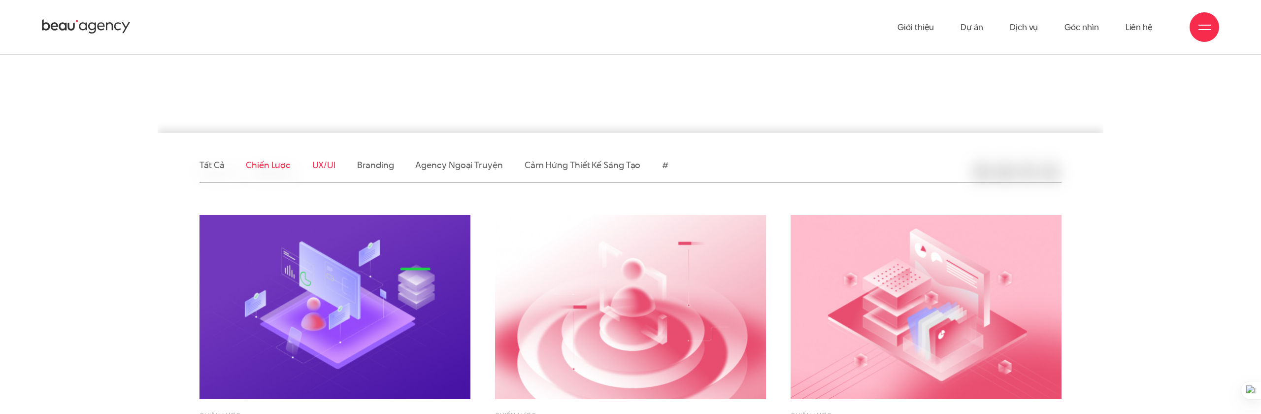
click at [327, 164] on link "UX/UI" at bounding box center [324, 165] width 24 height 12
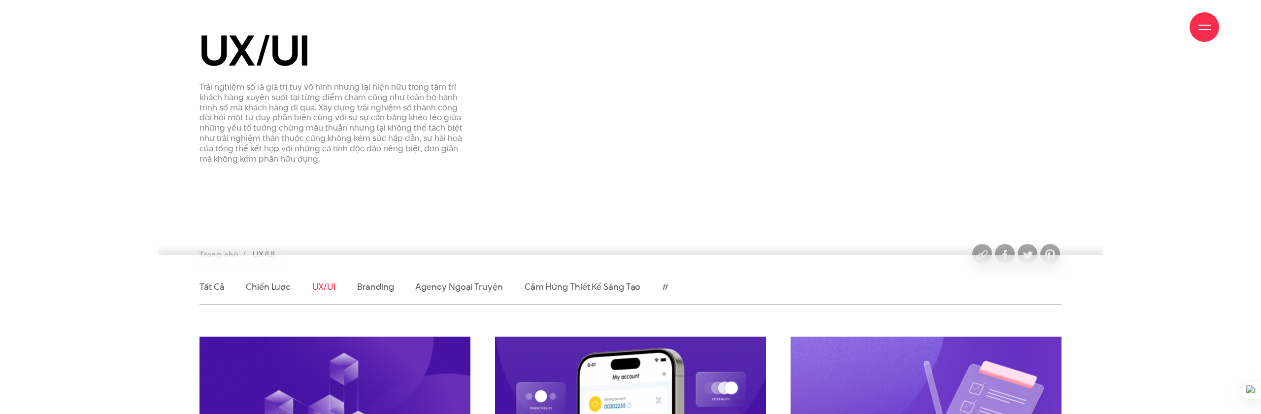
scroll to position [101, 0]
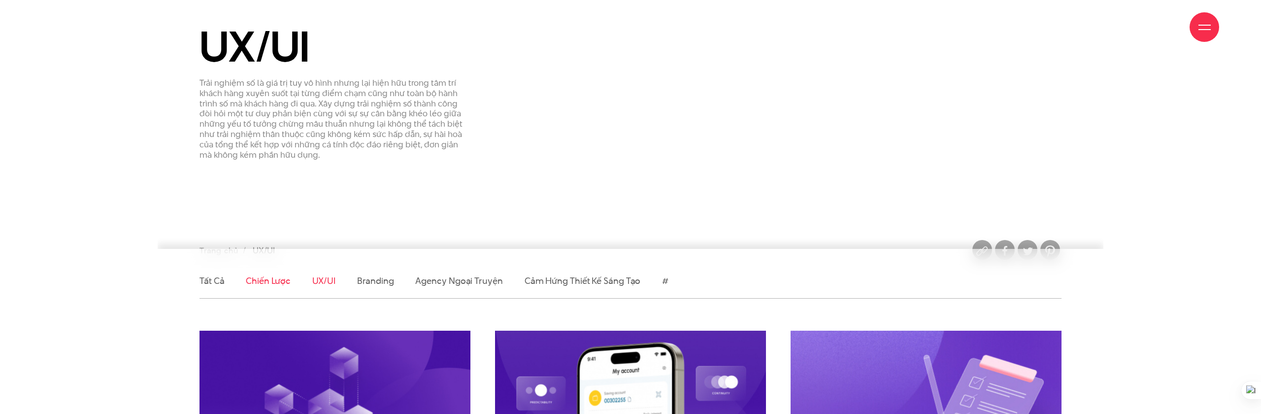
click at [263, 276] on link "Chiến lược" at bounding box center [268, 280] width 44 height 12
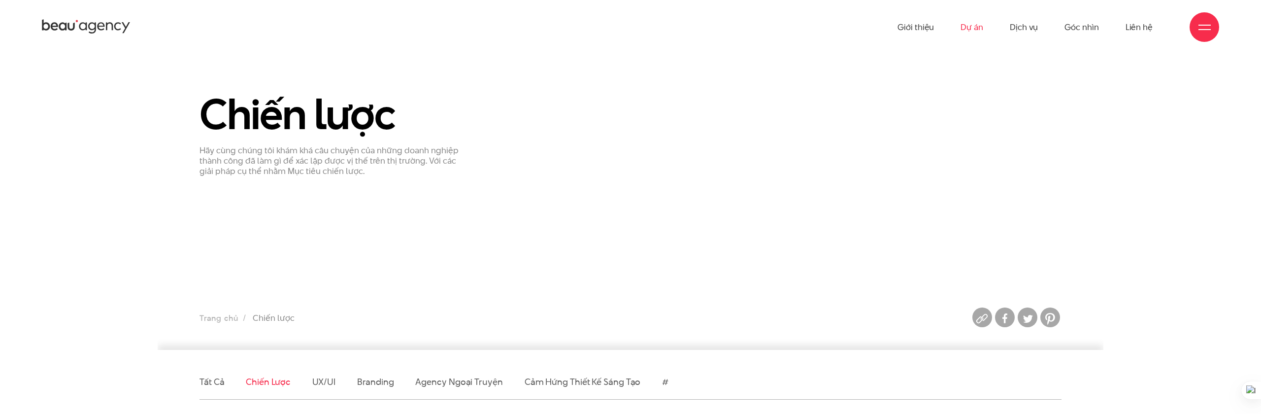
click at [967, 24] on link "Dự án" at bounding box center [971, 27] width 23 height 54
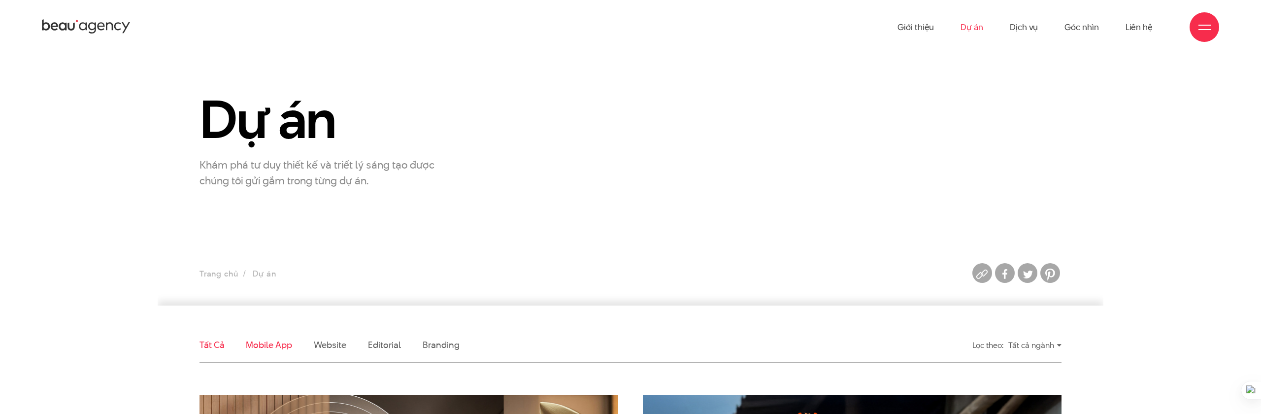
click at [268, 340] on link "Mobile app" at bounding box center [269, 344] width 46 height 12
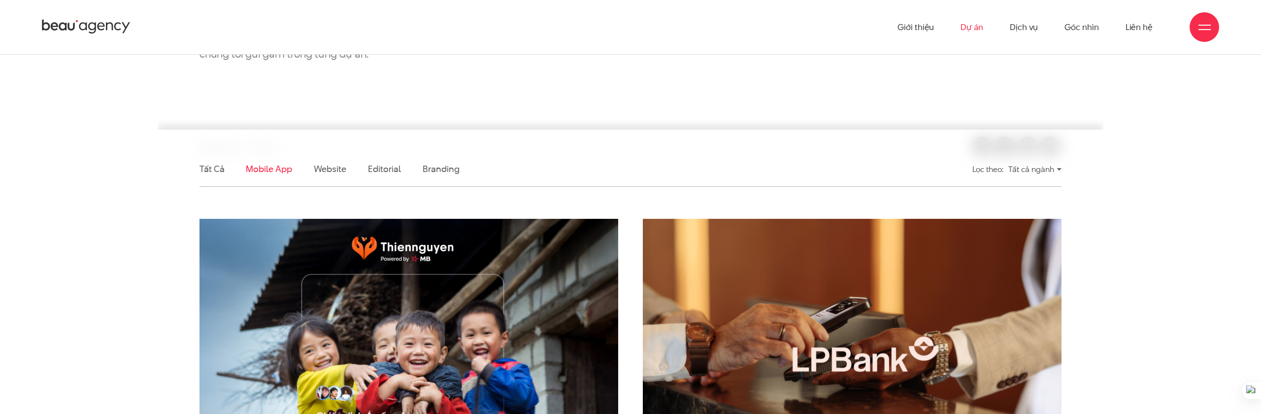
scroll to position [148, 0]
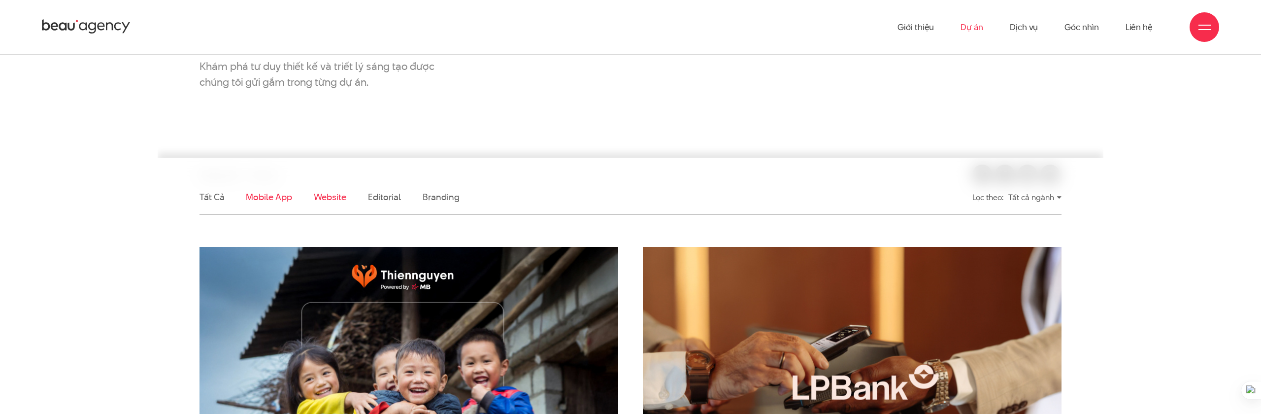
click at [328, 197] on link "Website" at bounding box center [330, 197] width 33 height 12
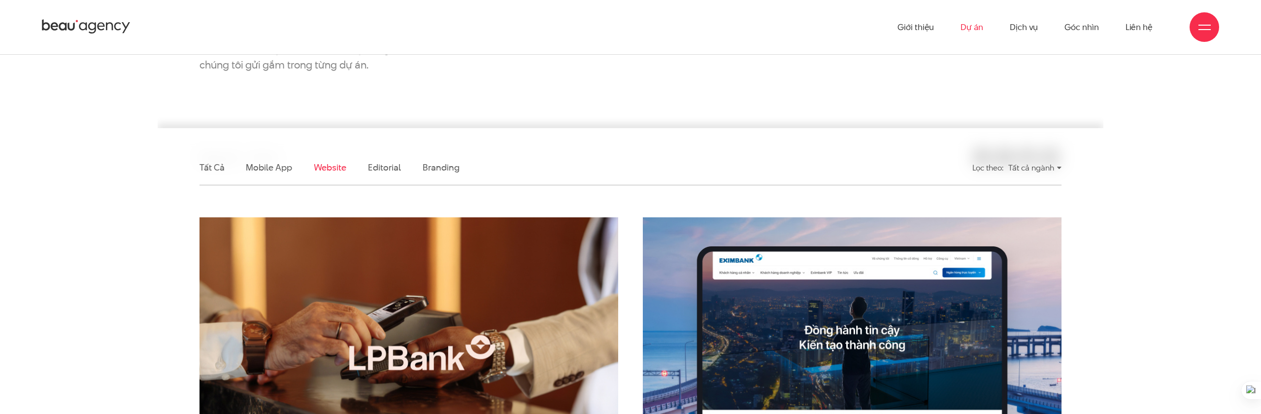
scroll to position [160, 0]
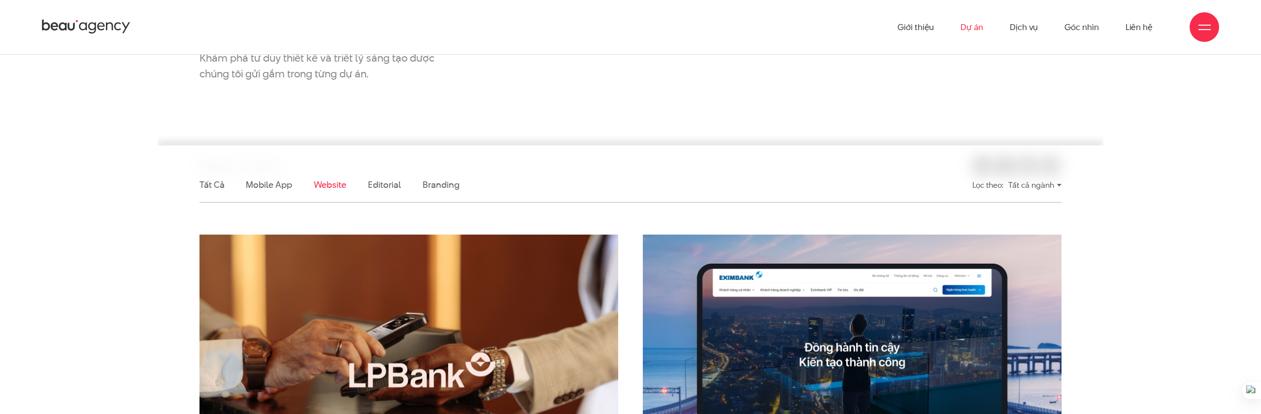
click at [390, 196] on li "Editorial" at bounding box center [384, 184] width 33 height 34
click at [390, 191] on li "Editorial" at bounding box center [384, 184] width 33 height 34
click at [389, 186] on link "Editorial" at bounding box center [384, 184] width 33 height 12
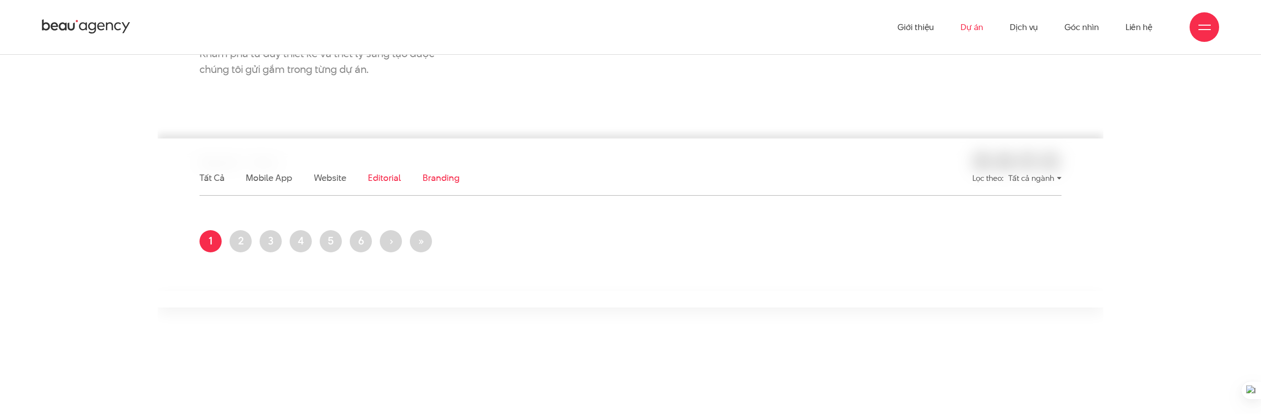
click at [440, 173] on link "Branding" at bounding box center [441, 177] width 36 height 12
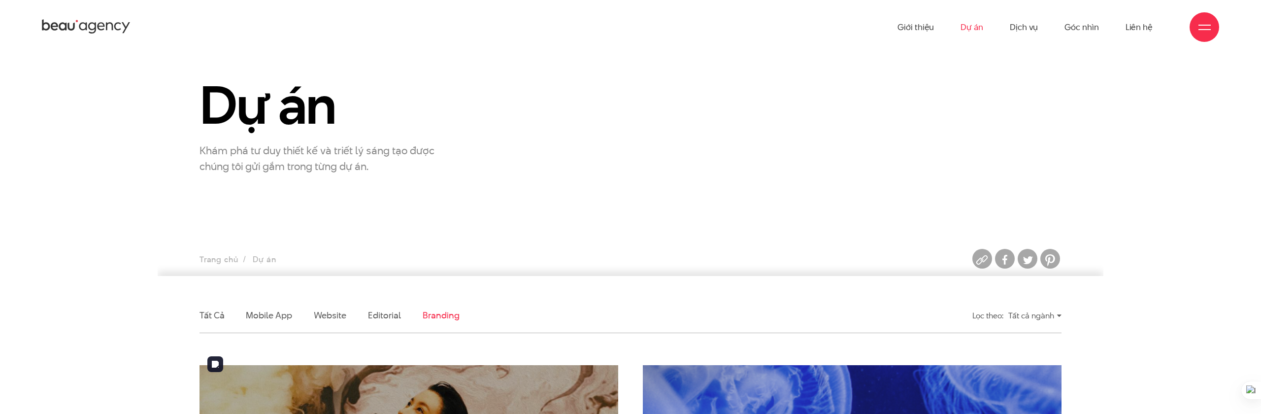
scroll to position [29, 0]
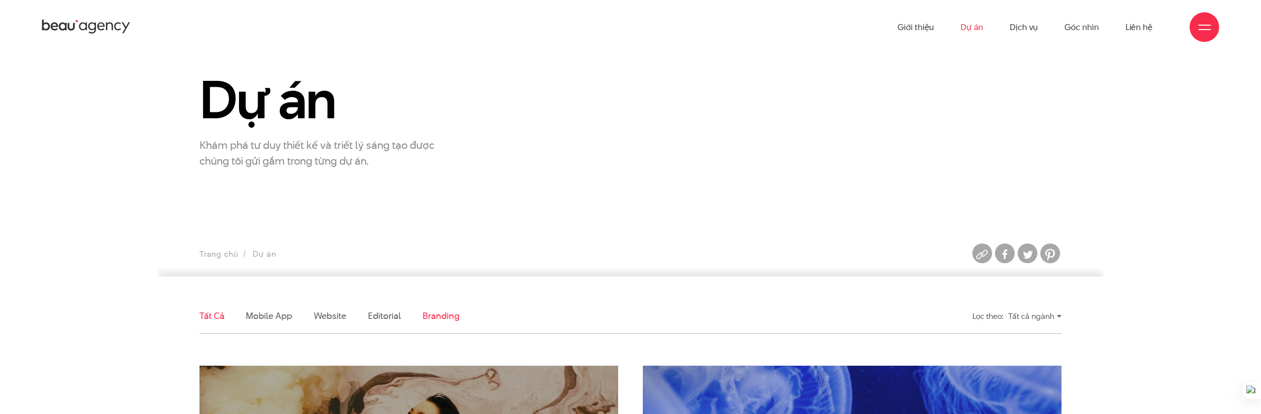
click at [204, 317] on link "Tất cả" at bounding box center [211, 315] width 25 height 12
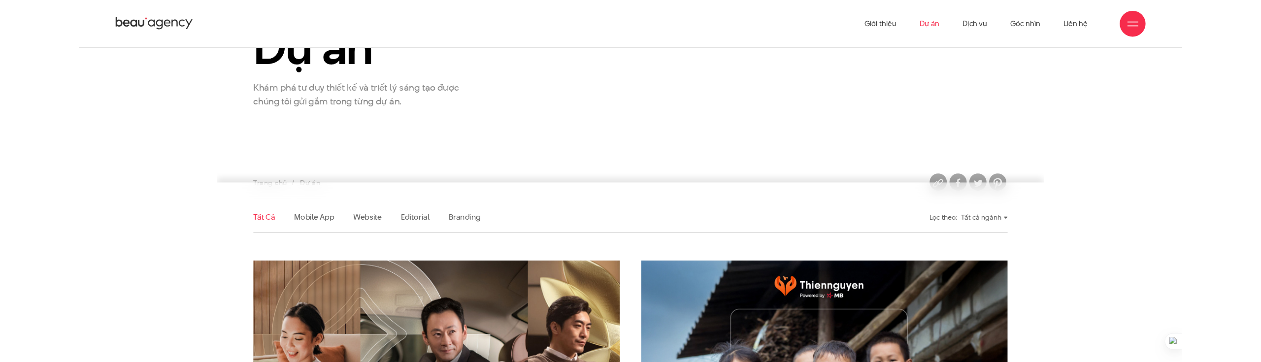
scroll to position [90, 0]
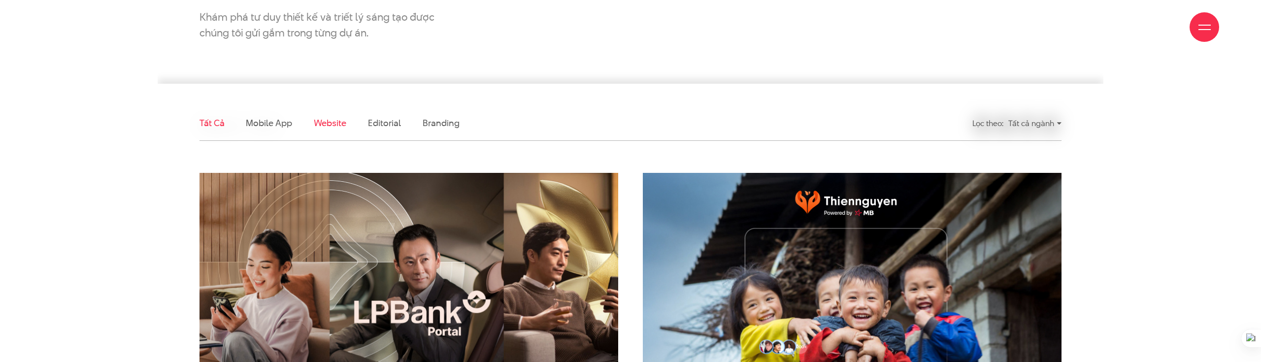
click at [315, 128] on link "Website" at bounding box center [330, 123] width 33 height 12
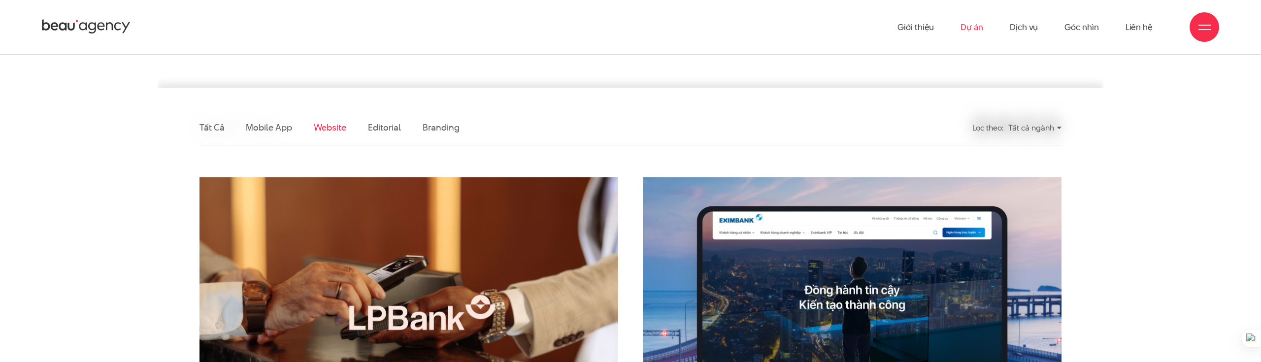
scroll to position [214, 0]
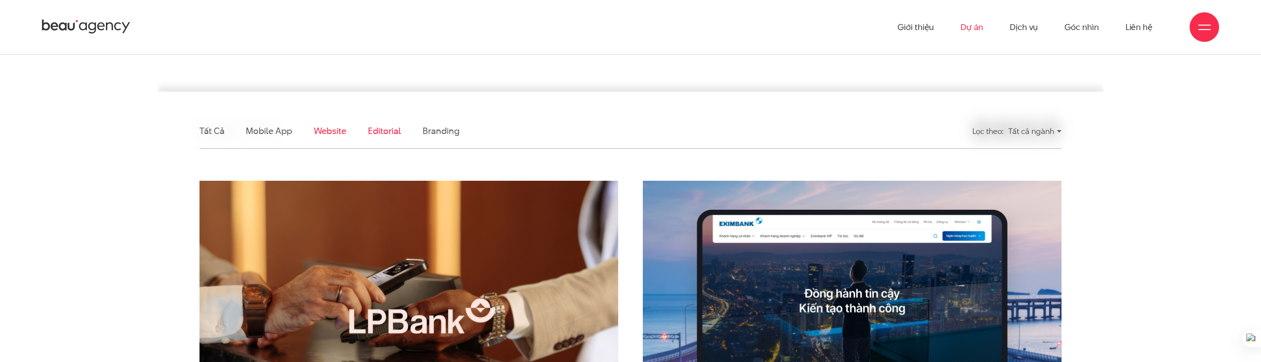
click at [392, 128] on link "Editorial" at bounding box center [384, 131] width 33 height 12
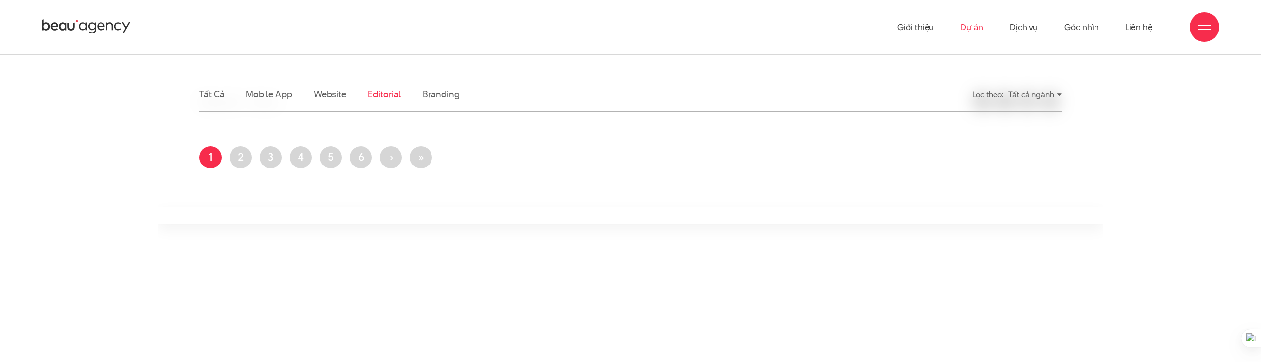
scroll to position [229, 0]
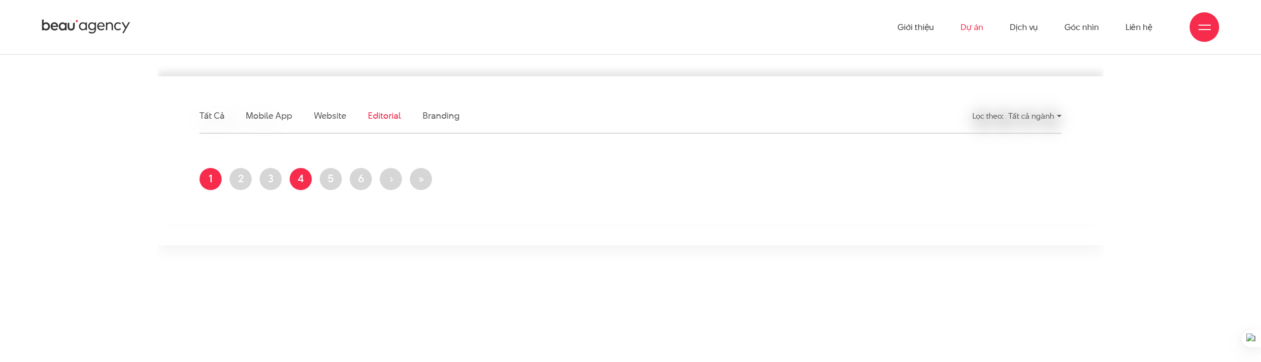
click at [300, 178] on link "Trang 4" at bounding box center [301, 179] width 22 height 22
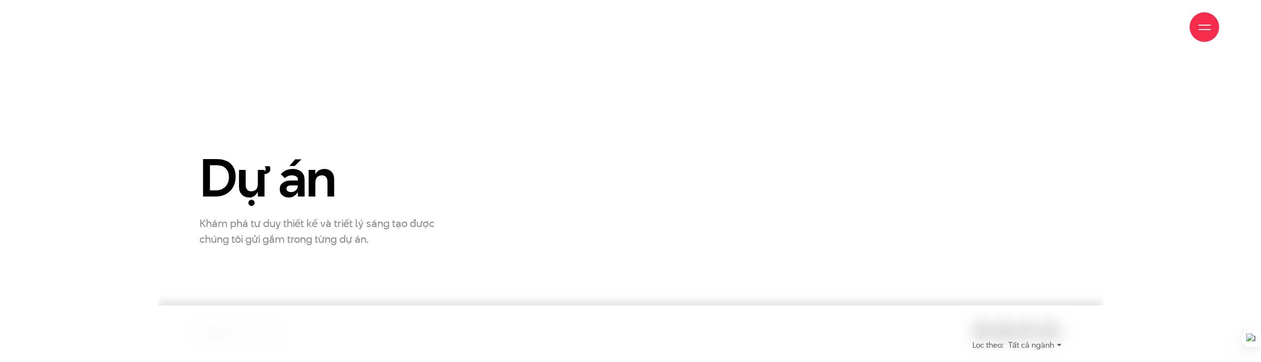
scroll to position [176, 0]
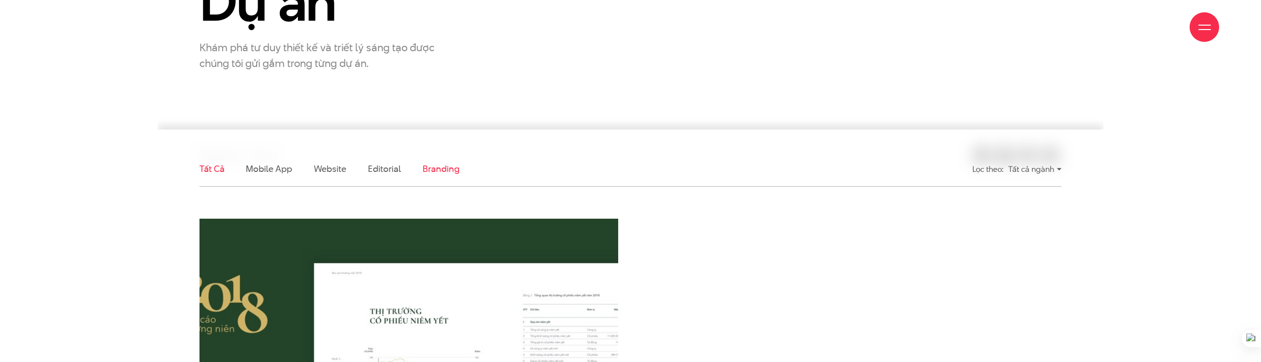
click at [432, 170] on link "Branding" at bounding box center [441, 169] width 36 height 12
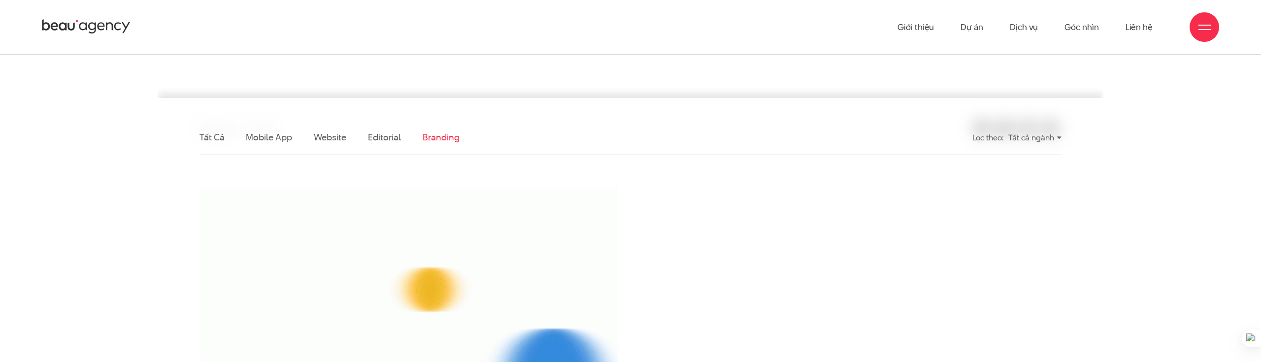
scroll to position [190, 0]
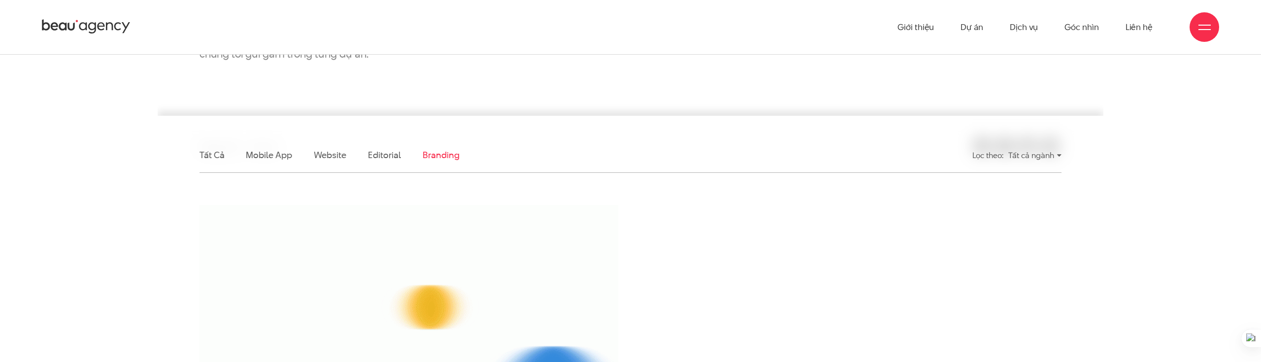
click at [227, 154] on ul "Tất cả Mobile app Website Editorial Branding" at bounding box center [519, 155] width 640 height 34
click at [220, 154] on link "Tất cả" at bounding box center [211, 155] width 25 height 12
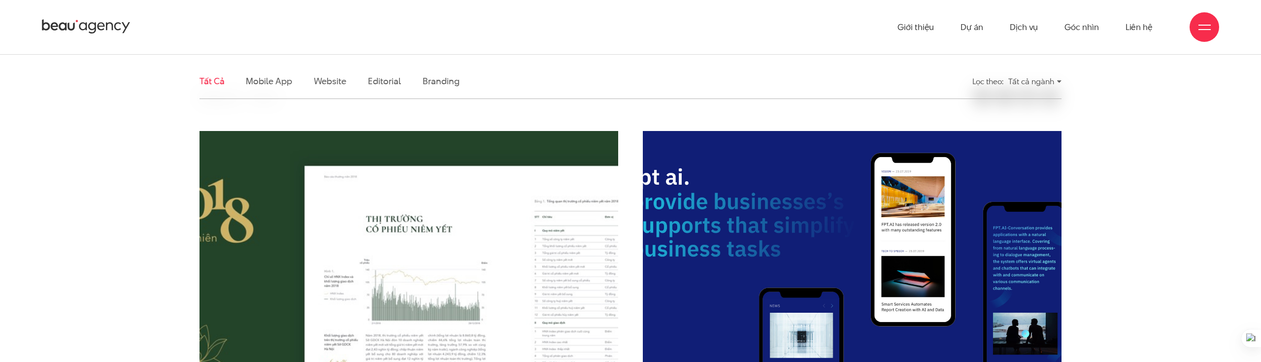
scroll to position [156, 0]
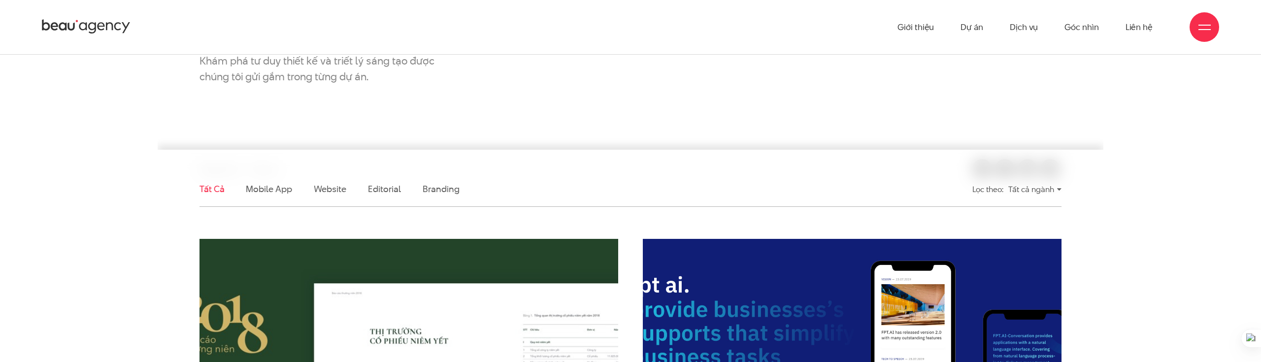
click at [264, 195] on li "Mobile app" at bounding box center [269, 189] width 46 height 34
click at [269, 187] on link "Mobile app" at bounding box center [269, 189] width 46 height 12
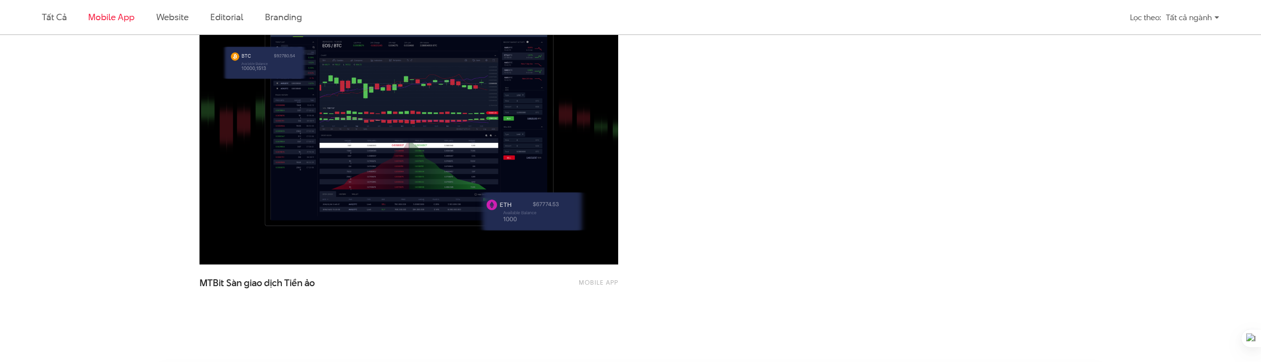
scroll to position [791, 0]
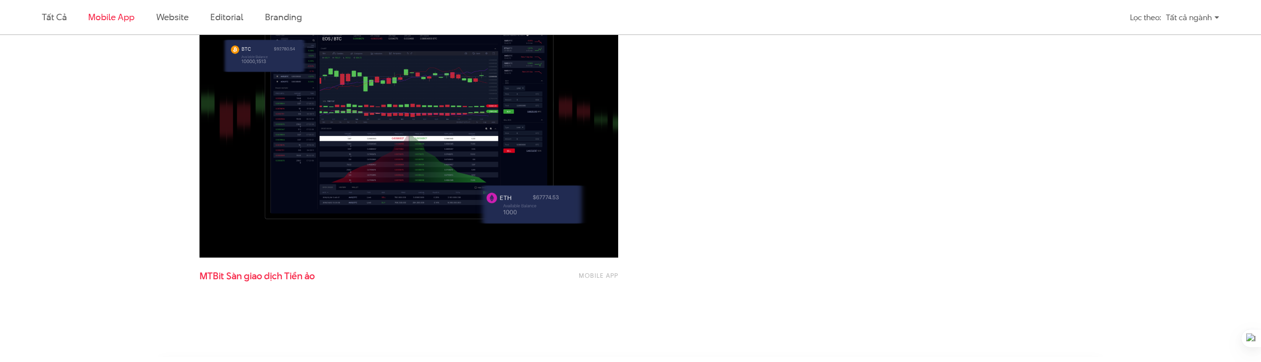
click at [304, 271] on span "MTBit Sàn giao dịch Tiền ảo" at bounding box center [297, 282] width 197 height 25
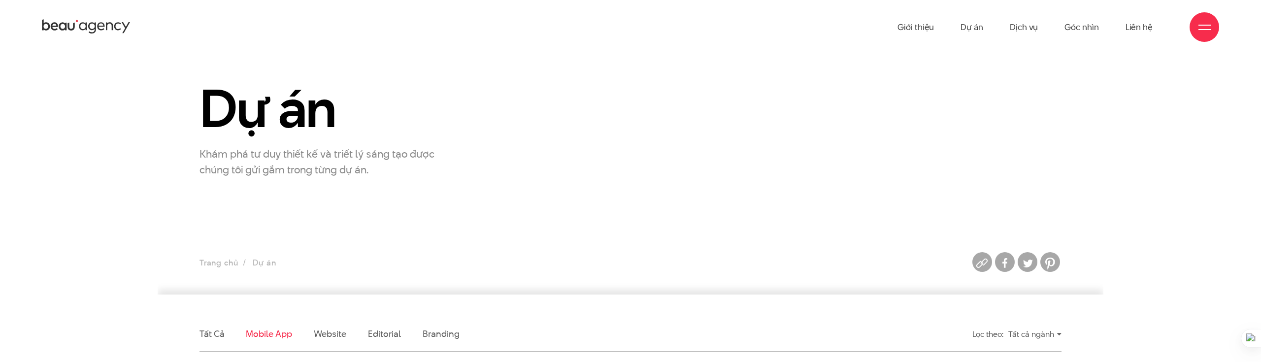
scroll to position [0, 0]
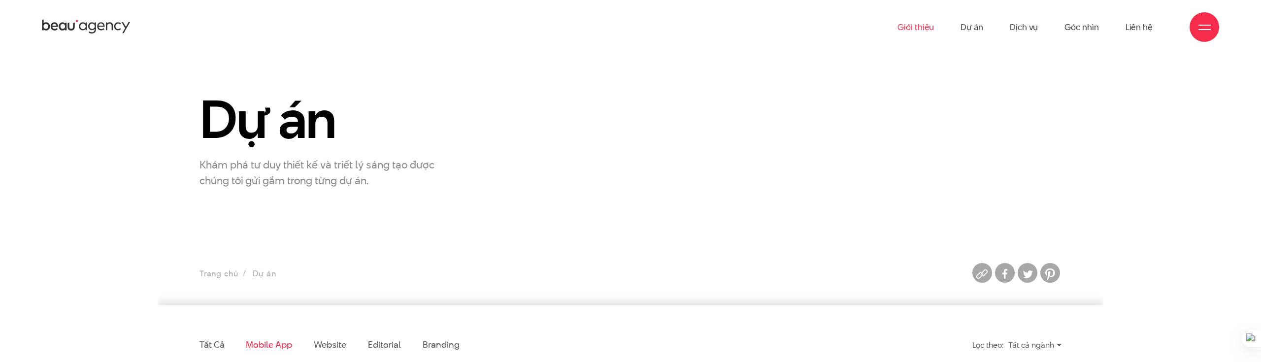
click at [905, 23] on link "Giới thiệu" at bounding box center [915, 27] width 36 height 54
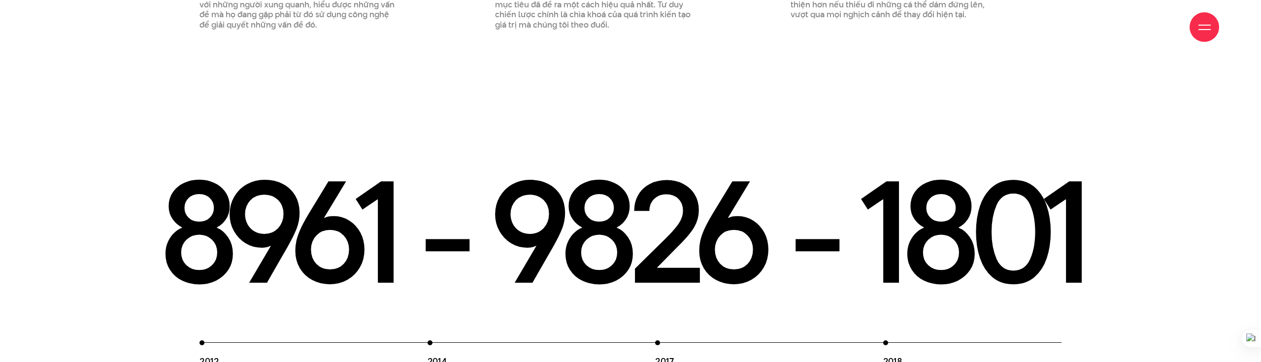
scroll to position [1504, 0]
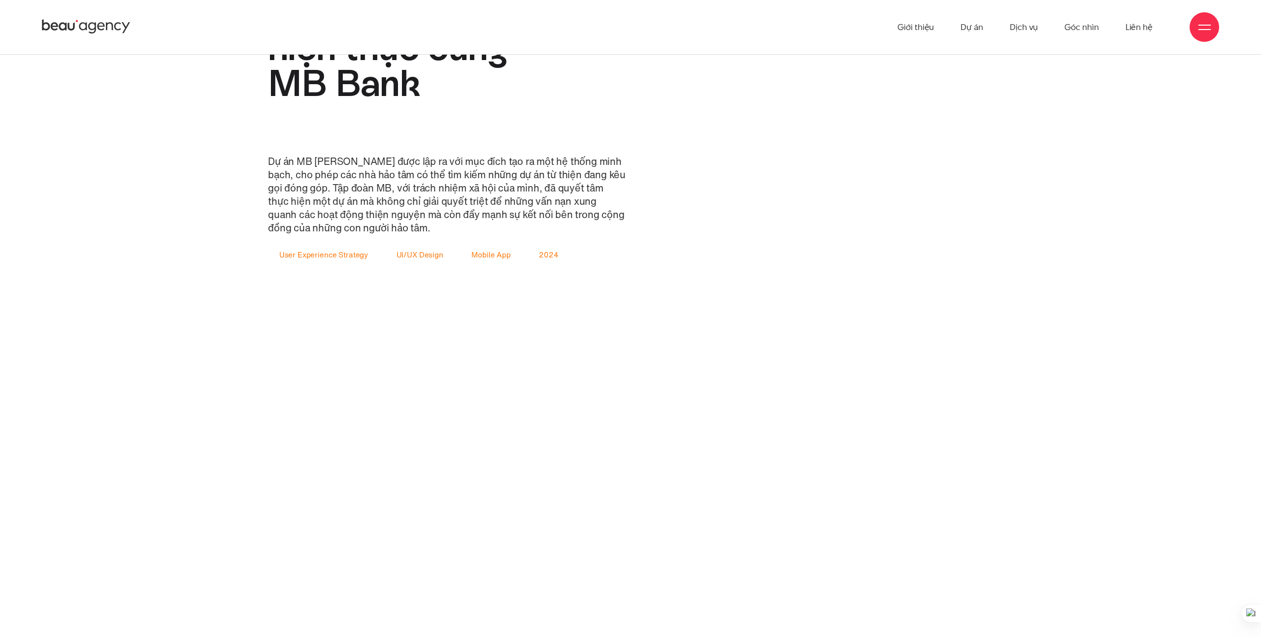
scroll to position [1444, 0]
